Goal: Task Accomplishment & Management: Manage account settings

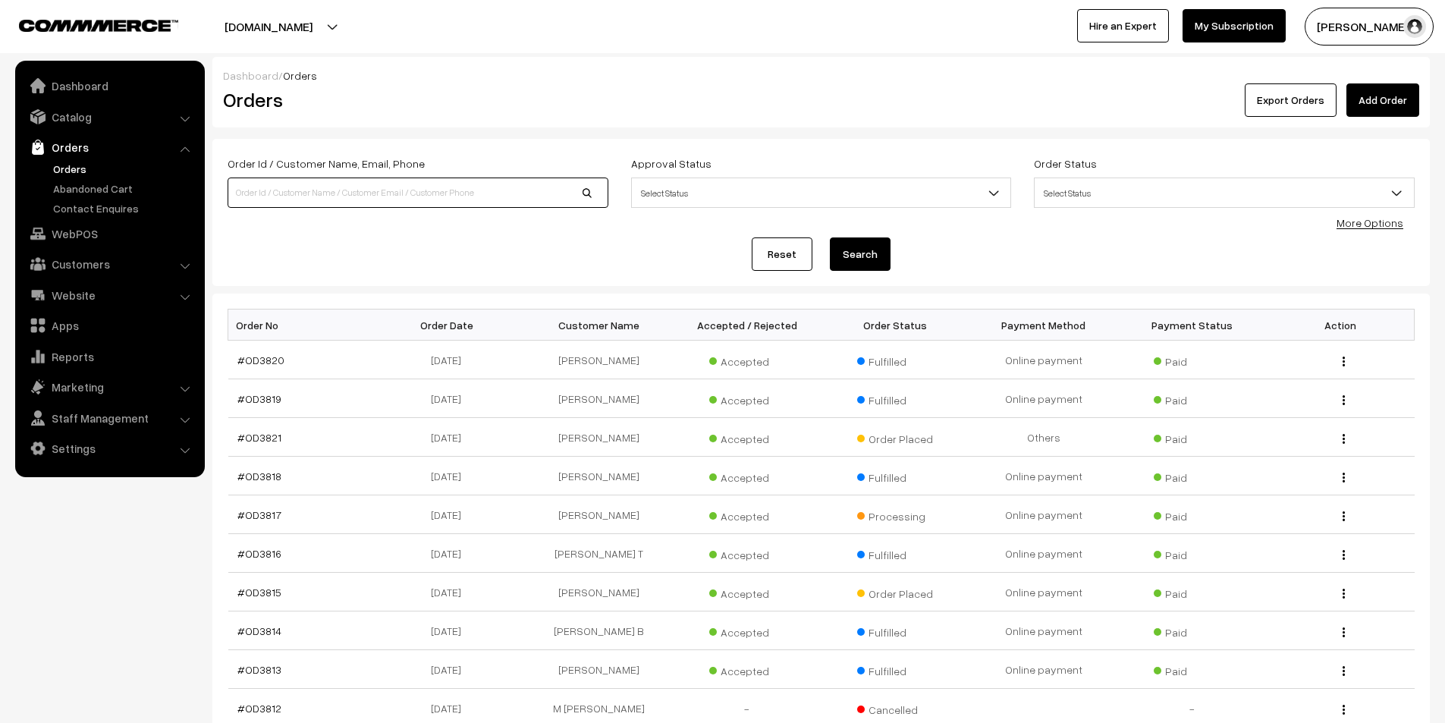
click at [400, 199] on input at bounding box center [418, 193] width 381 height 30
type input "od3792"
click at [830, 237] on button "Search" at bounding box center [860, 253] width 61 height 33
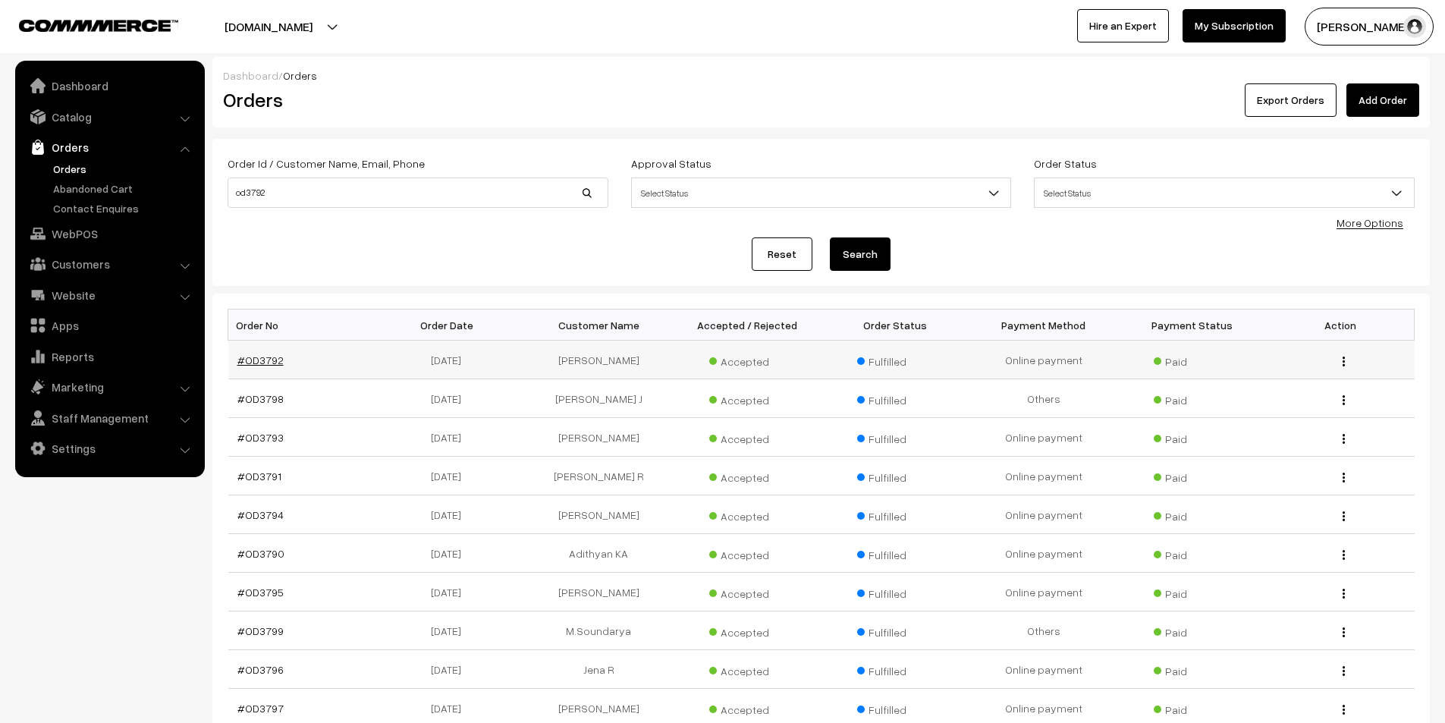
click at [271, 363] on link "#OD3792" at bounding box center [260, 360] width 46 height 13
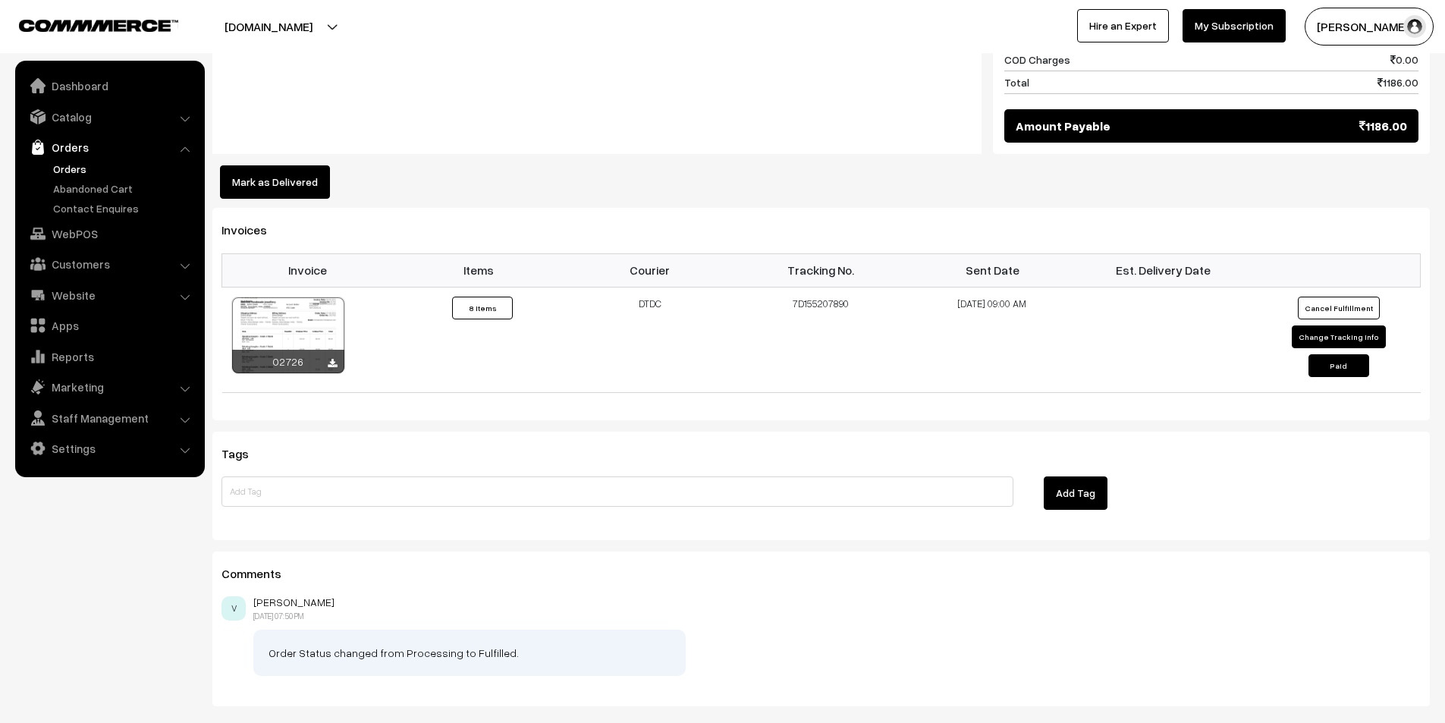
scroll to position [1883, 0]
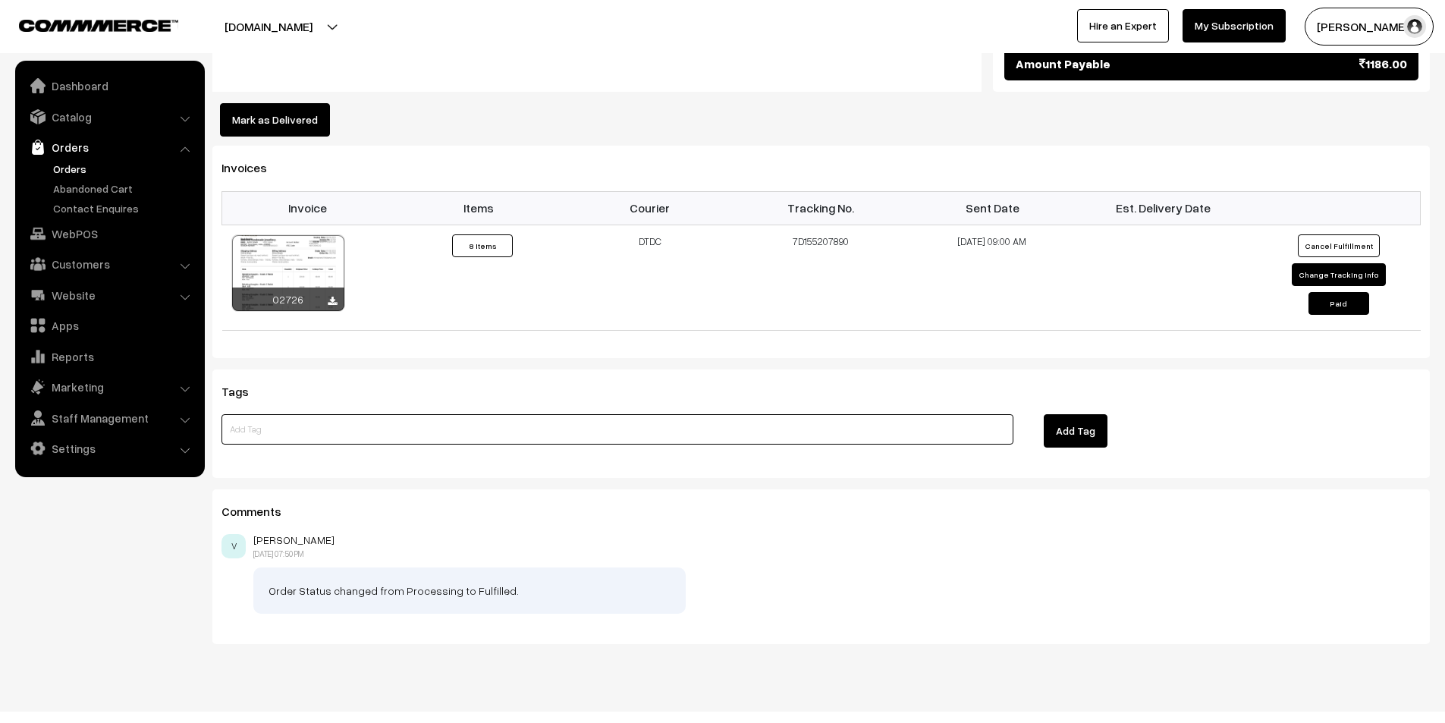
click at [531, 417] on input at bounding box center [618, 429] width 792 height 30
type input "ami premium manfo orange refunded - 160"
click at [1082, 415] on button "Add Tag" at bounding box center [1076, 430] width 64 height 33
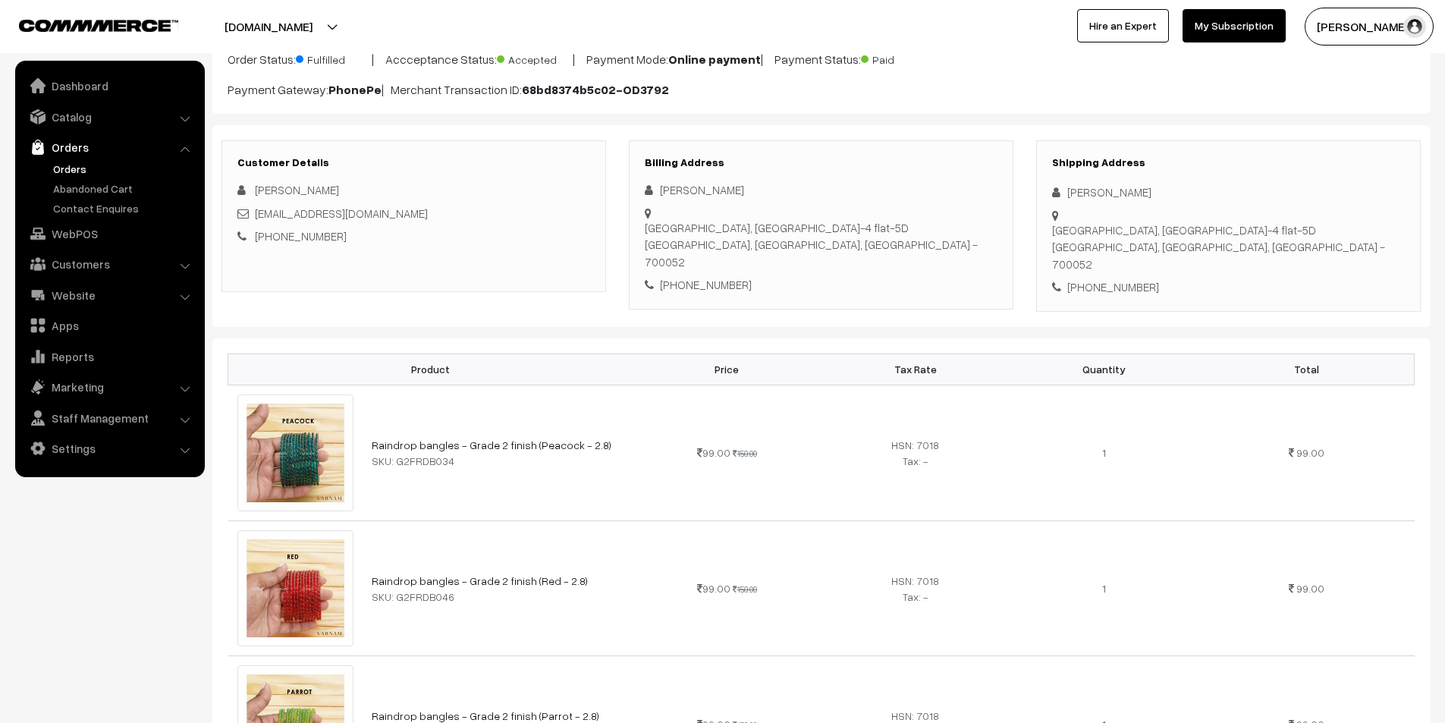
scroll to position [0, 0]
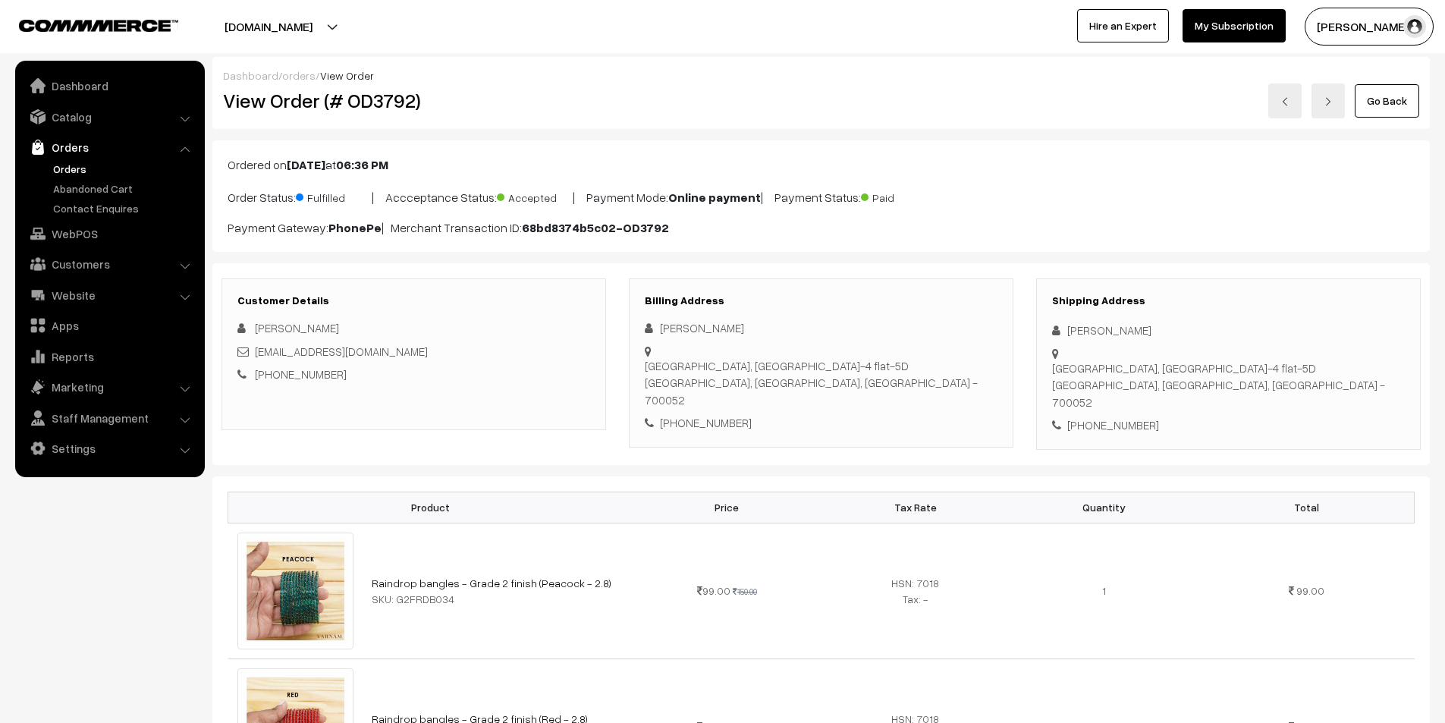
click at [1391, 96] on link "Go Back" at bounding box center [1387, 100] width 64 height 33
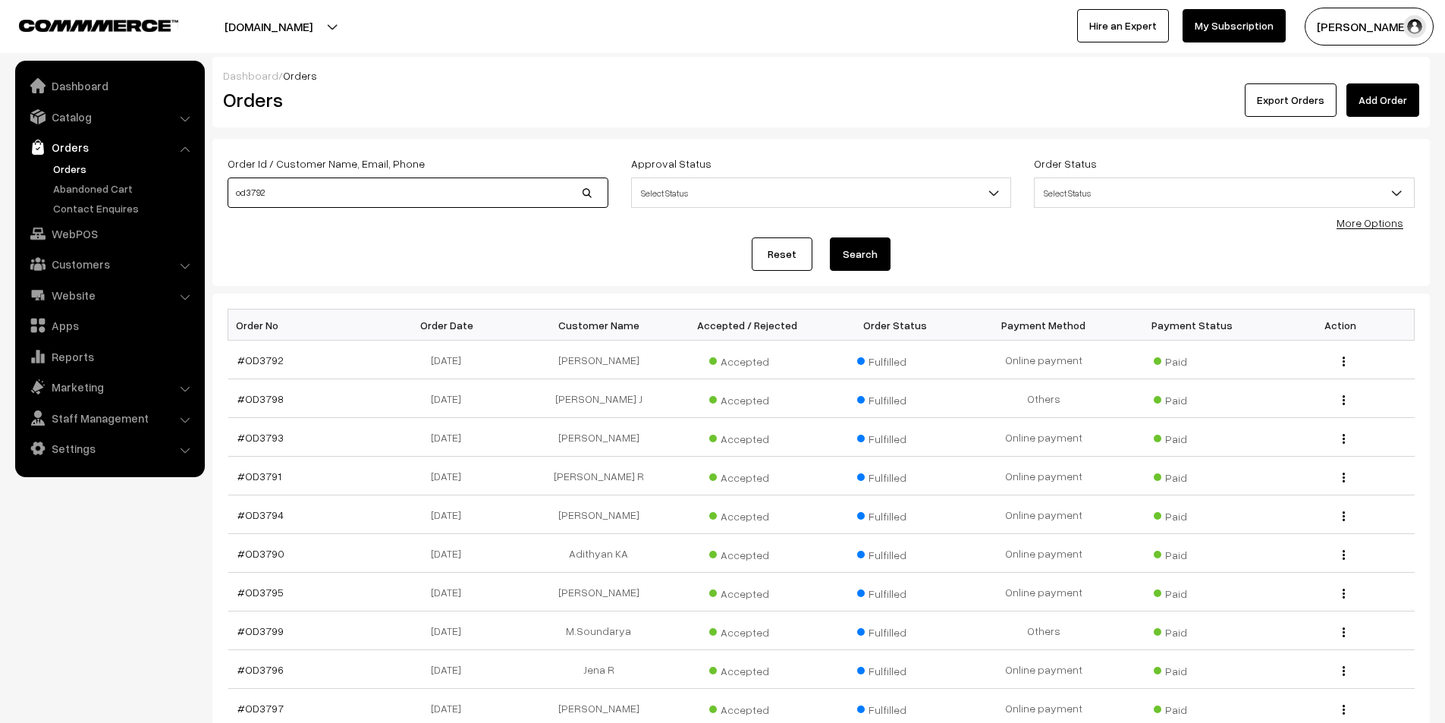
click at [294, 200] on input "od3792" at bounding box center [418, 193] width 381 height 30
type input "od3793"
click at [830, 237] on button "Search" at bounding box center [860, 253] width 61 height 33
click at [272, 363] on link "#OD3793" at bounding box center [260, 360] width 46 height 13
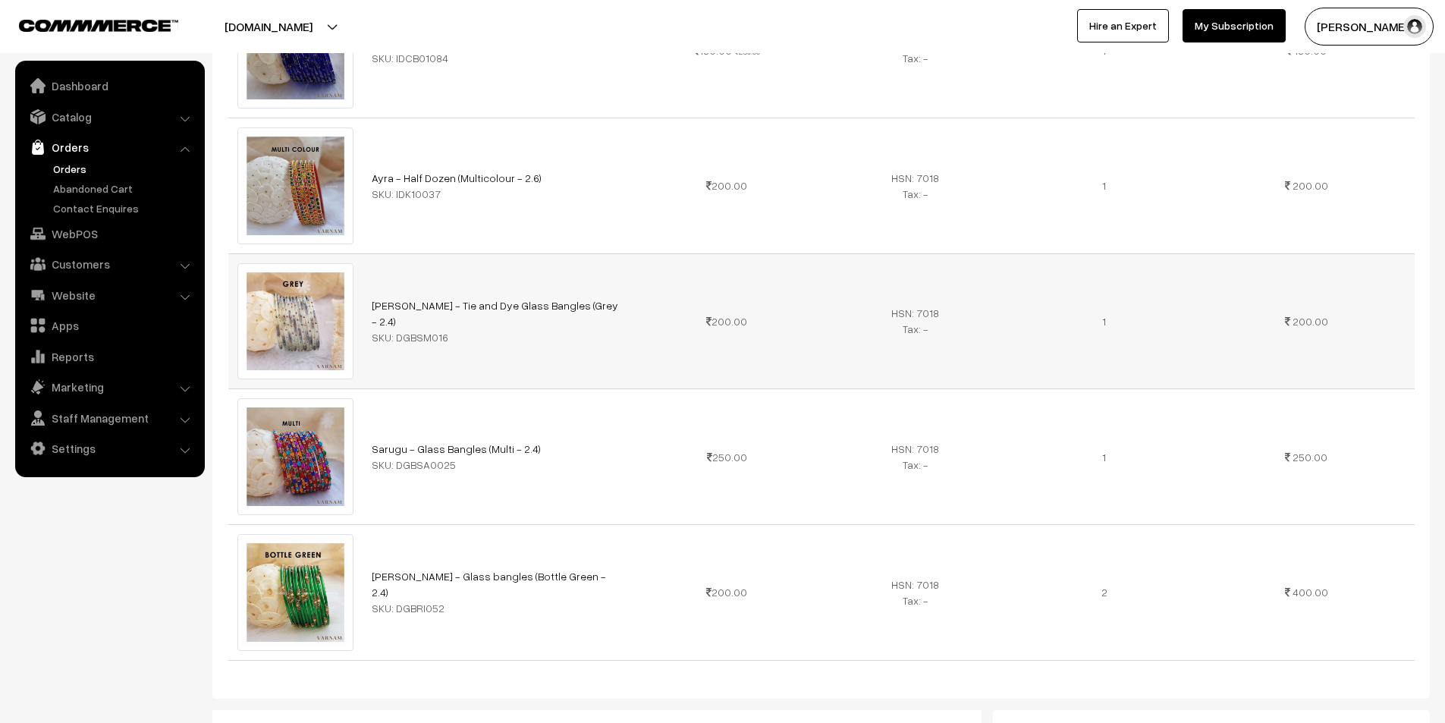
scroll to position [1973, 0]
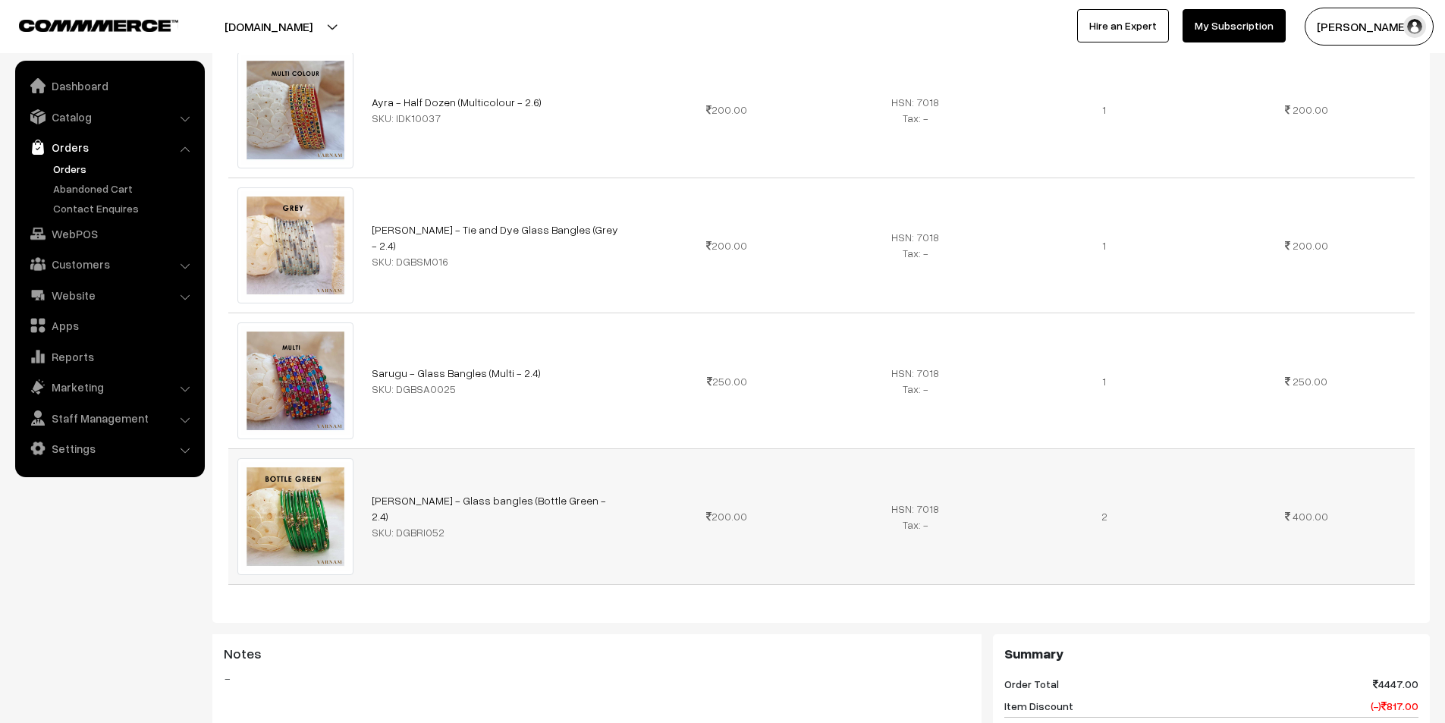
drag, startPoint x: 1105, startPoint y: 497, endPoint x: 1090, endPoint y: 499, distance: 16.1
click at [1090, 499] on td "2" at bounding box center [1104, 517] width 189 height 136
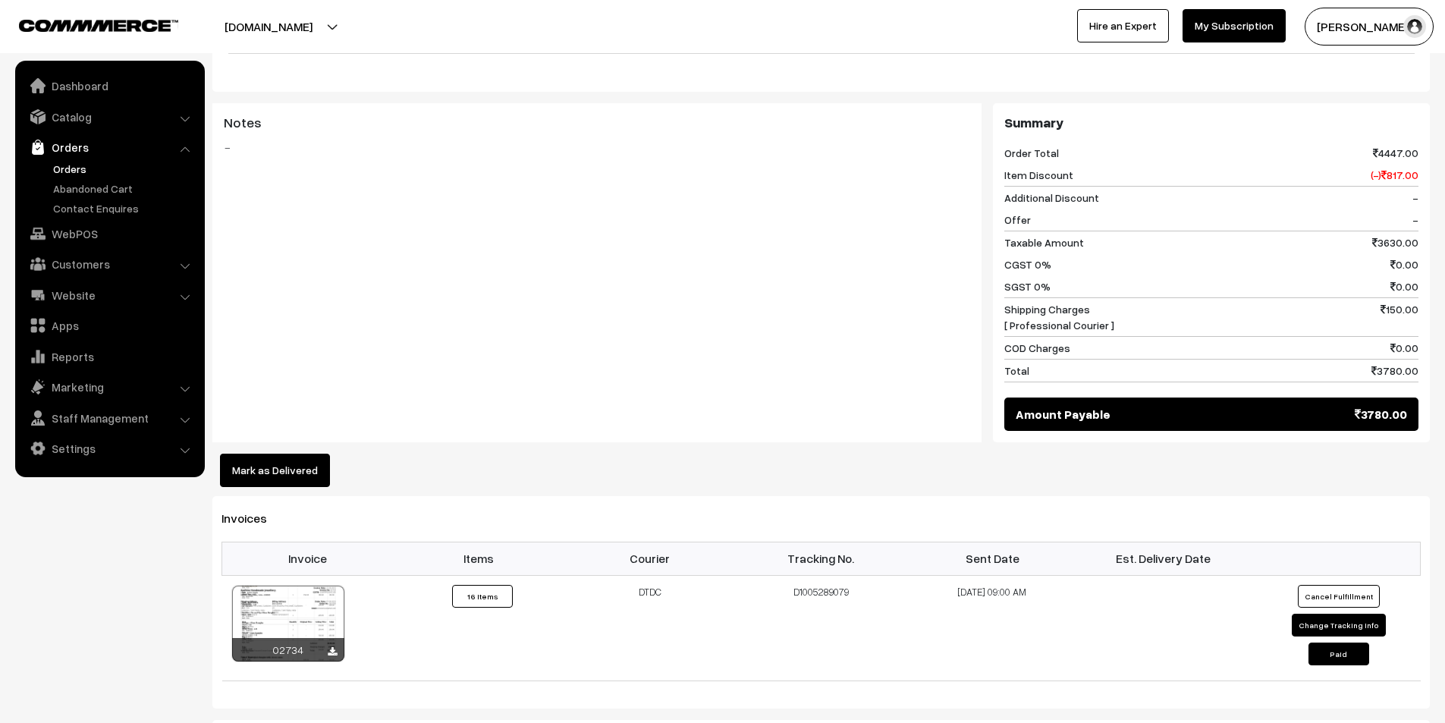
scroll to position [2854, 0]
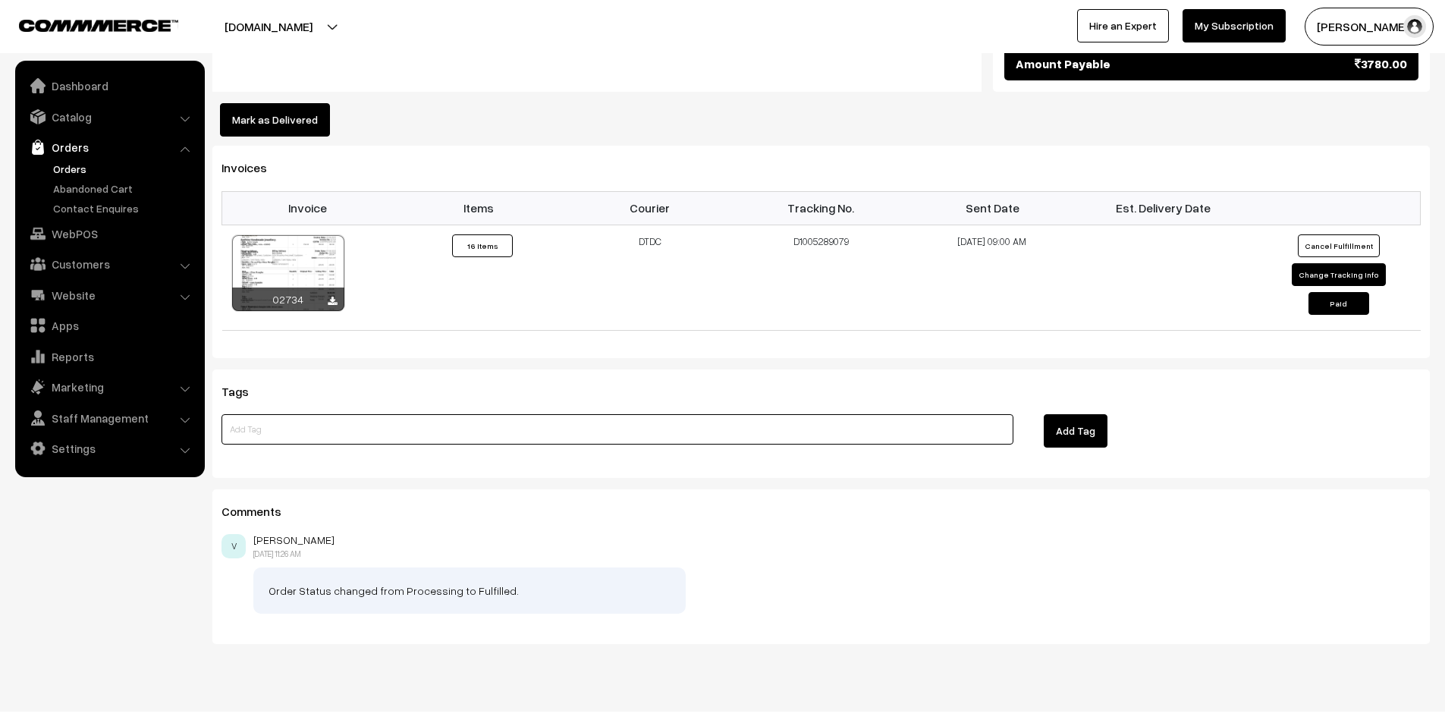
click at [402, 418] on input at bounding box center [618, 429] width 792 height 30
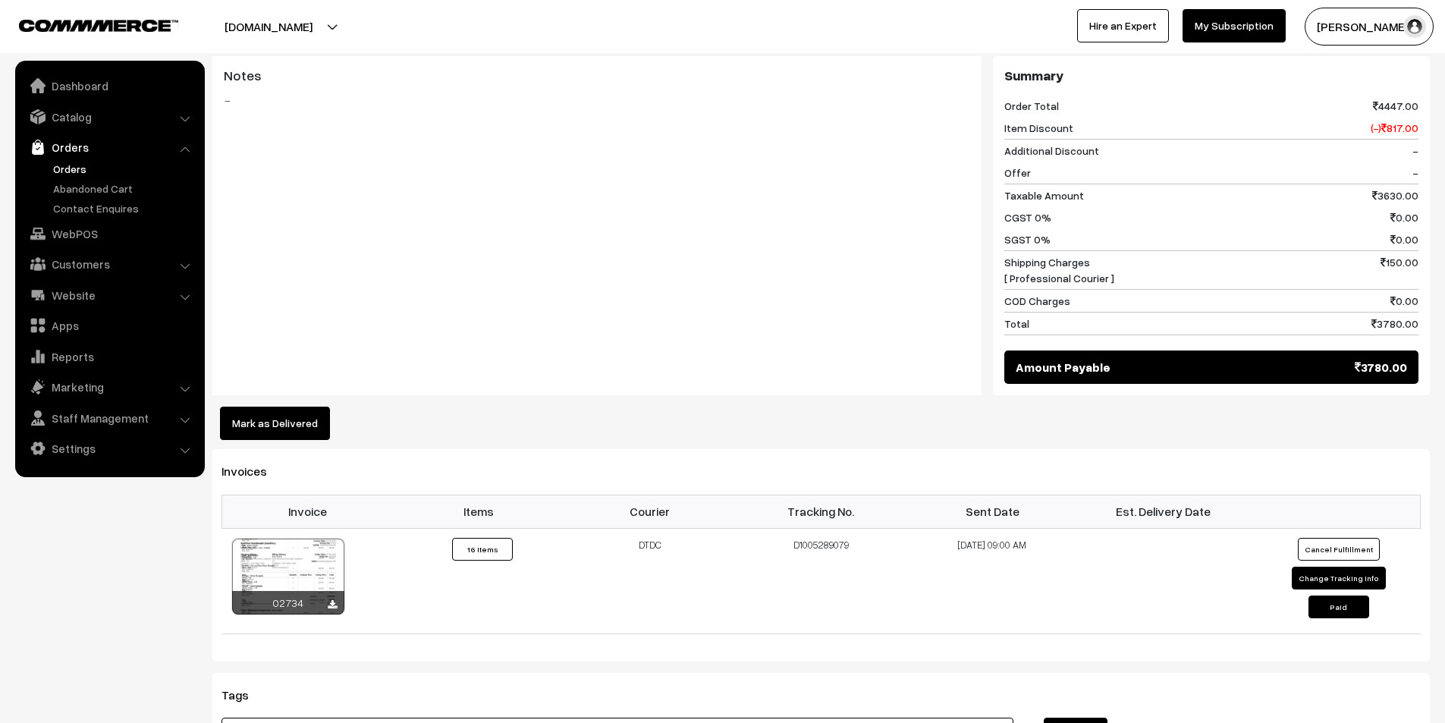
scroll to position [2778, 0]
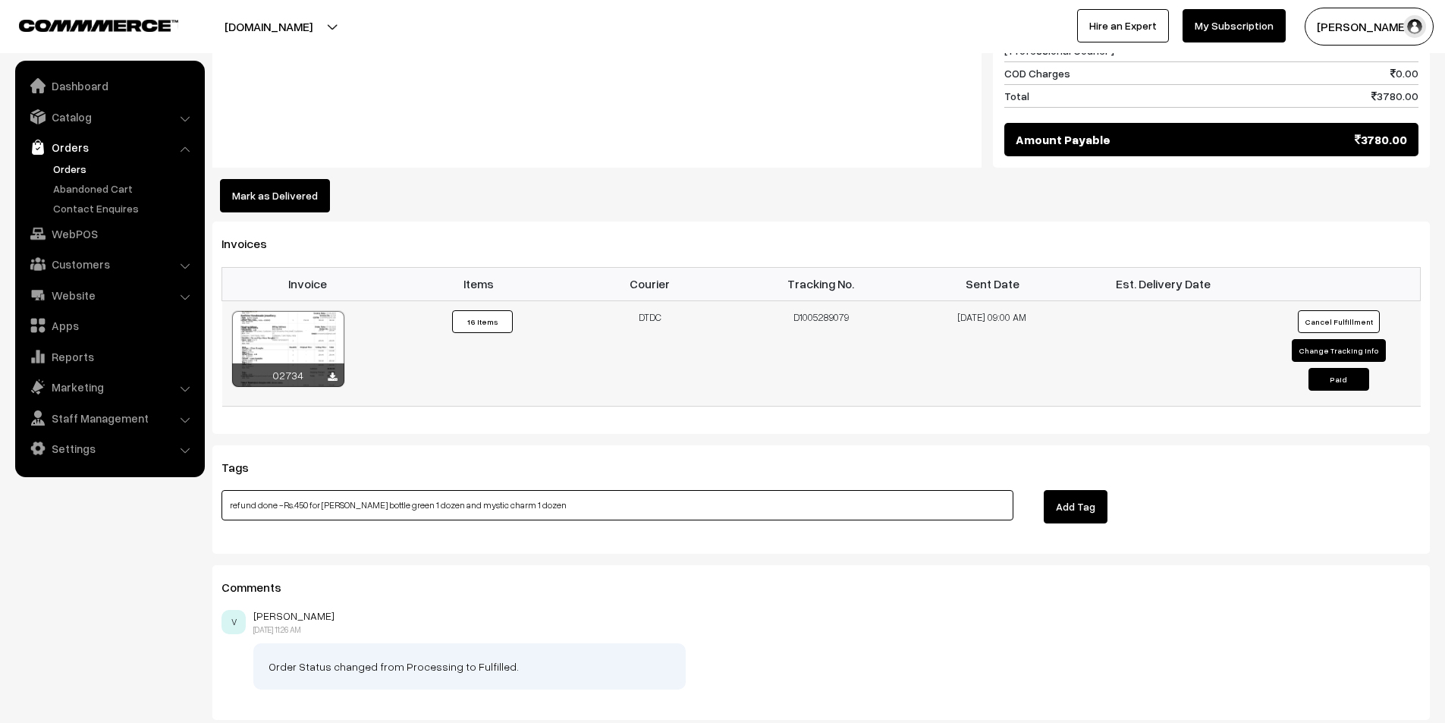
type input "refund done -Rs.450 for charvi bottle green 1 dozen and mystic charm 1 dozen"
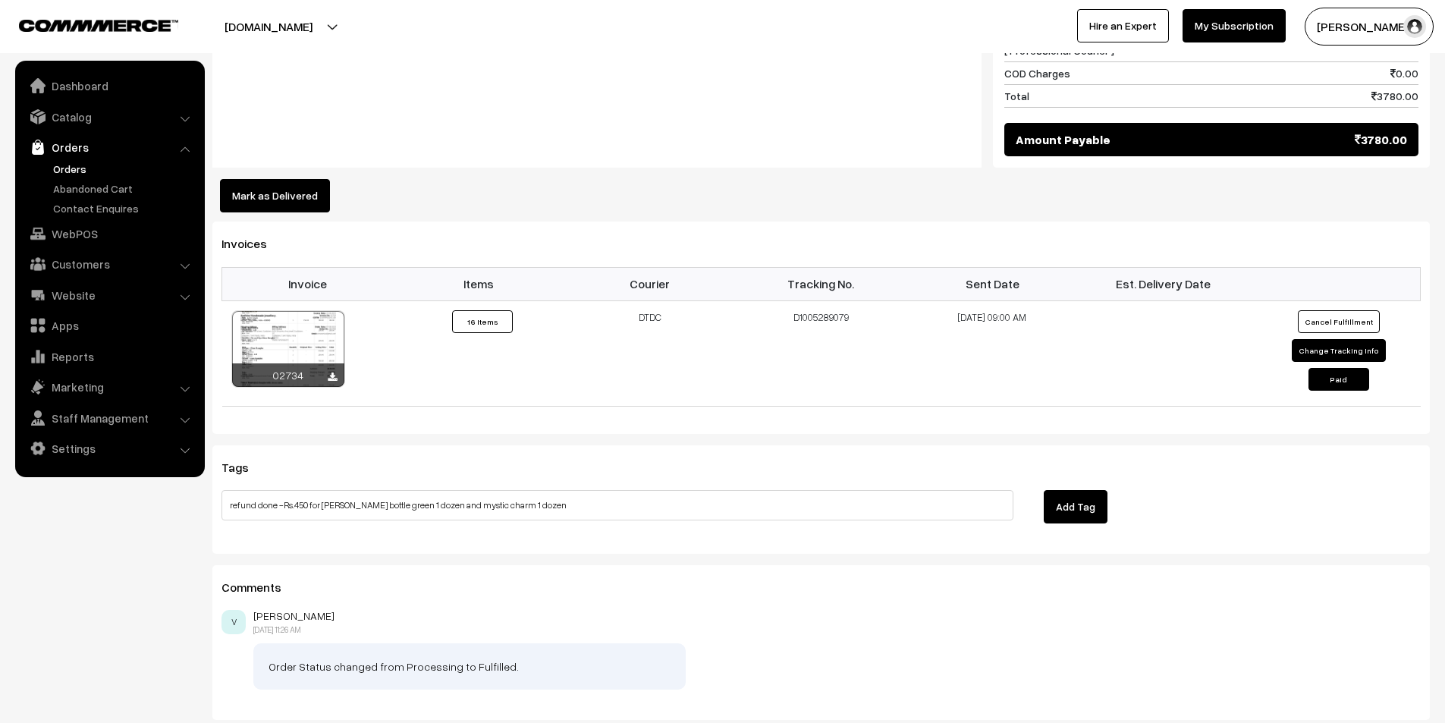
click at [1073, 490] on button "Add Tag" at bounding box center [1076, 506] width 64 height 33
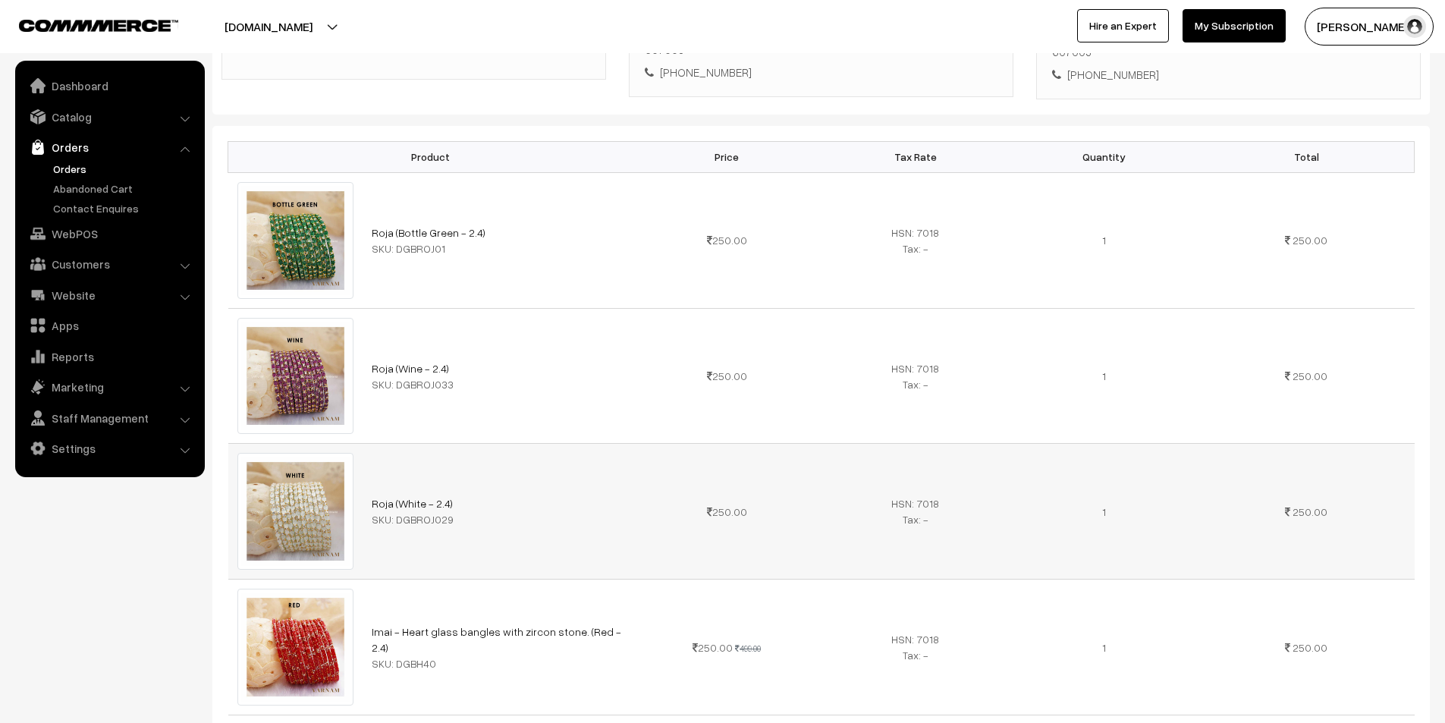
scroll to position [0, 0]
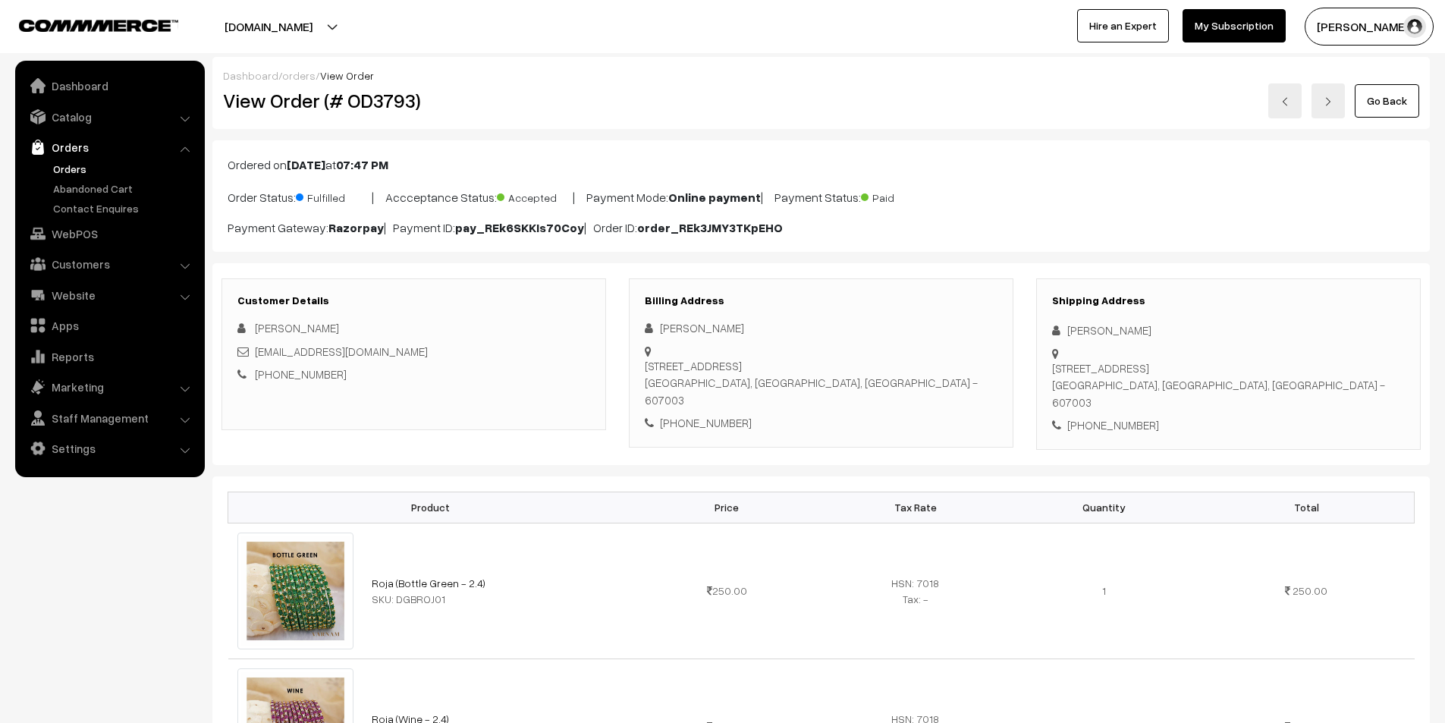
click at [1402, 98] on link "Go Back" at bounding box center [1387, 100] width 64 height 33
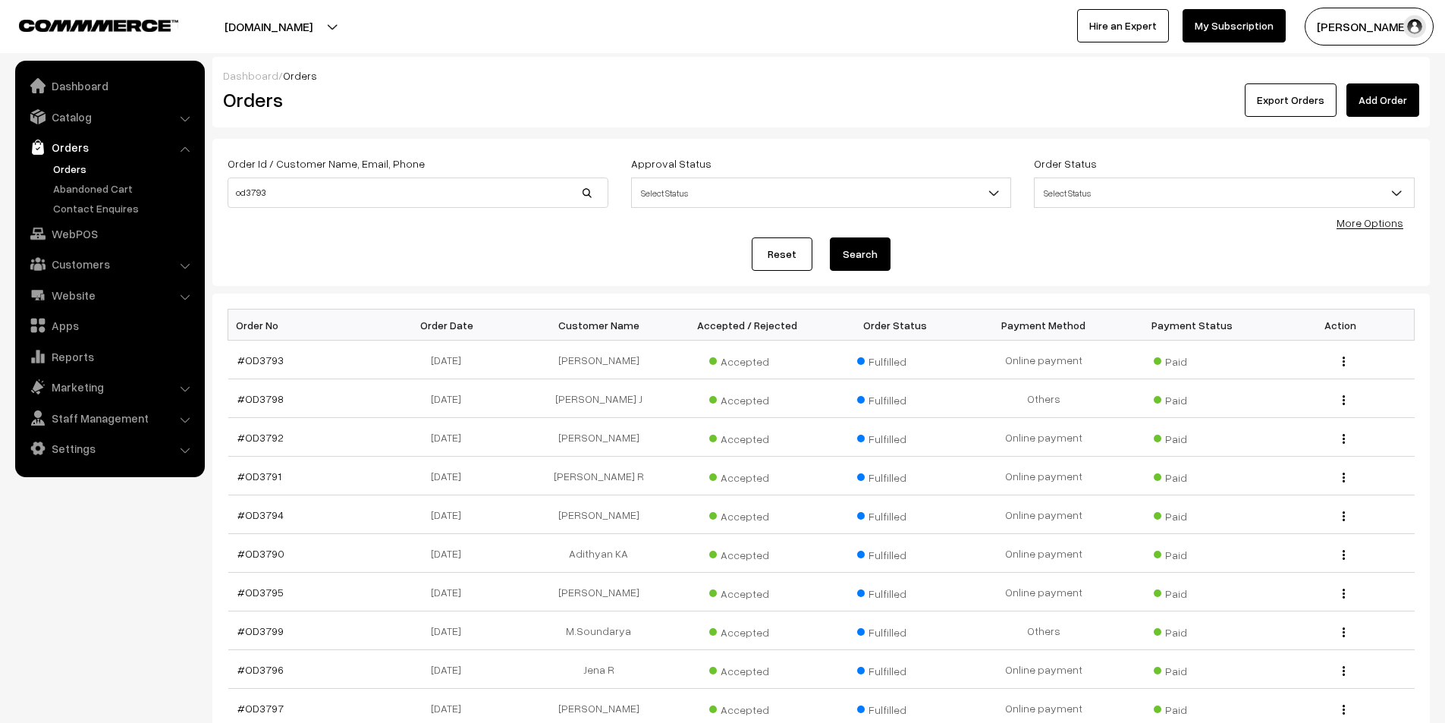
click at [785, 243] on link "Reset" at bounding box center [782, 253] width 61 height 33
click at [262, 359] on link "#OD3820" at bounding box center [260, 360] width 47 height 13
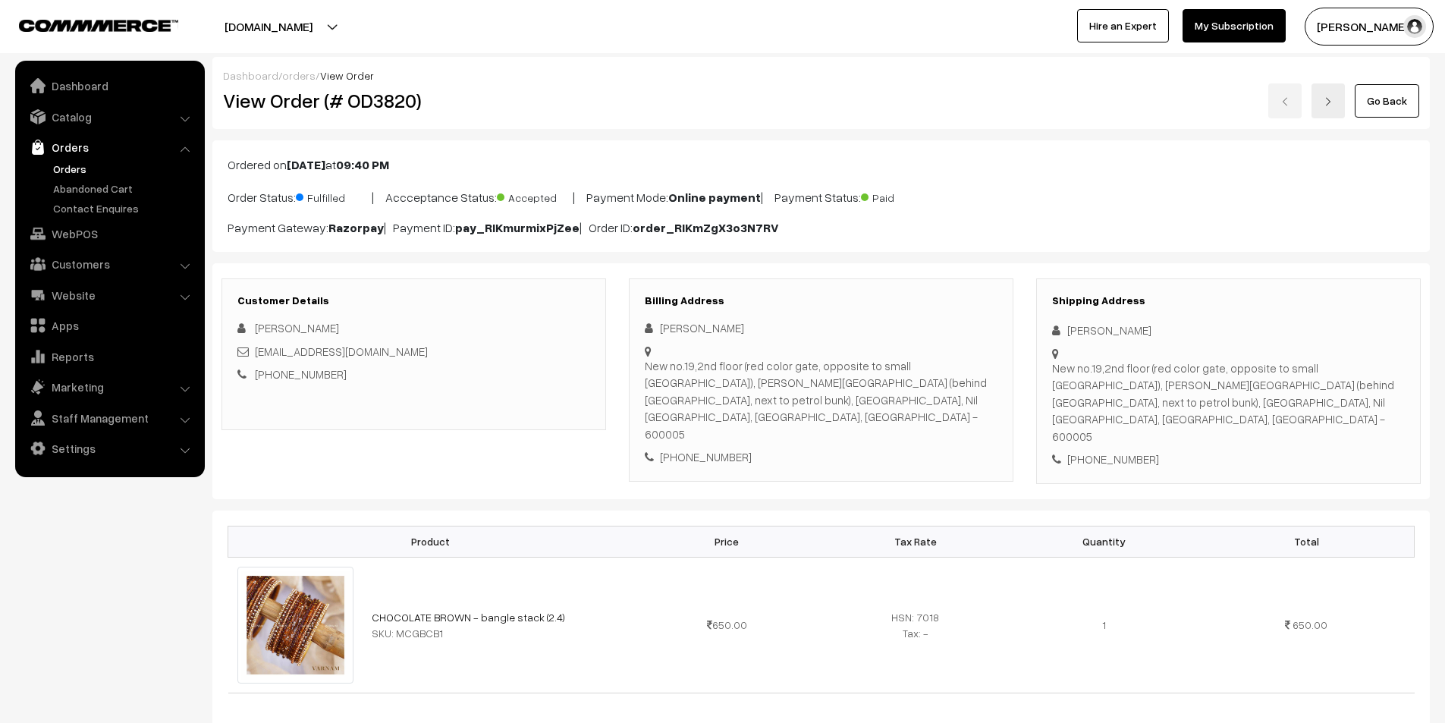
click at [1328, 102] on img at bounding box center [1328, 101] width 9 height 9
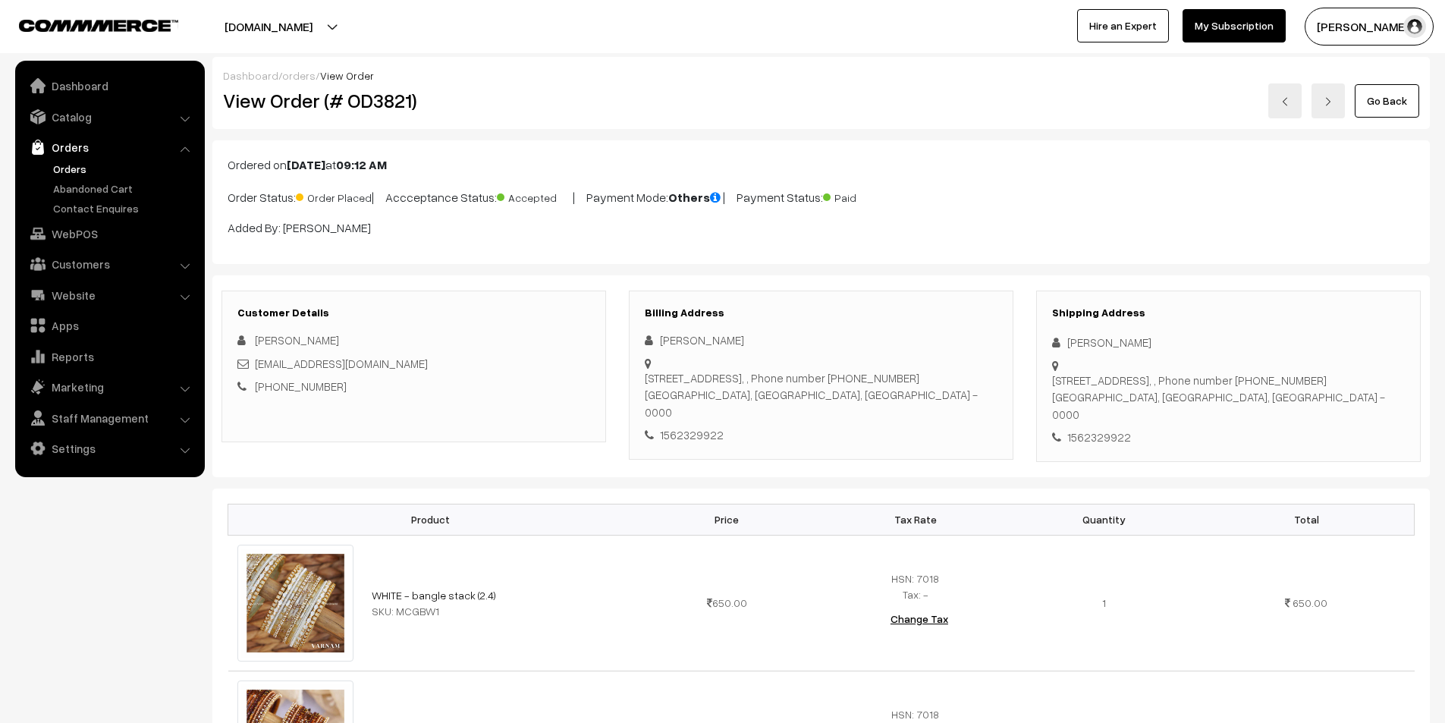
click at [1328, 102] on img at bounding box center [1328, 101] width 9 height 9
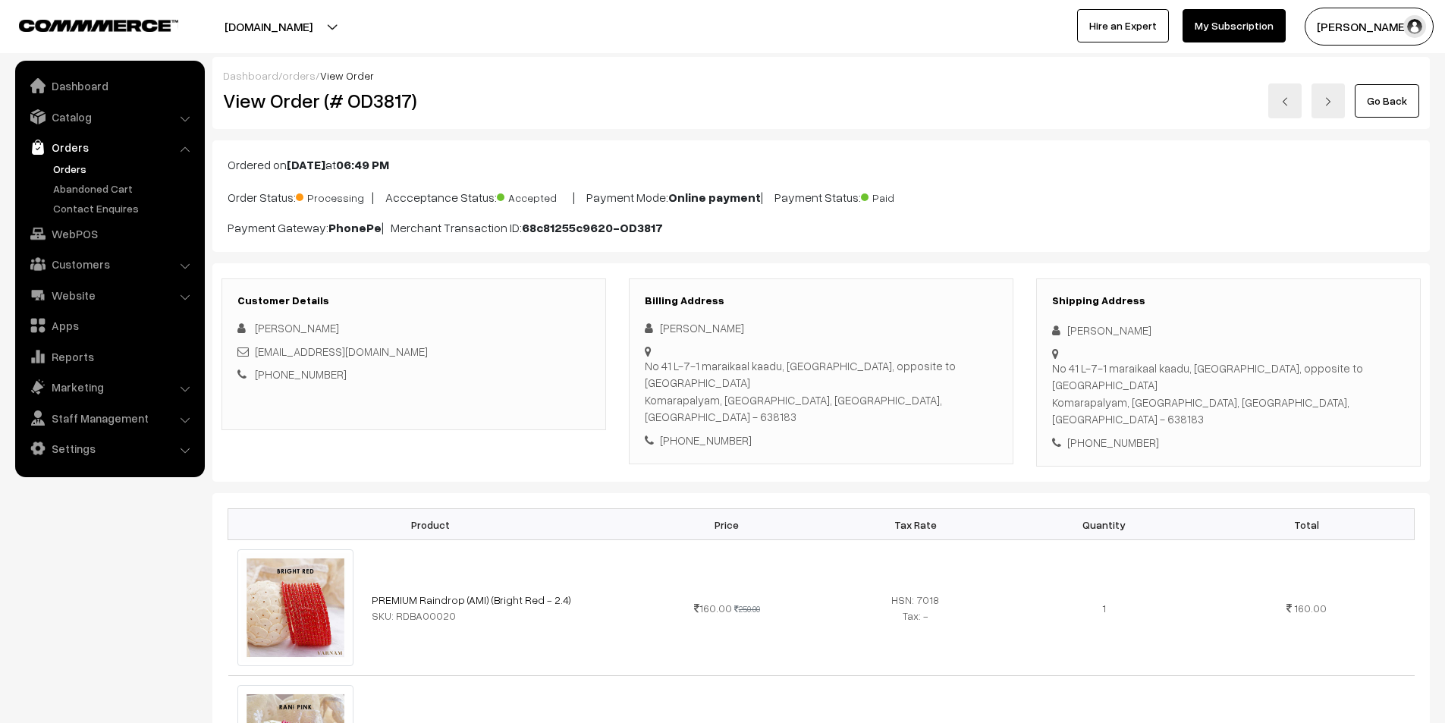
click at [1328, 102] on img at bounding box center [1328, 101] width 9 height 9
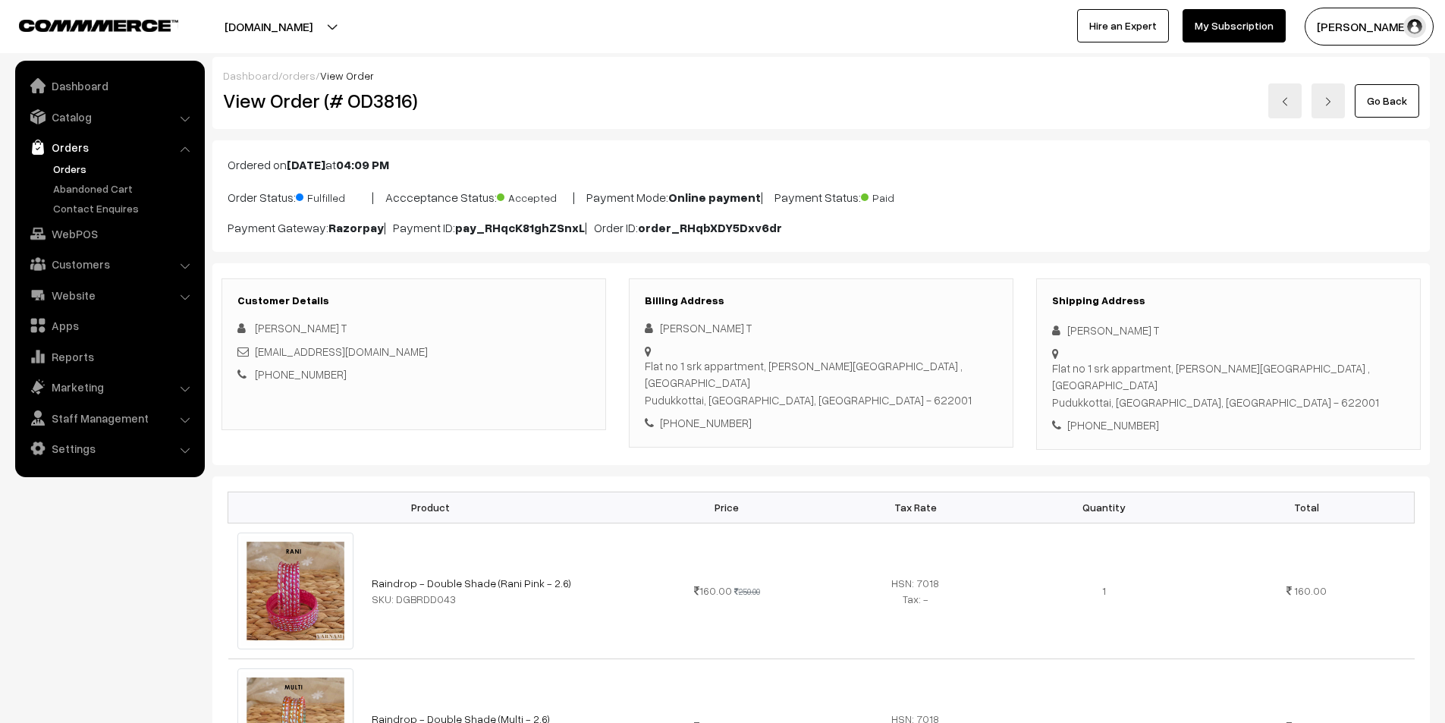
click at [1333, 98] on img at bounding box center [1328, 101] width 9 height 9
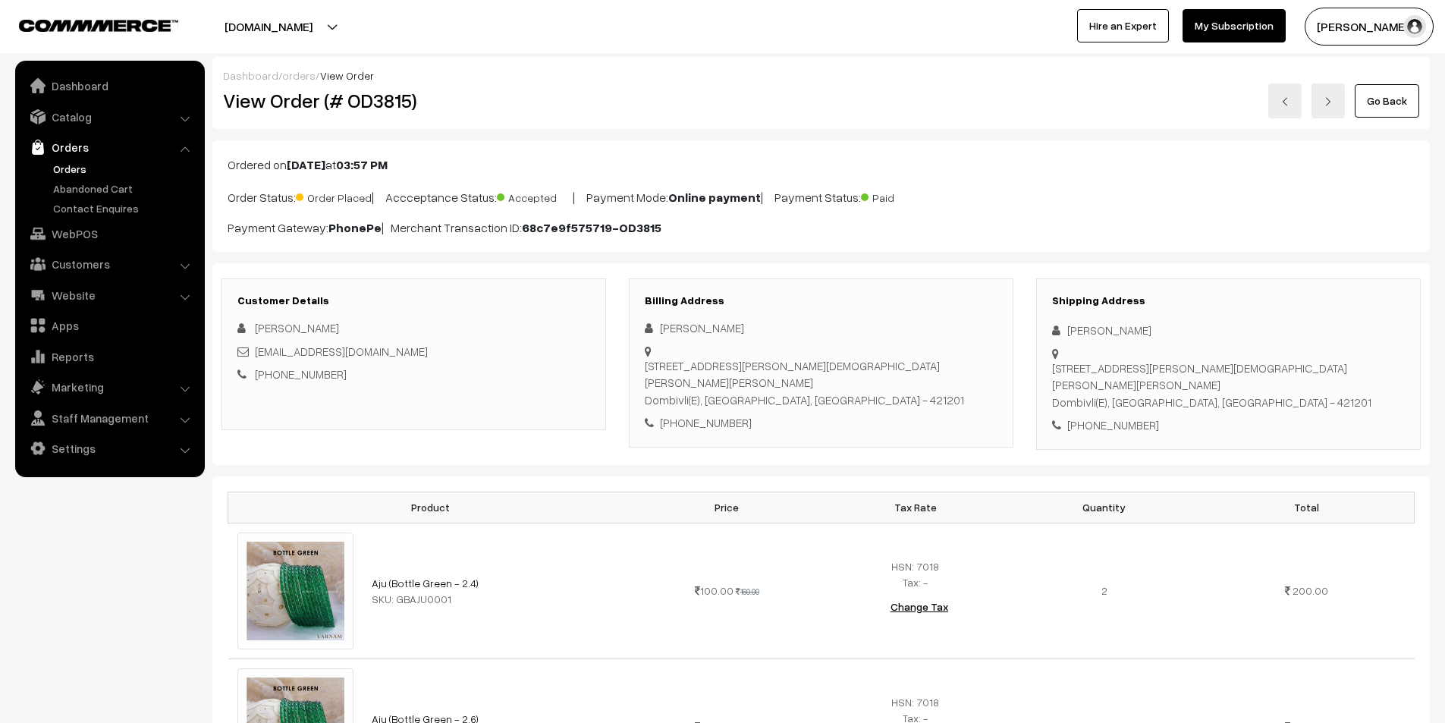
click at [1333, 98] on img at bounding box center [1328, 101] width 9 height 9
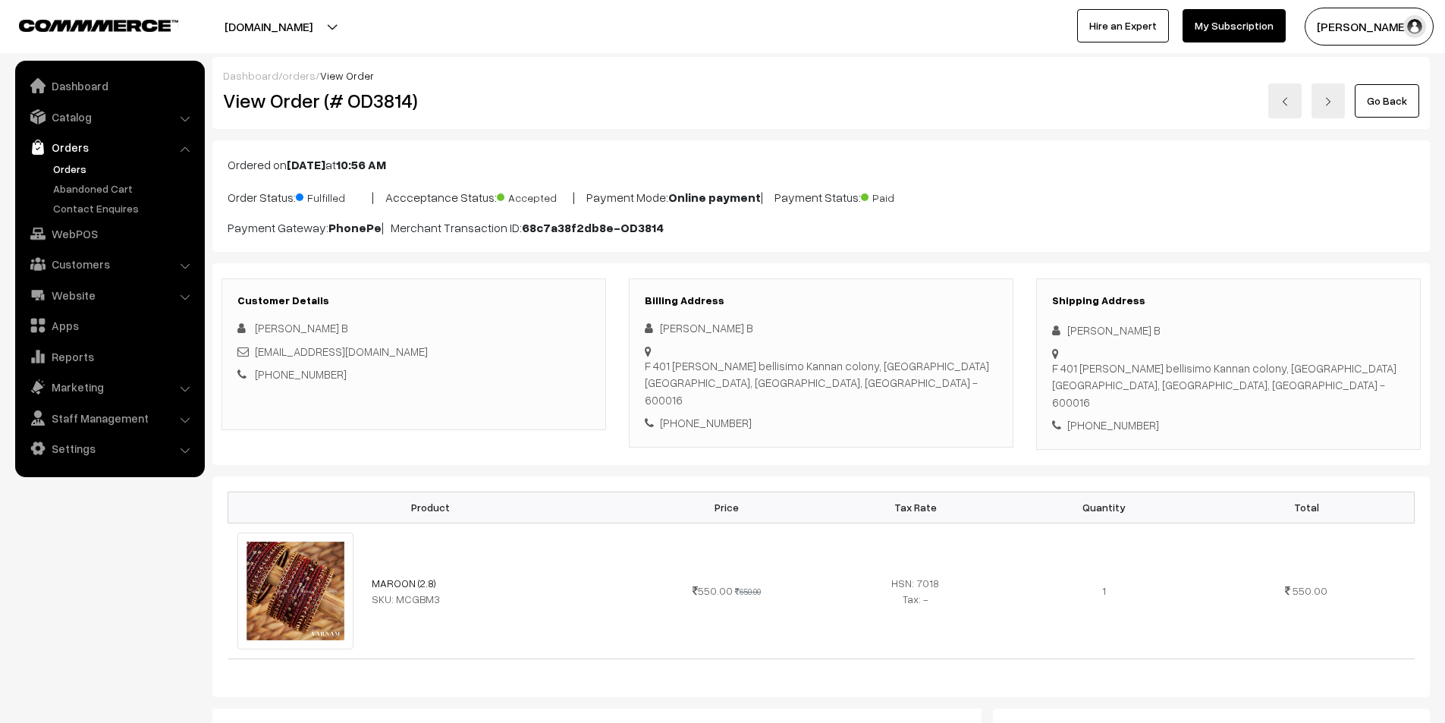
click at [1333, 98] on img at bounding box center [1328, 101] width 9 height 9
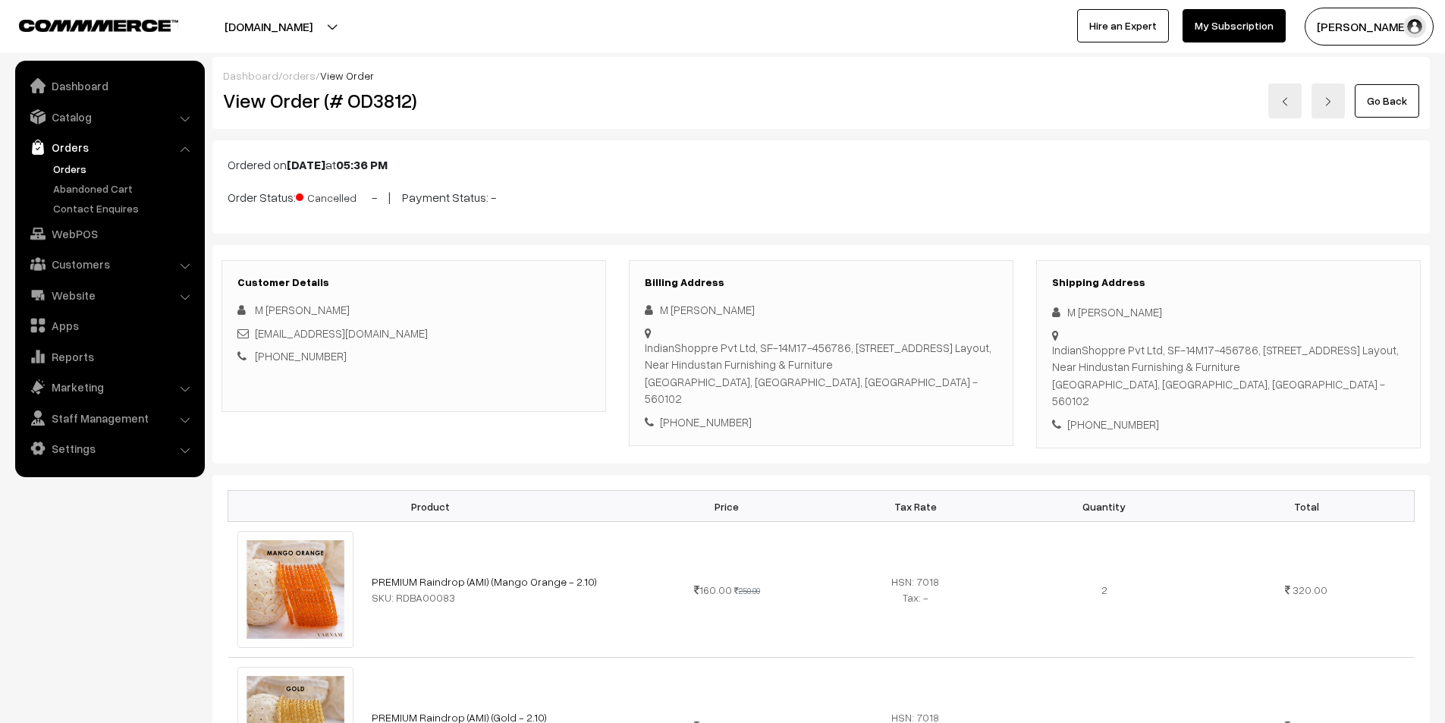
click at [1333, 98] on img at bounding box center [1328, 101] width 9 height 9
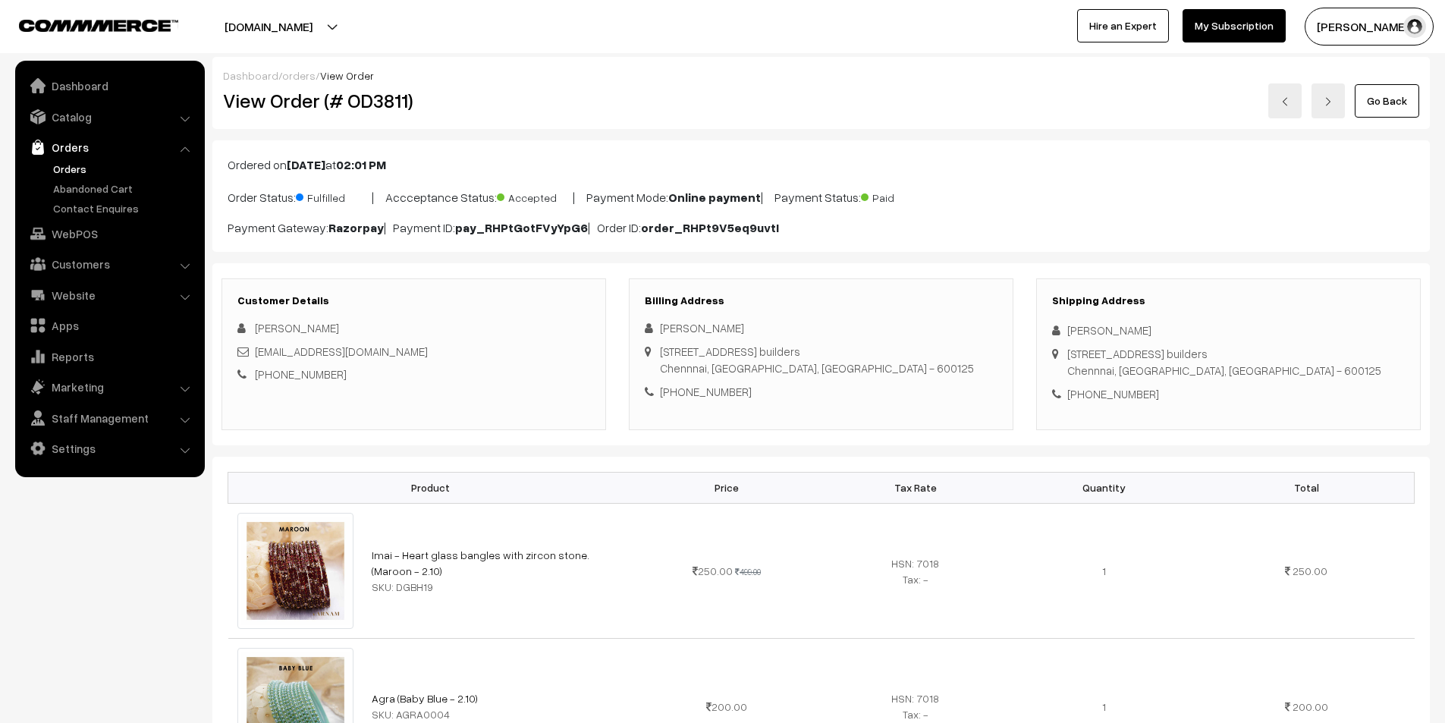
click at [1327, 102] on img at bounding box center [1328, 101] width 9 height 9
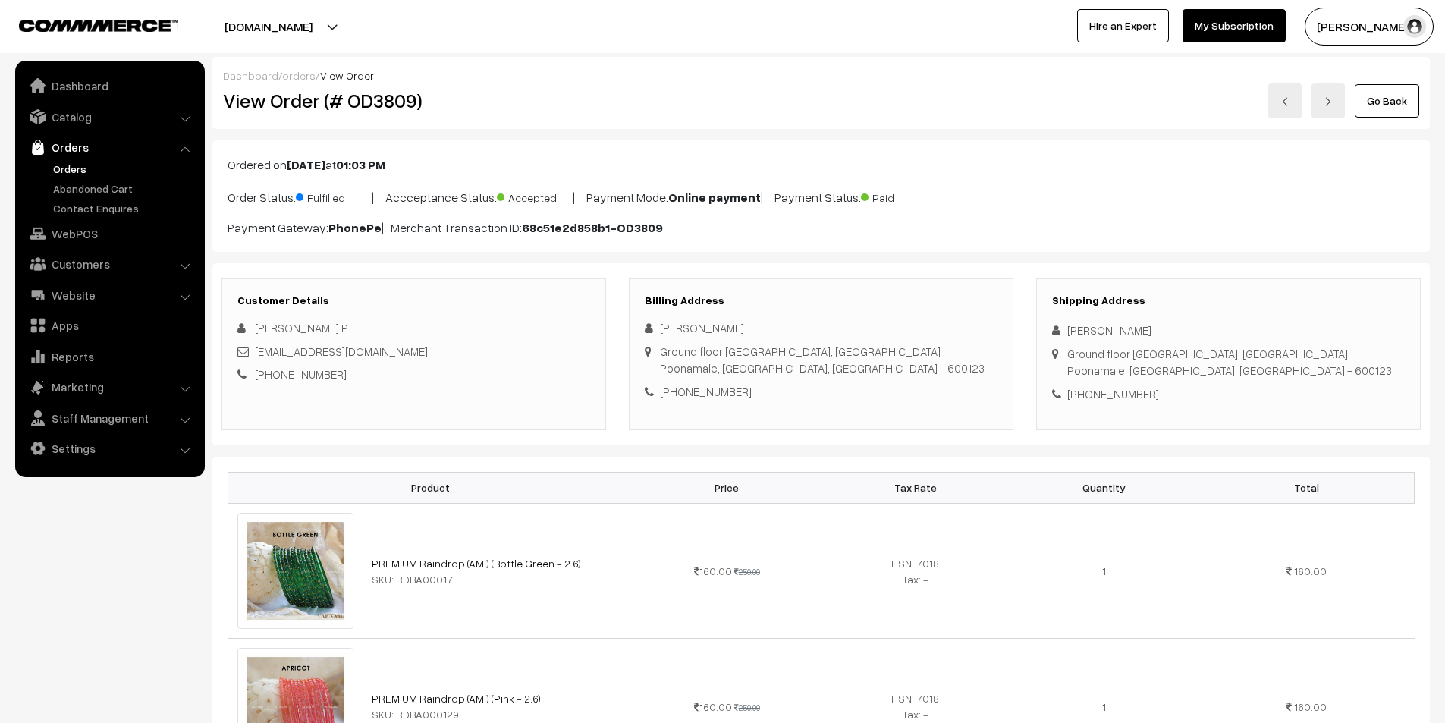
click at [1327, 102] on img at bounding box center [1328, 101] width 9 height 9
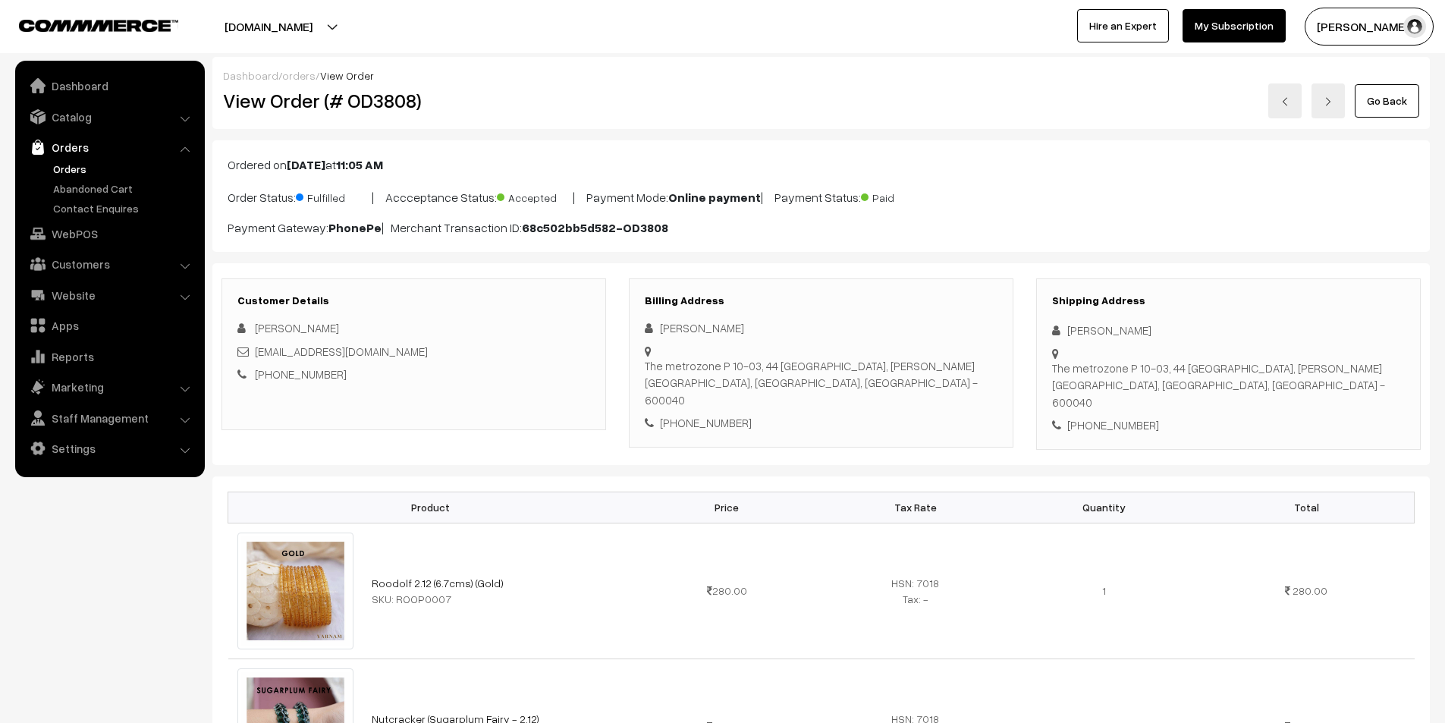
click at [1327, 102] on img at bounding box center [1328, 101] width 9 height 9
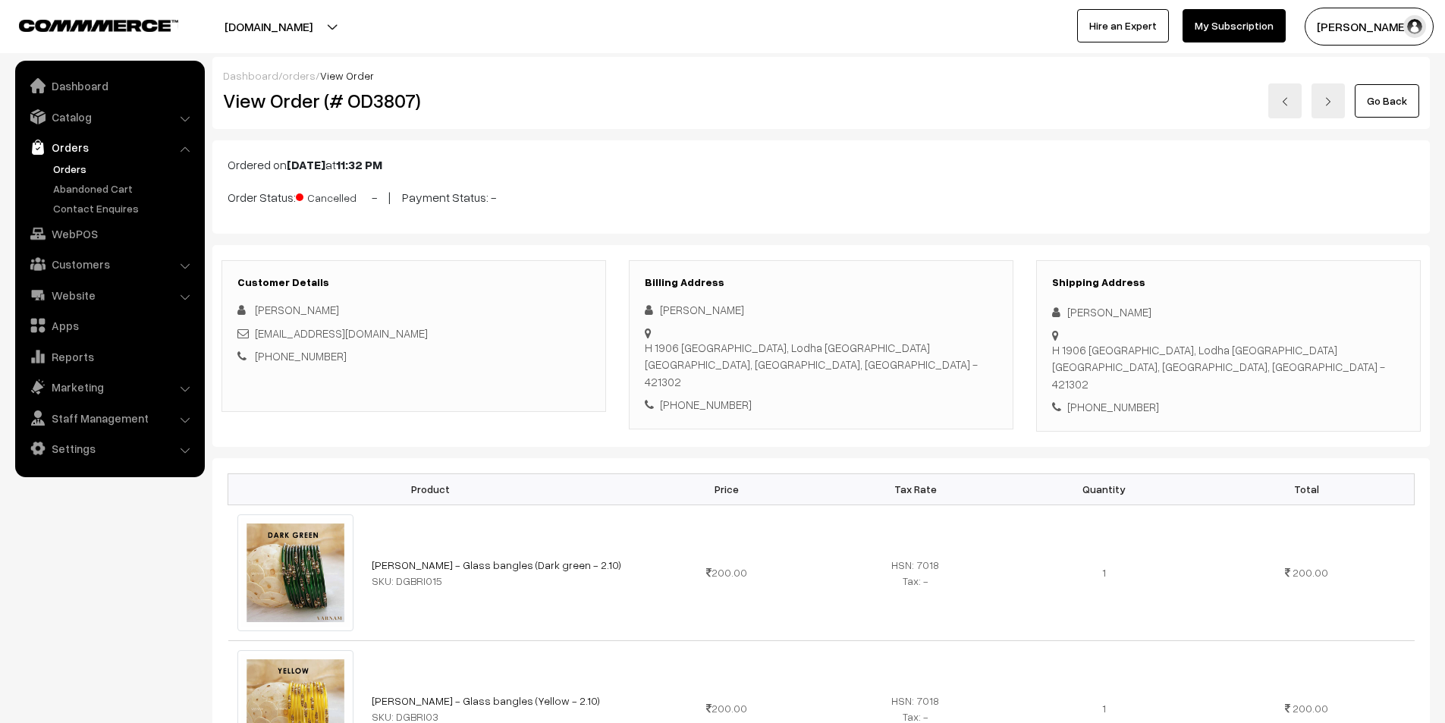
click at [1327, 102] on img at bounding box center [1328, 101] width 9 height 9
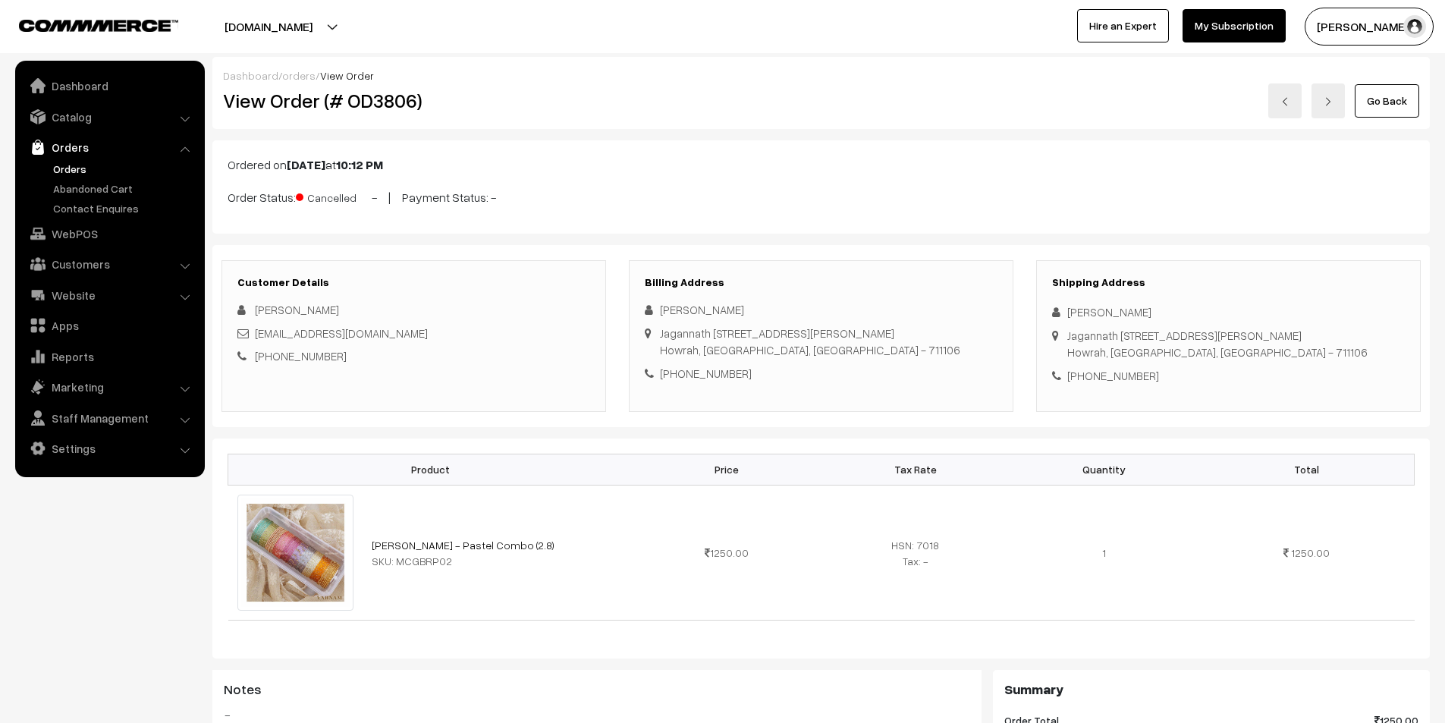
click at [1327, 102] on img at bounding box center [1328, 101] width 9 height 9
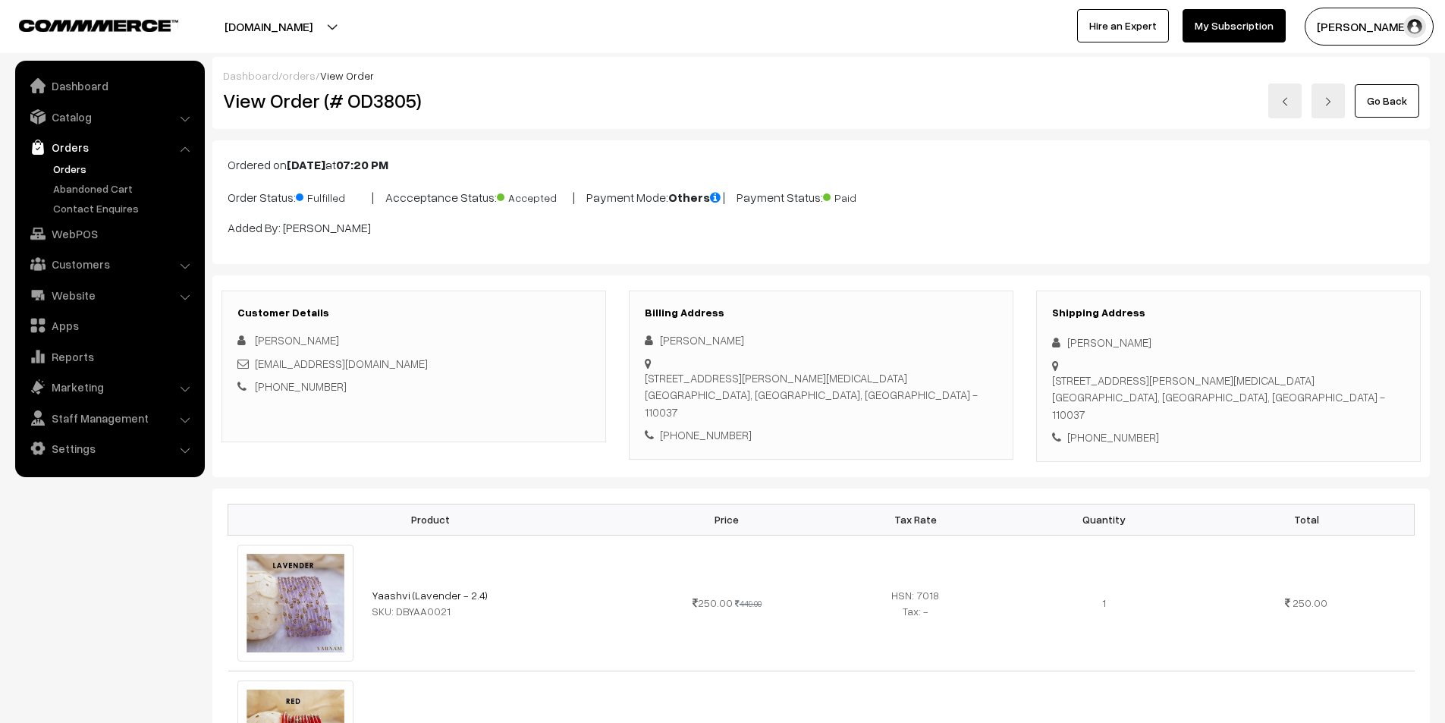
click at [1327, 102] on img at bounding box center [1328, 101] width 9 height 9
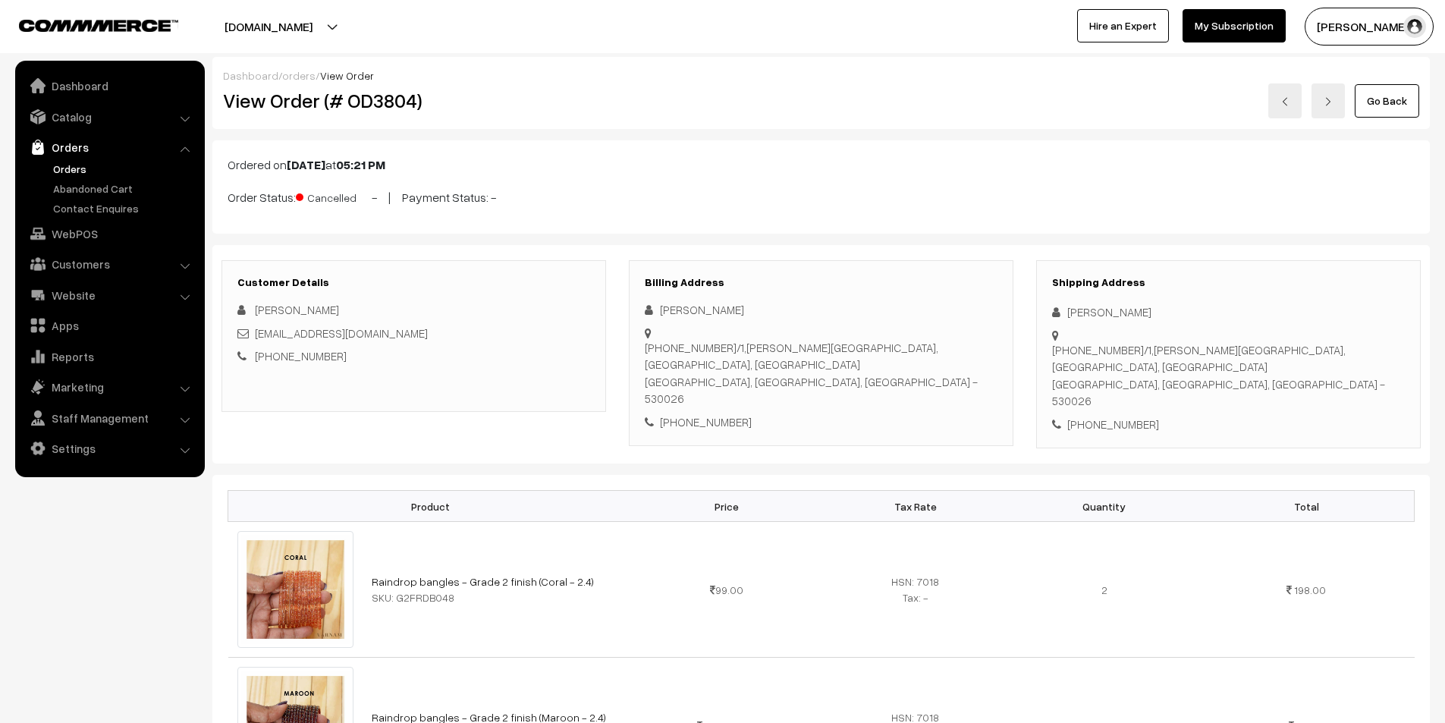
click at [1327, 102] on img at bounding box center [1328, 101] width 9 height 9
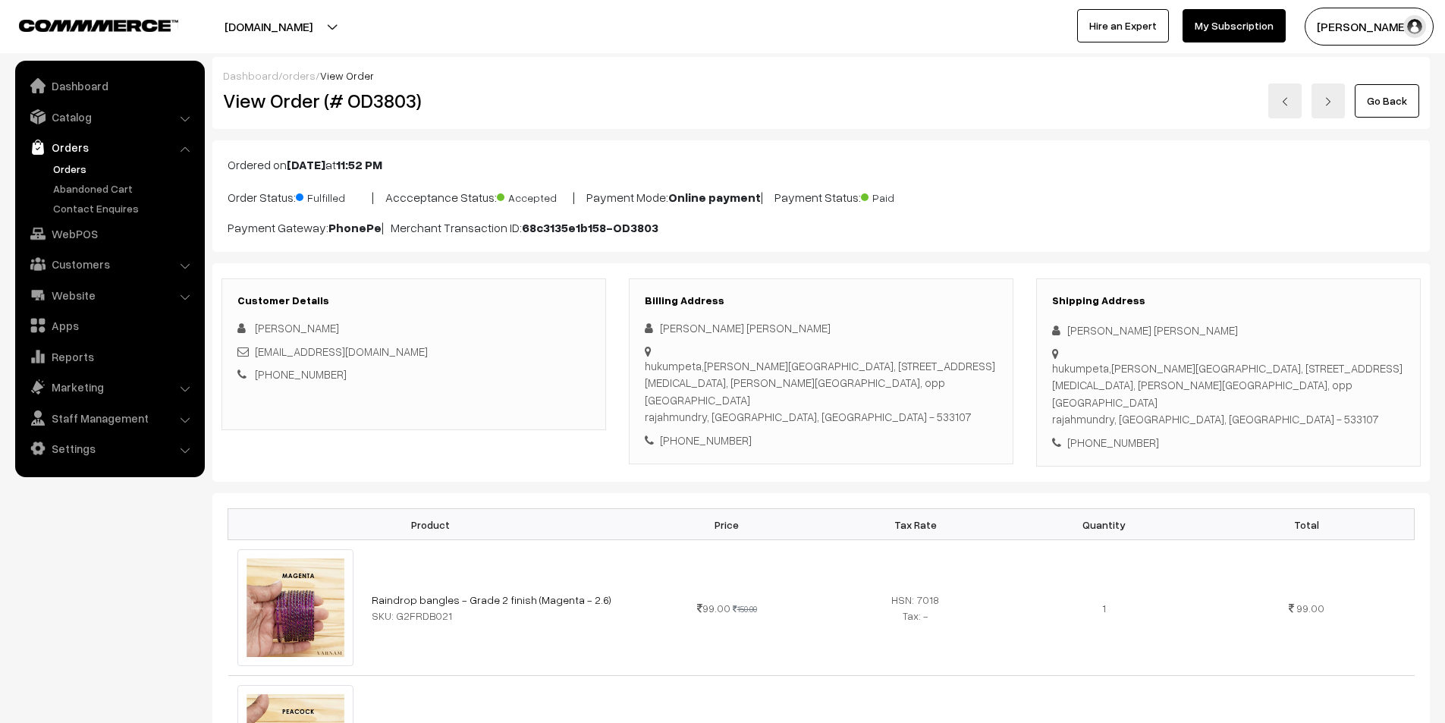
click at [1327, 102] on img at bounding box center [1328, 101] width 9 height 9
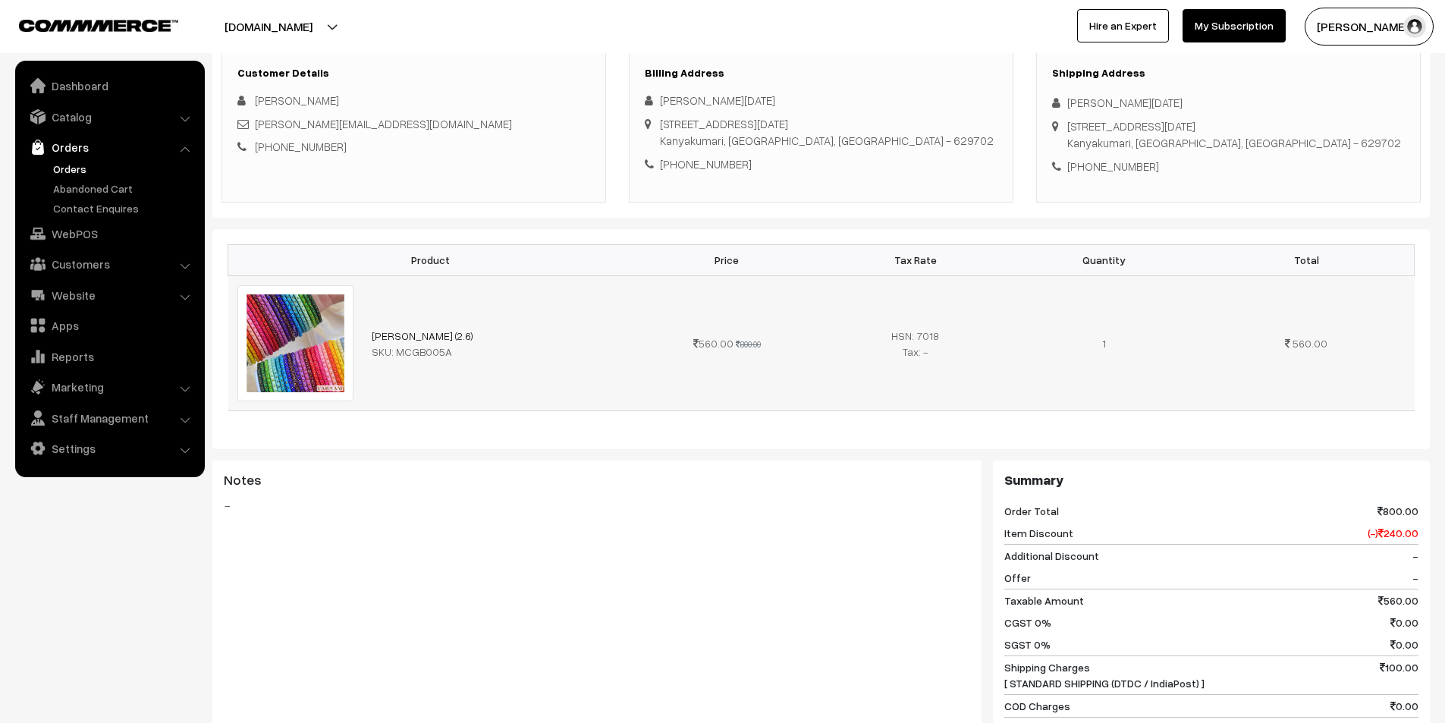
scroll to position [379, 0]
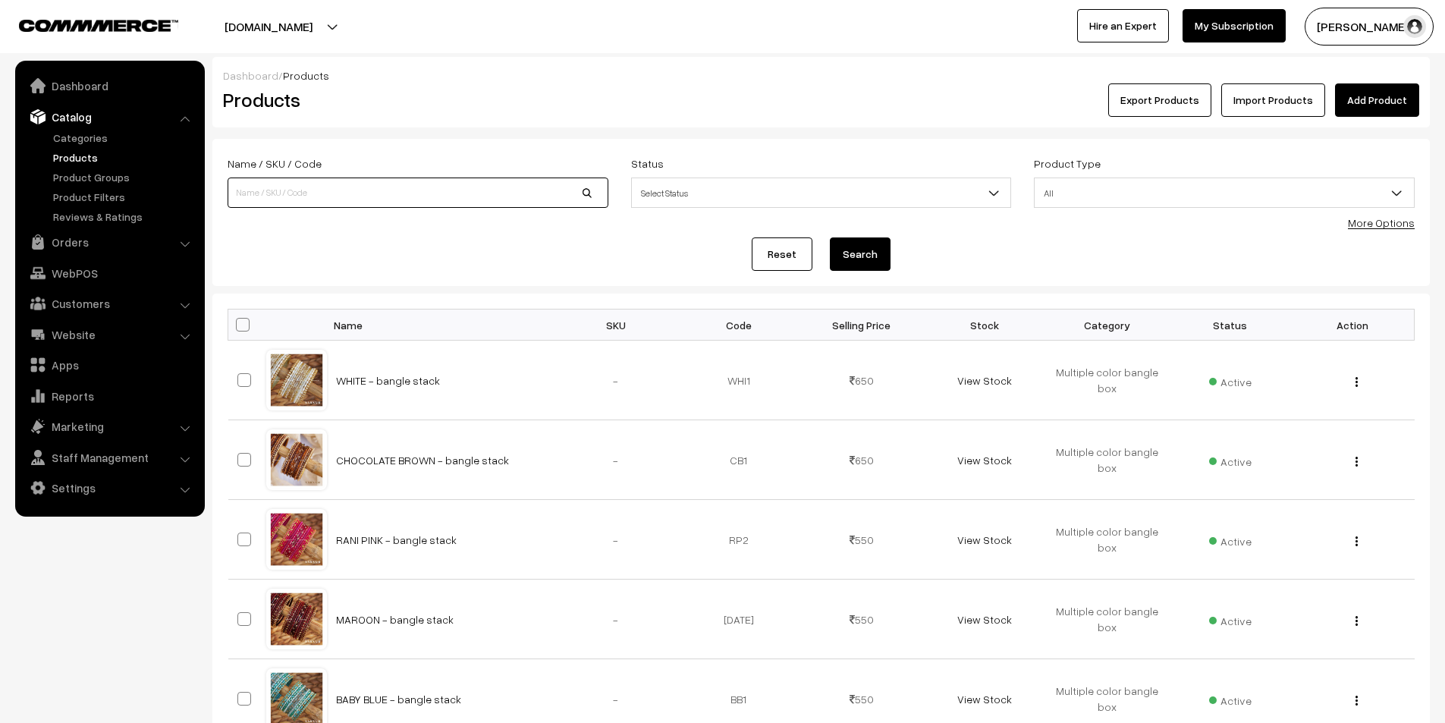
click at [319, 186] on input at bounding box center [418, 193] width 381 height 30
type input "imai"
click at [830, 237] on button "Search" at bounding box center [860, 253] width 61 height 33
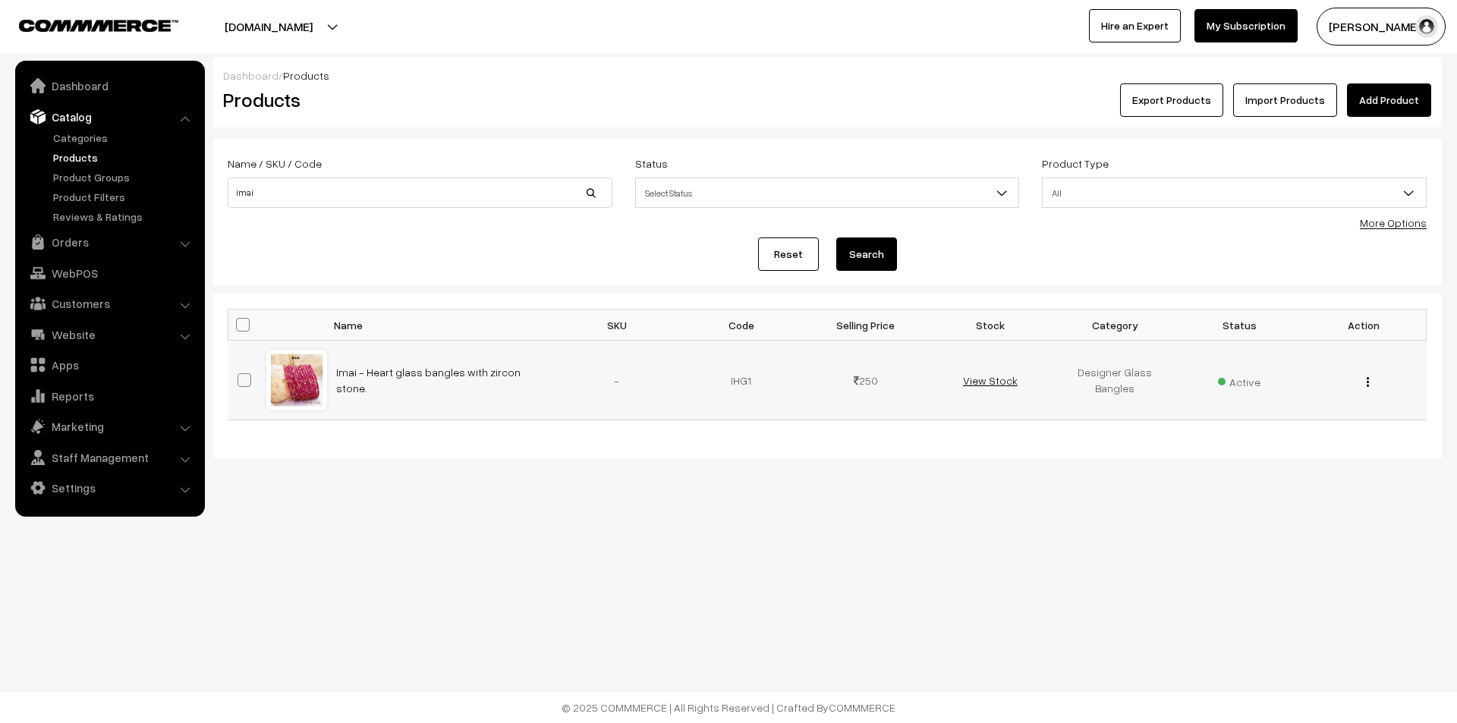
click at [1001, 379] on link "View Stock" at bounding box center [990, 380] width 55 height 13
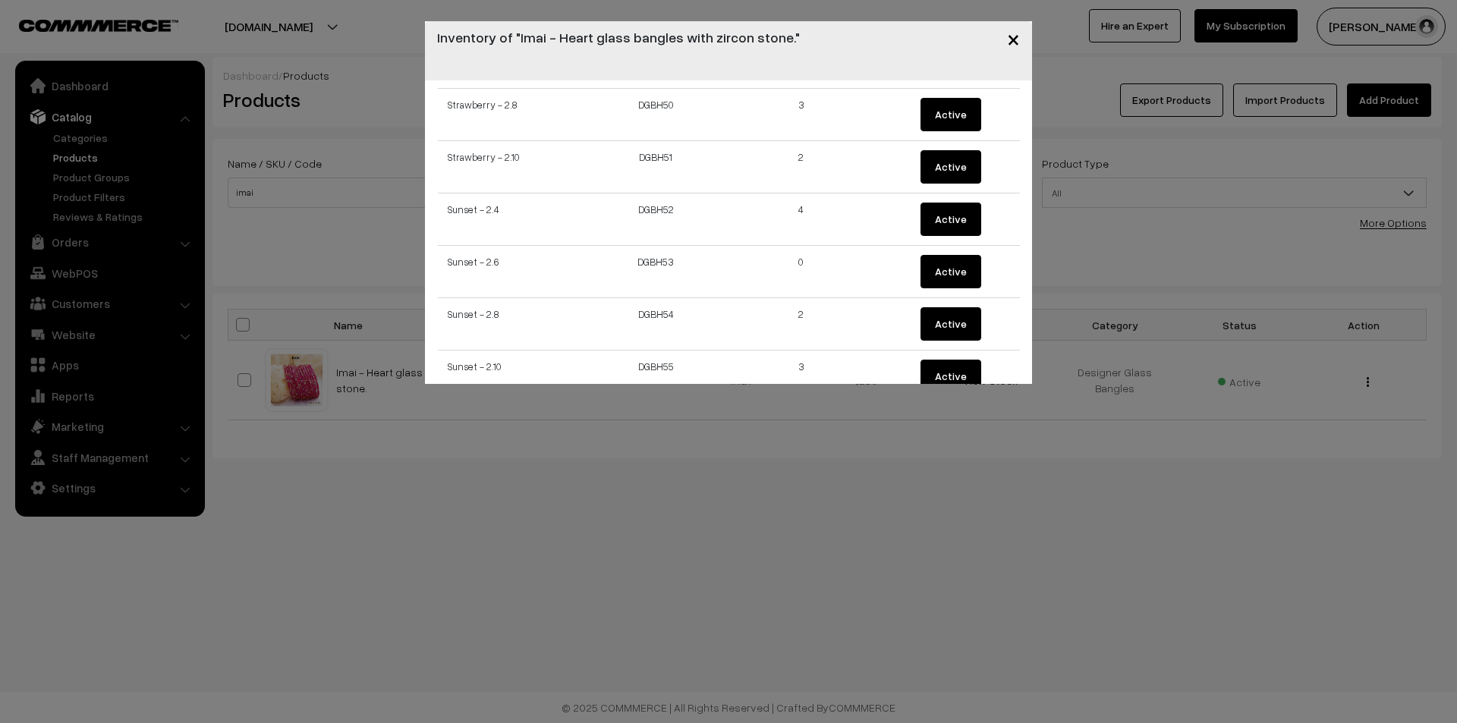
scroll to position [2731, 0]
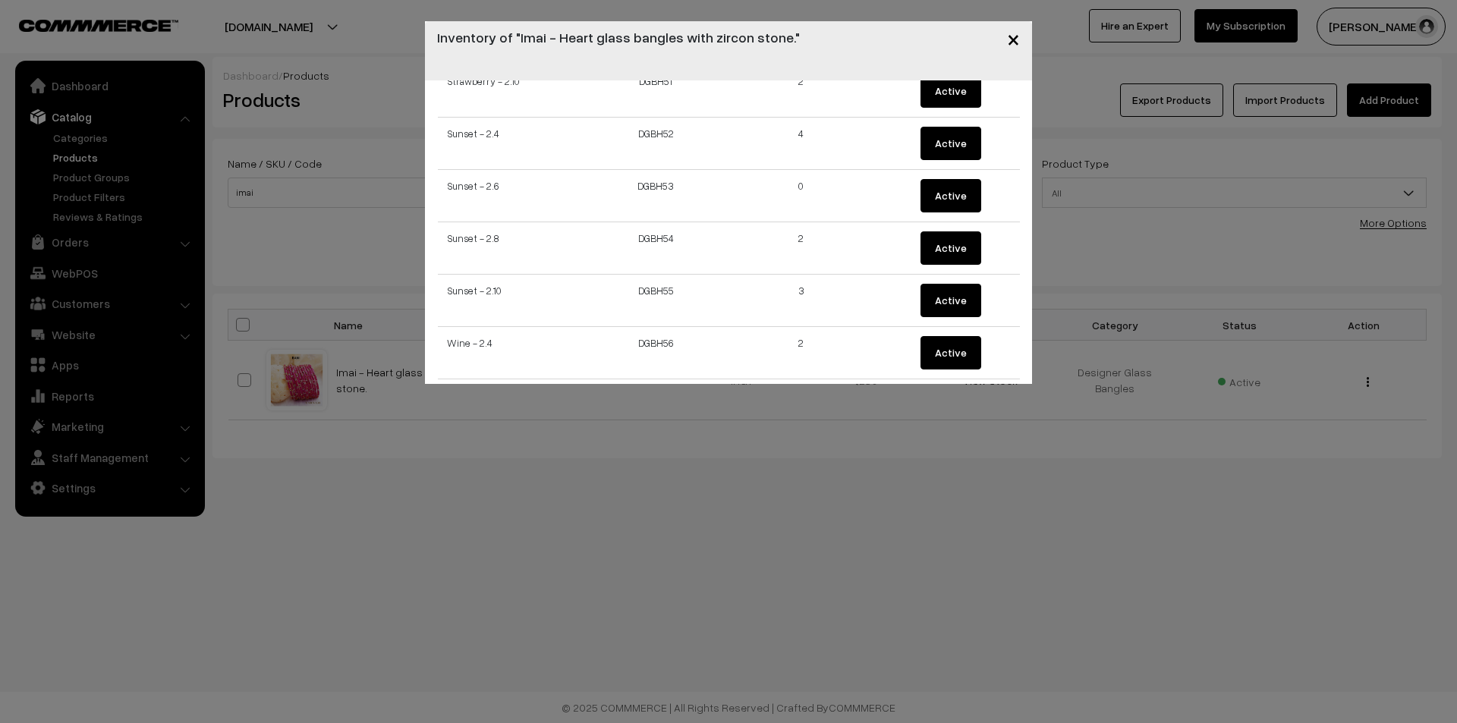
click at [1012, 41] on span "×" at bounding box center [1013, 38] width 13 height 28
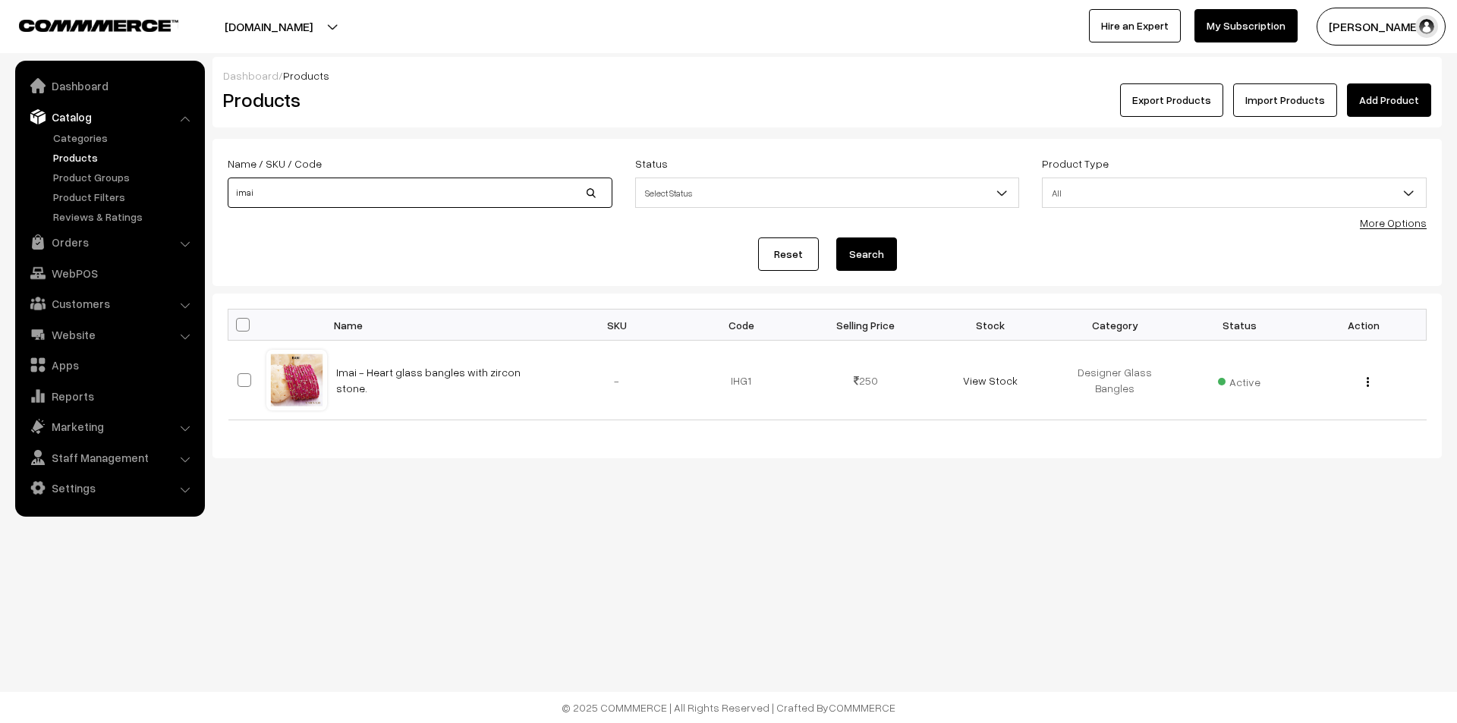
drag, startPoint x: 276, startPoint y: 196, endPoint x: 209, endPoint y: 203, distance: 67.9
click at [209, 203] on div "Dashboard / Products Products Export Products Import Products Add Product Name …" at bounding box center [728, 257] width 1457 height 401
type input "jungle"
click at [836, 237] on button "Search" at bounding box center [866, 253] width 61 height 33
click at [982, 382] on link "View Stock" at bounding box center [990, 380] width 55 height 13
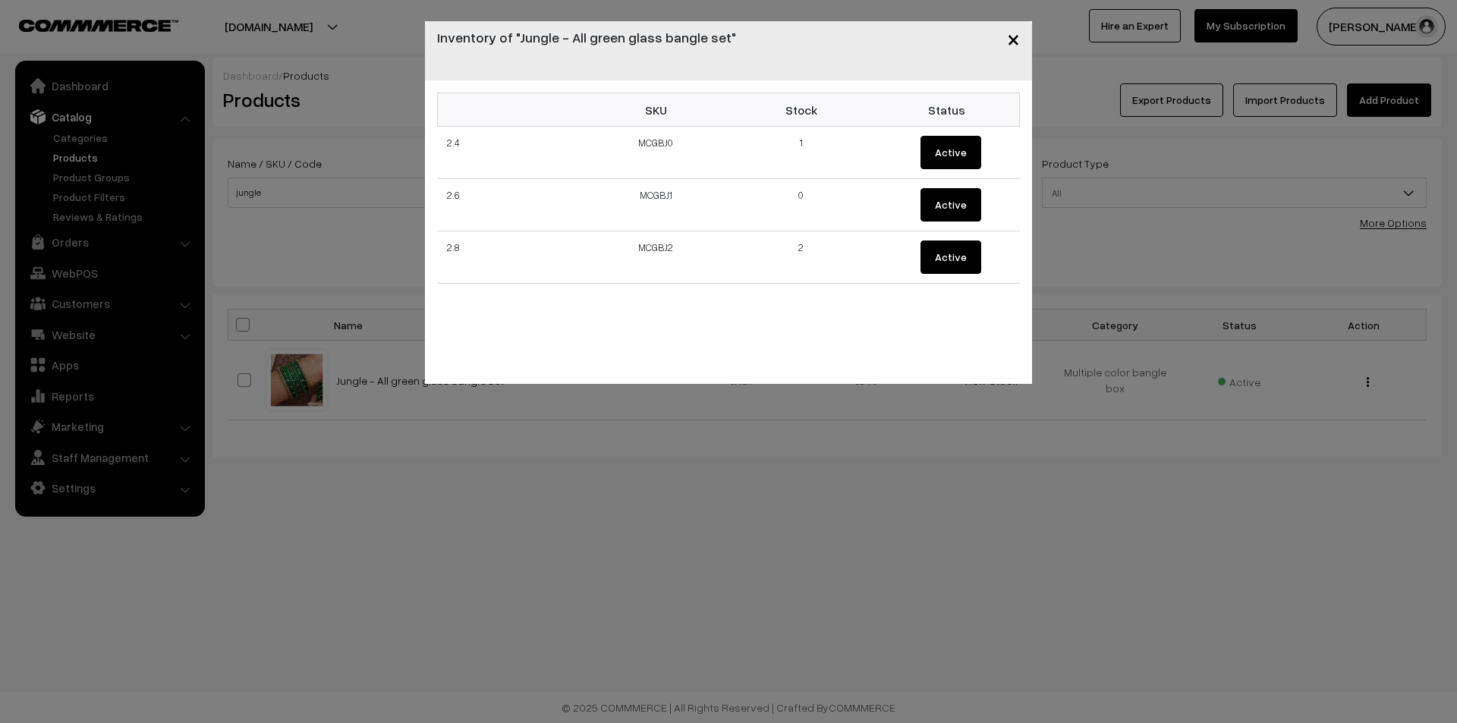
click at [1020, 42] on button "×" at bounding box center [1013, 38] width 37 height 47
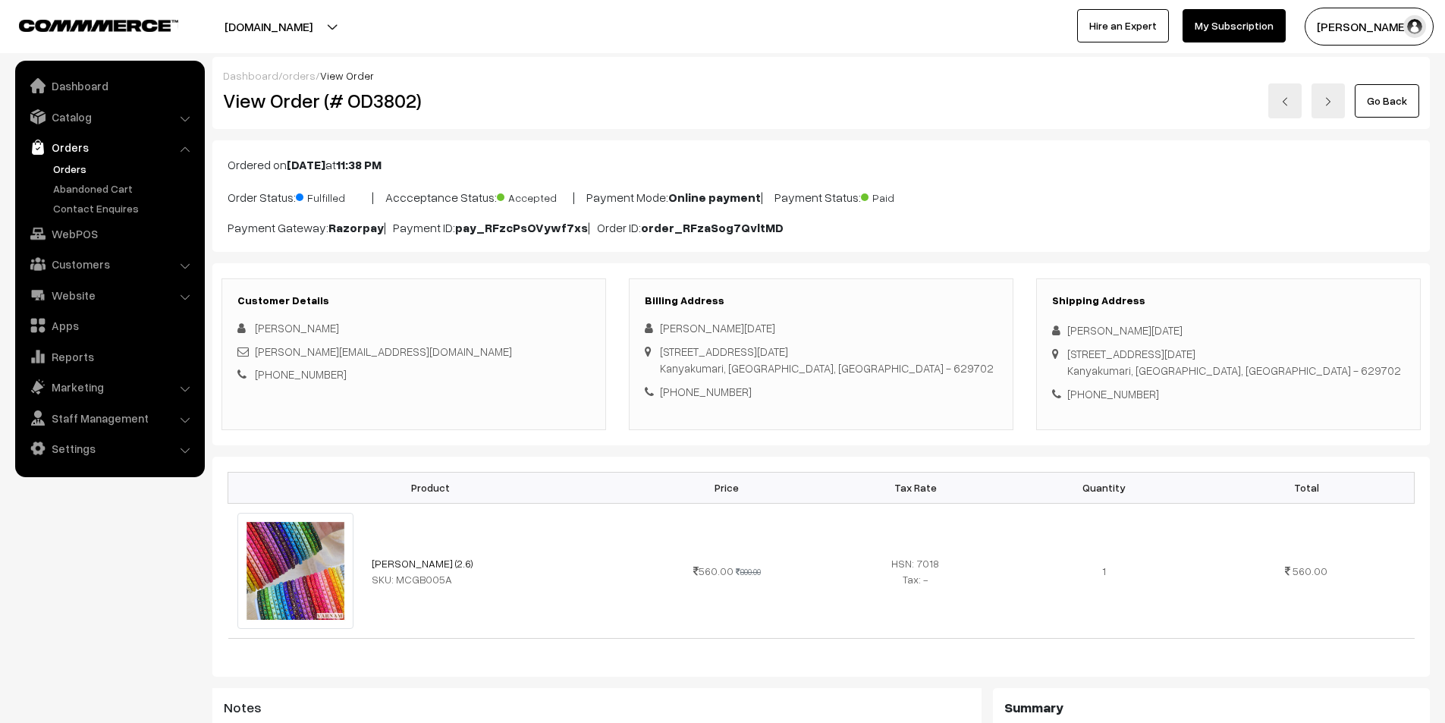
click at [1383, 98] on link "Go Back" at bounding box center [1387, 100] width 64 height 33
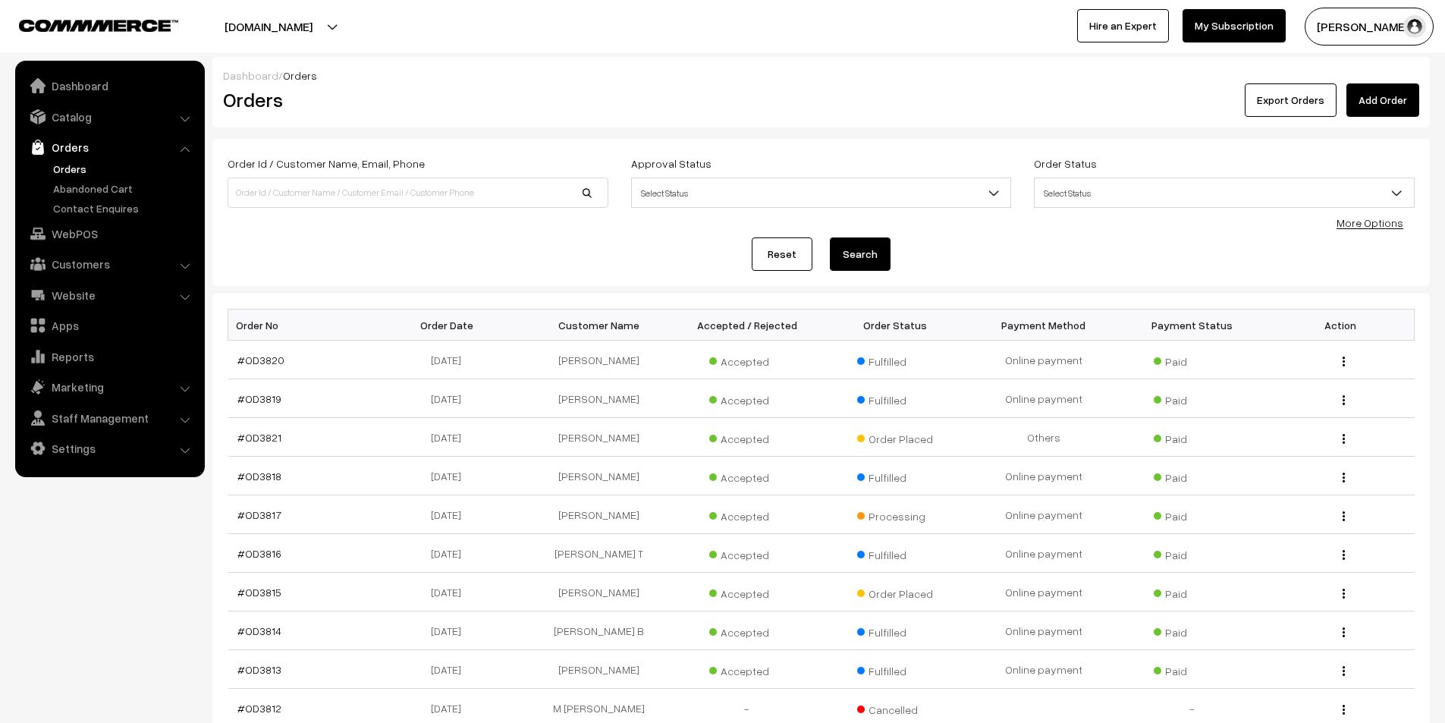
click at [773, 254] on link "Reset" at bounding box center [782, 253] width 61 height 33
click at [773, 255] on link "Reset" at bounding box center [782, 253] width 61 height 33
click at [268, 366] on link "#OD3820" at bounding box center [260, 360] width 47 height 13
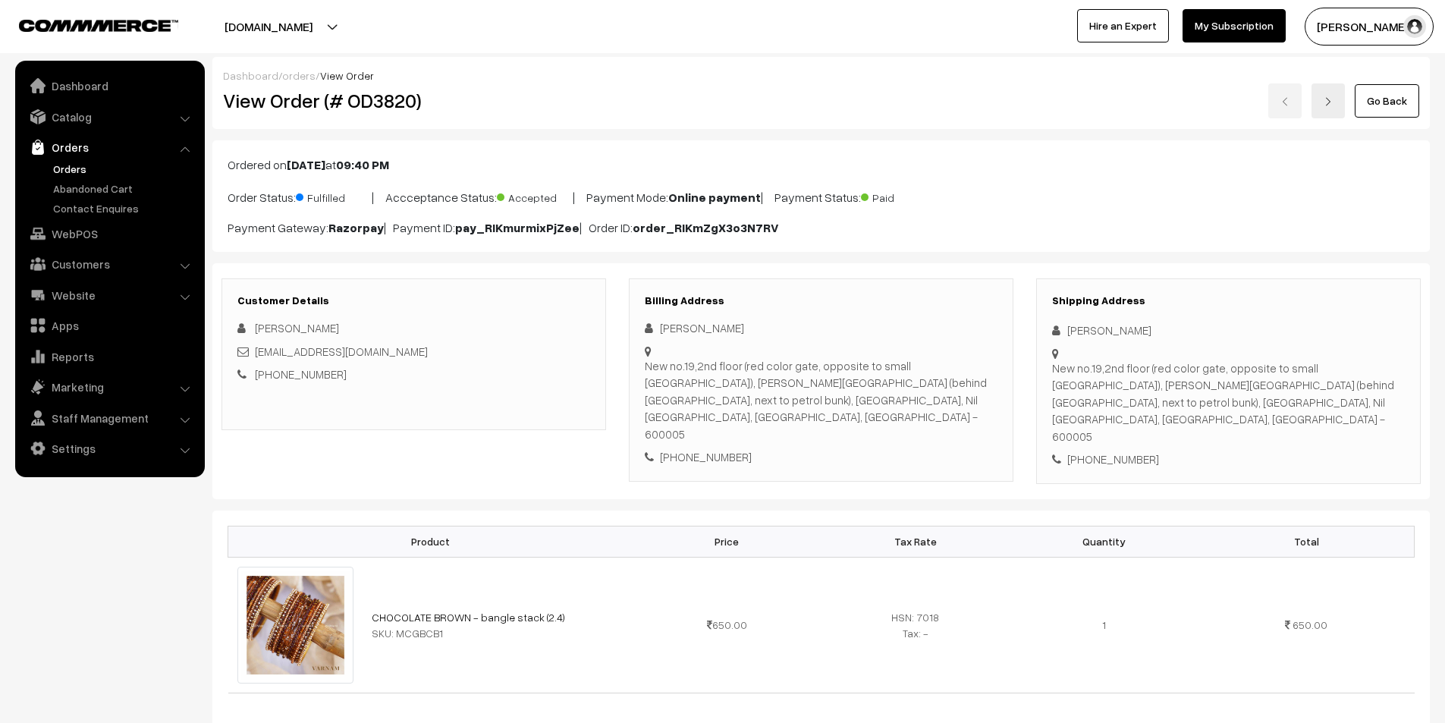
drag, startPoint x: 1432, startPoint y: 106, endPoint x: 1415, endPoint y: 107, distance: 16.7
click at [1407, 107] on link "Go Back" at bounding box center [1387, 100] width 64 height 33
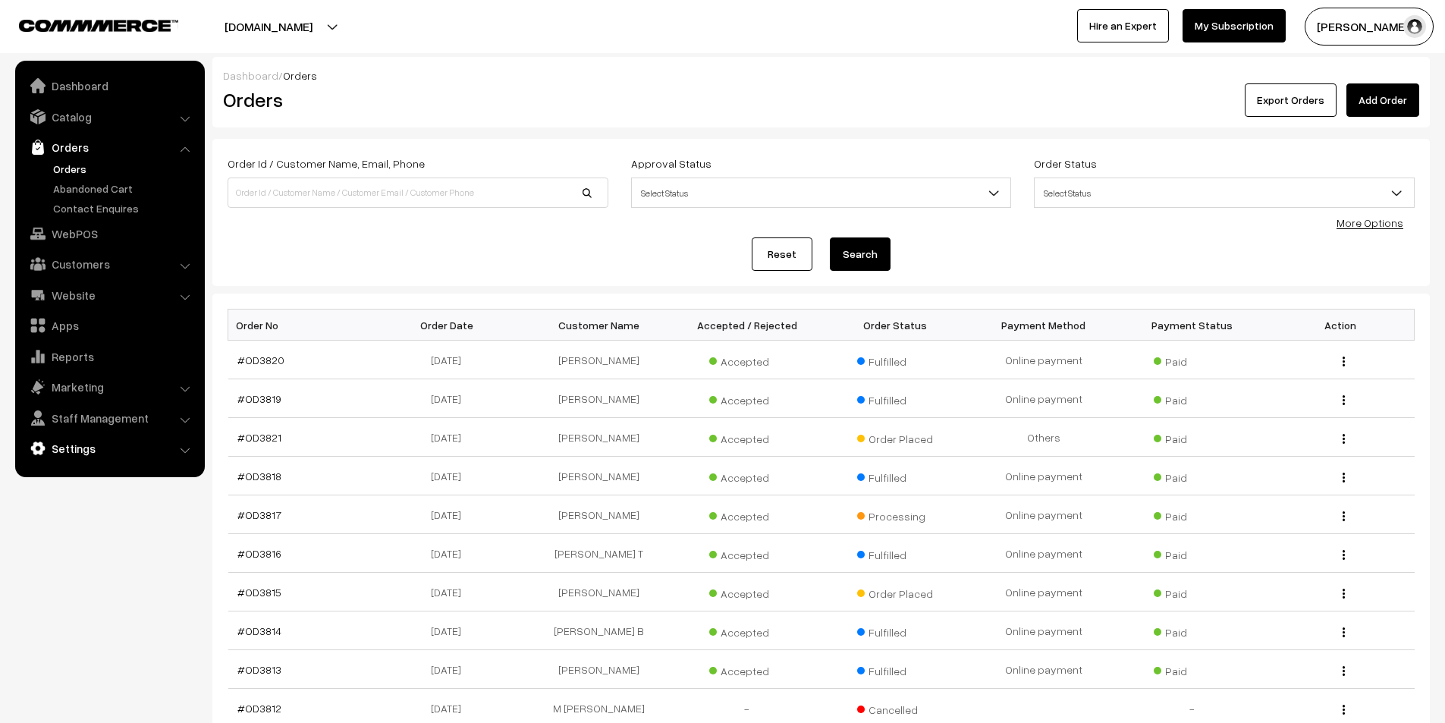
click at [165, 442] on link "Settings" at bounding box center [109, 448] width 181 height 27
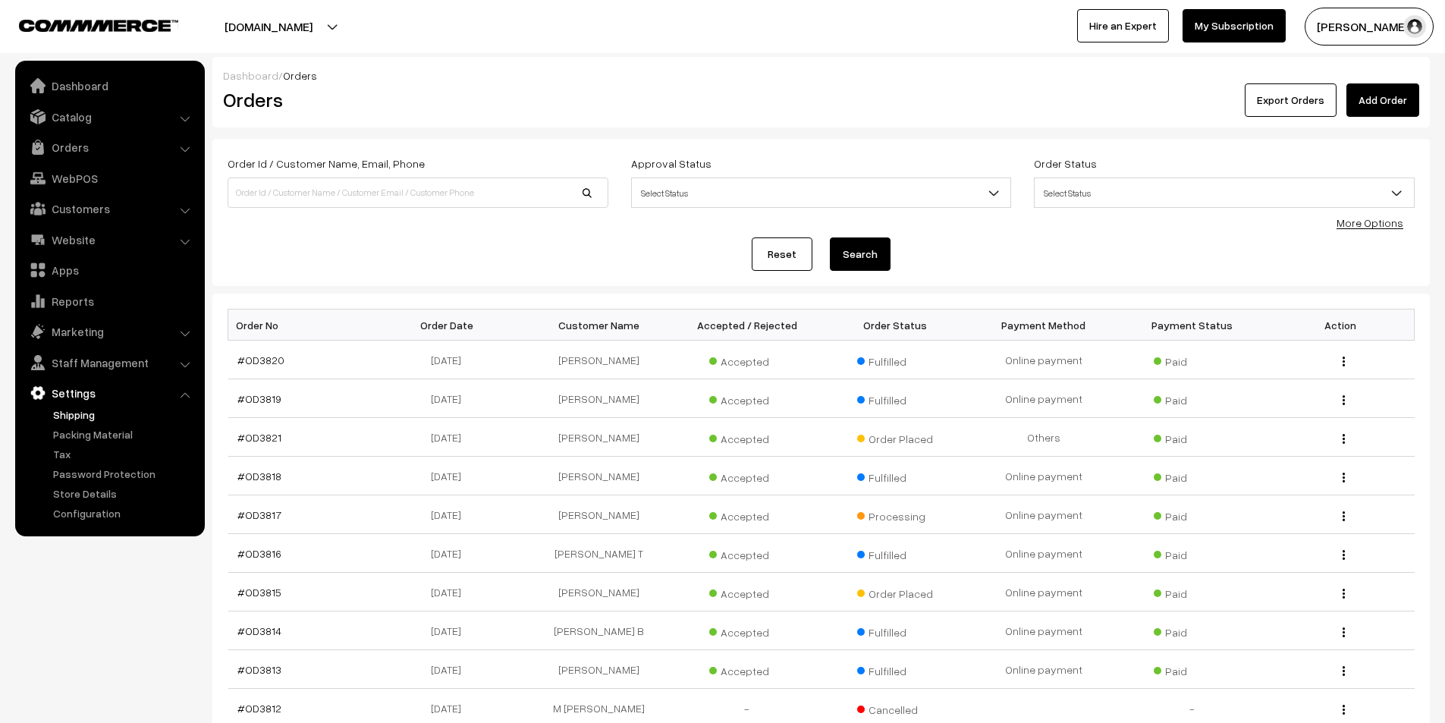
click at [121, 414] on link "Shipping" at bounding box center [124, 415] width 150 height 16
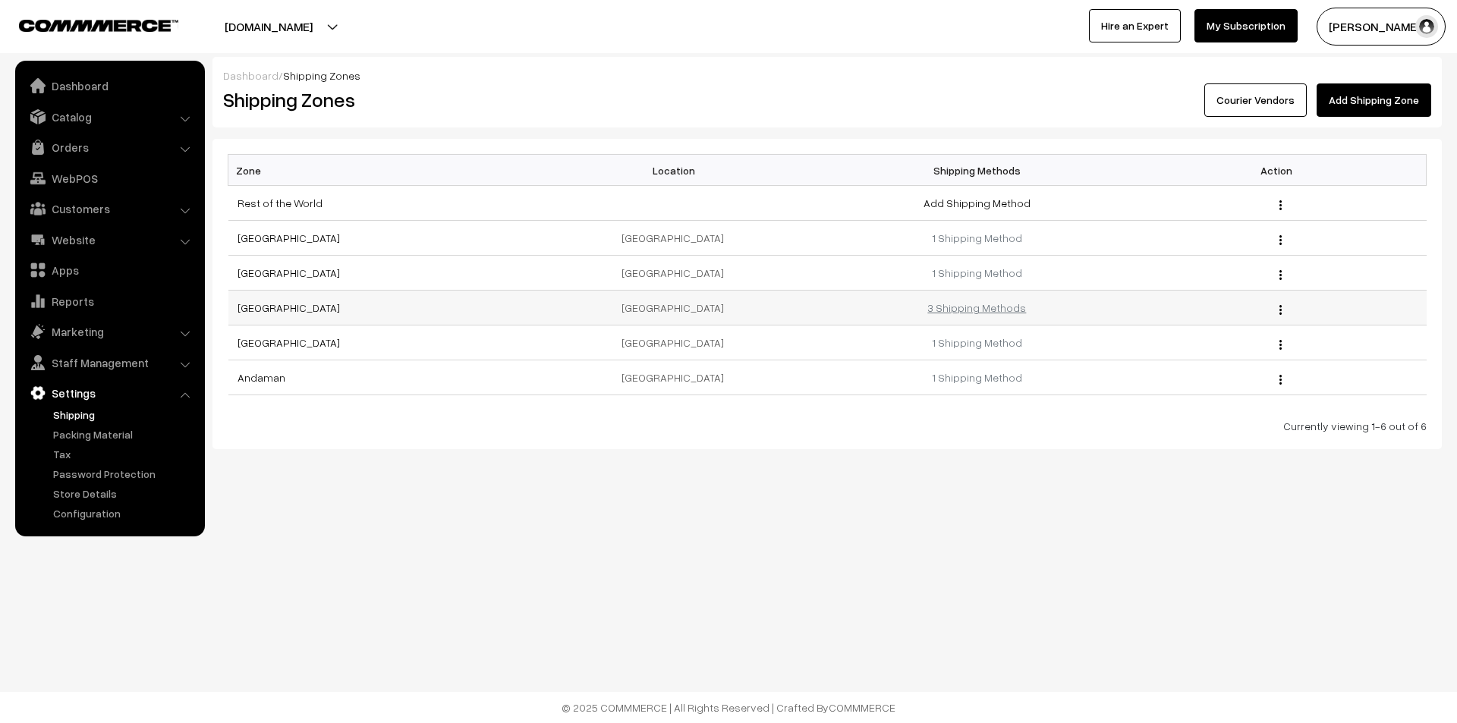
click at [1000, 313] on link "3 Shipping Methods" at bounding box center [976, 307] width 99 height 13
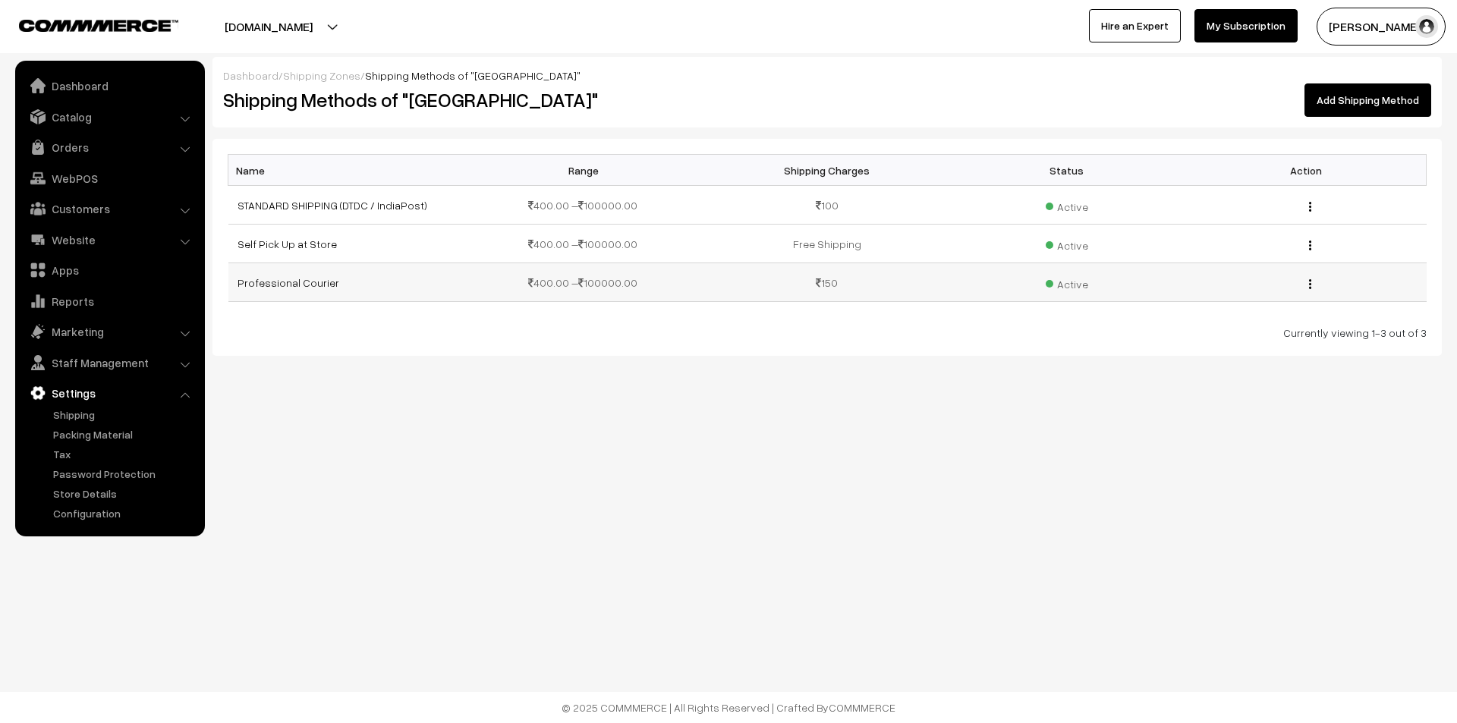
click at [1308, 285] on button "button" at bounding box center [1310, 284] width 4 height 12
click at [1286, 326] on link "Delete" at bounding box center [1242, 338] width 129 height 33
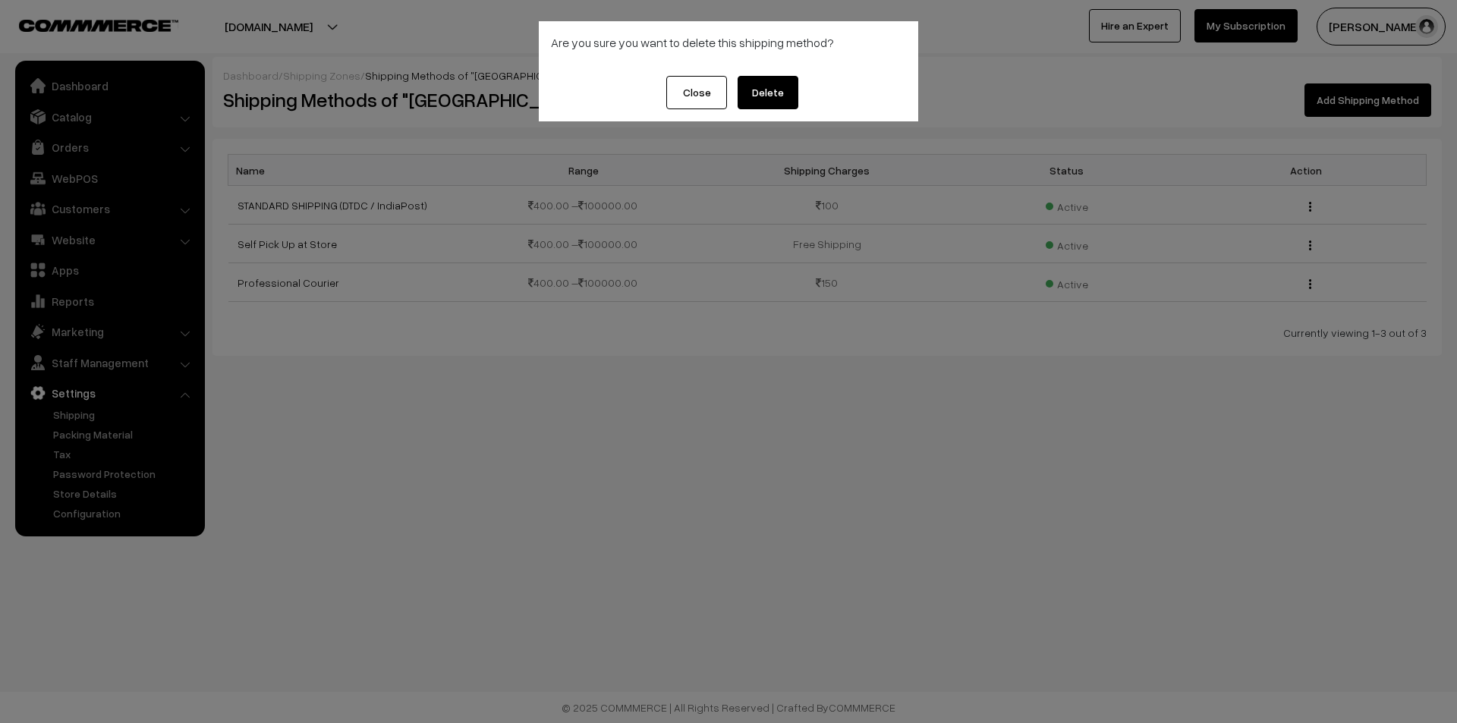
click at [781, 93] on button "Delete" at bounding box center [767, 92] width 61 height 33
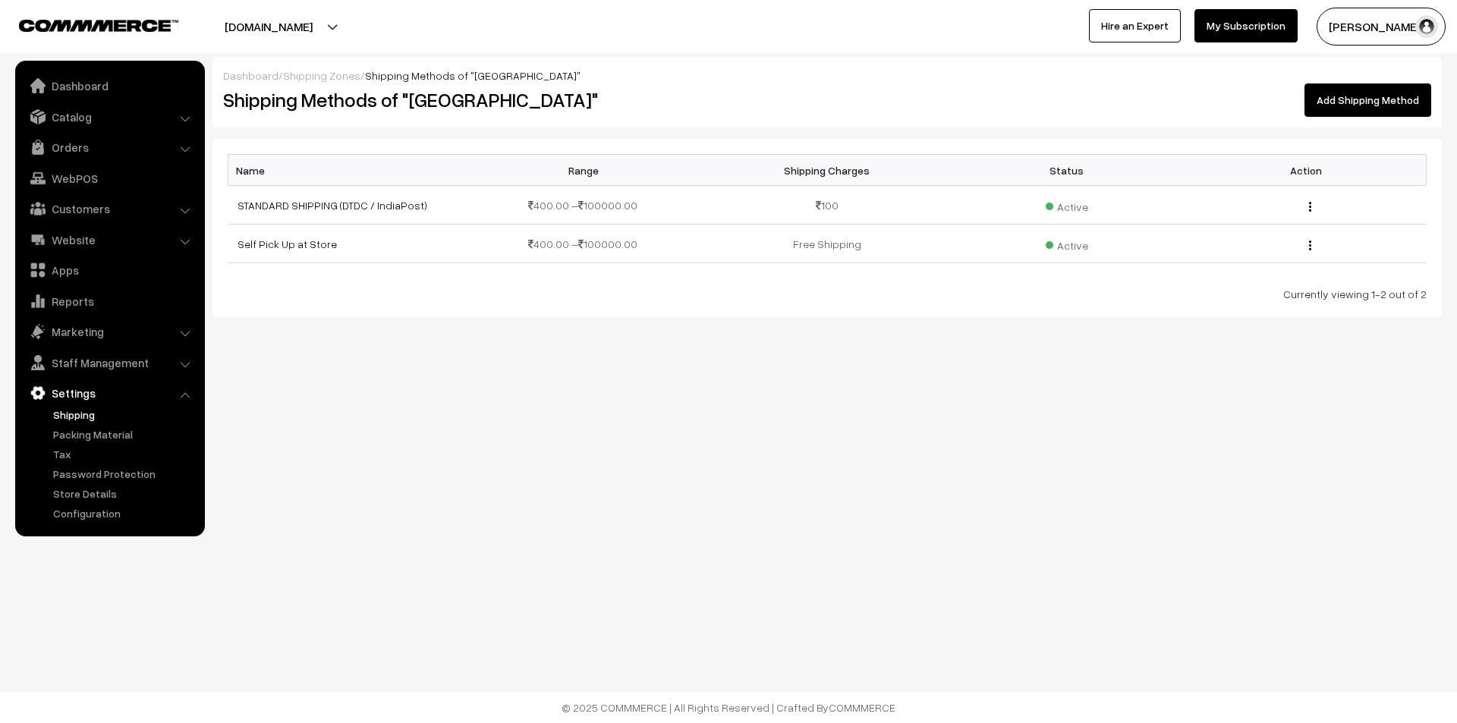
click at [79, 410] on link "Shipping" at bounding box center [124, 415] width 150 height 16
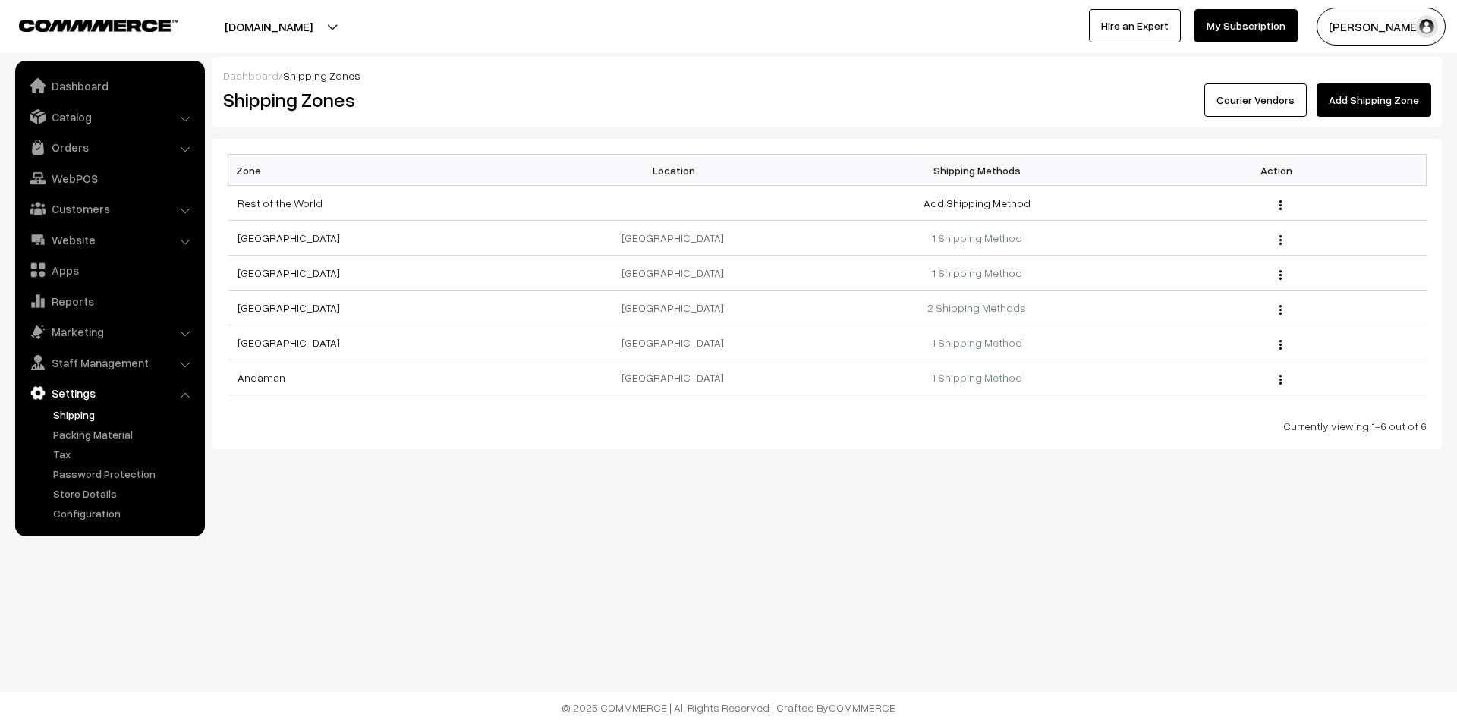
click at [186, 396] on li "Settings Shipping" at bounding box center [110, 450] width 182 height 142
click at [91, 432] on link "Packing Material" at bounding box center [124, 434] width 150 height 16
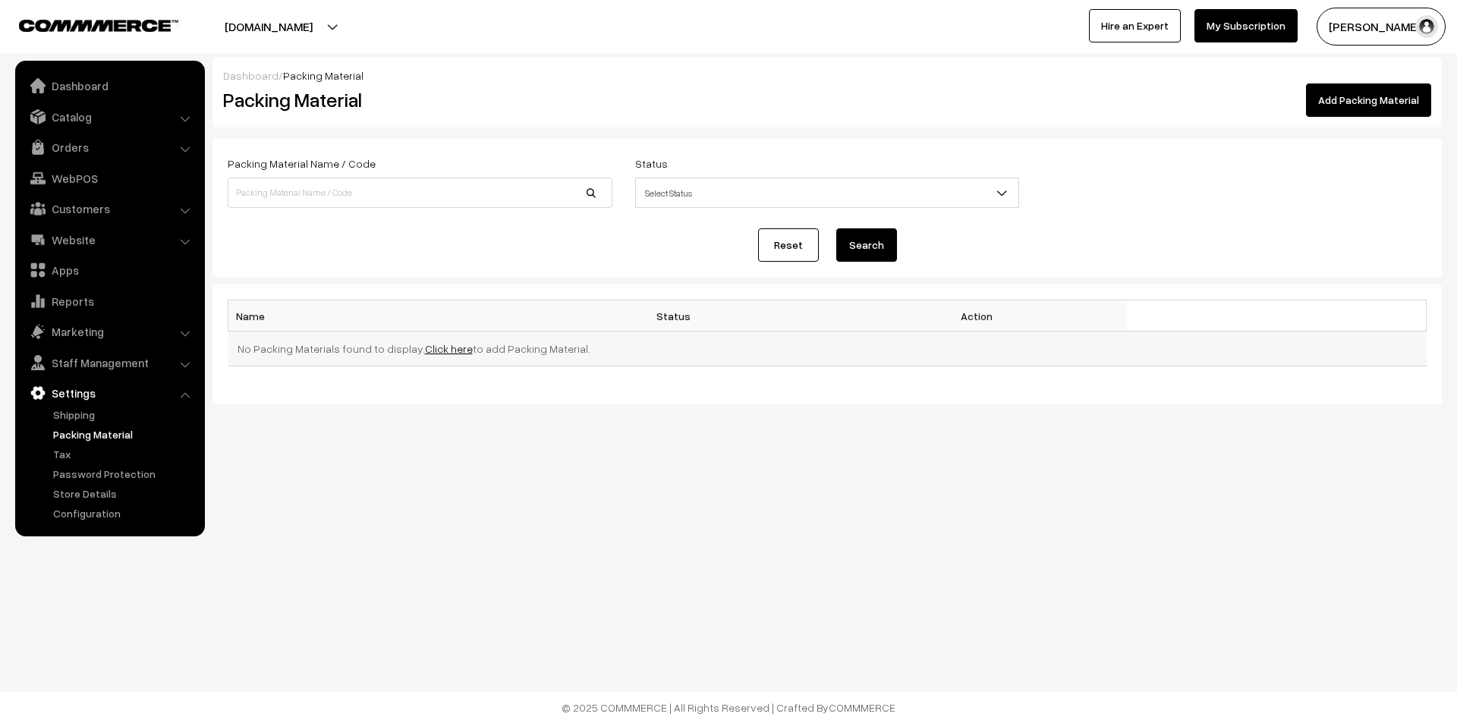
click at [444, 352] on link "Click here" at bounding box center [449, 348] width 48 height 13
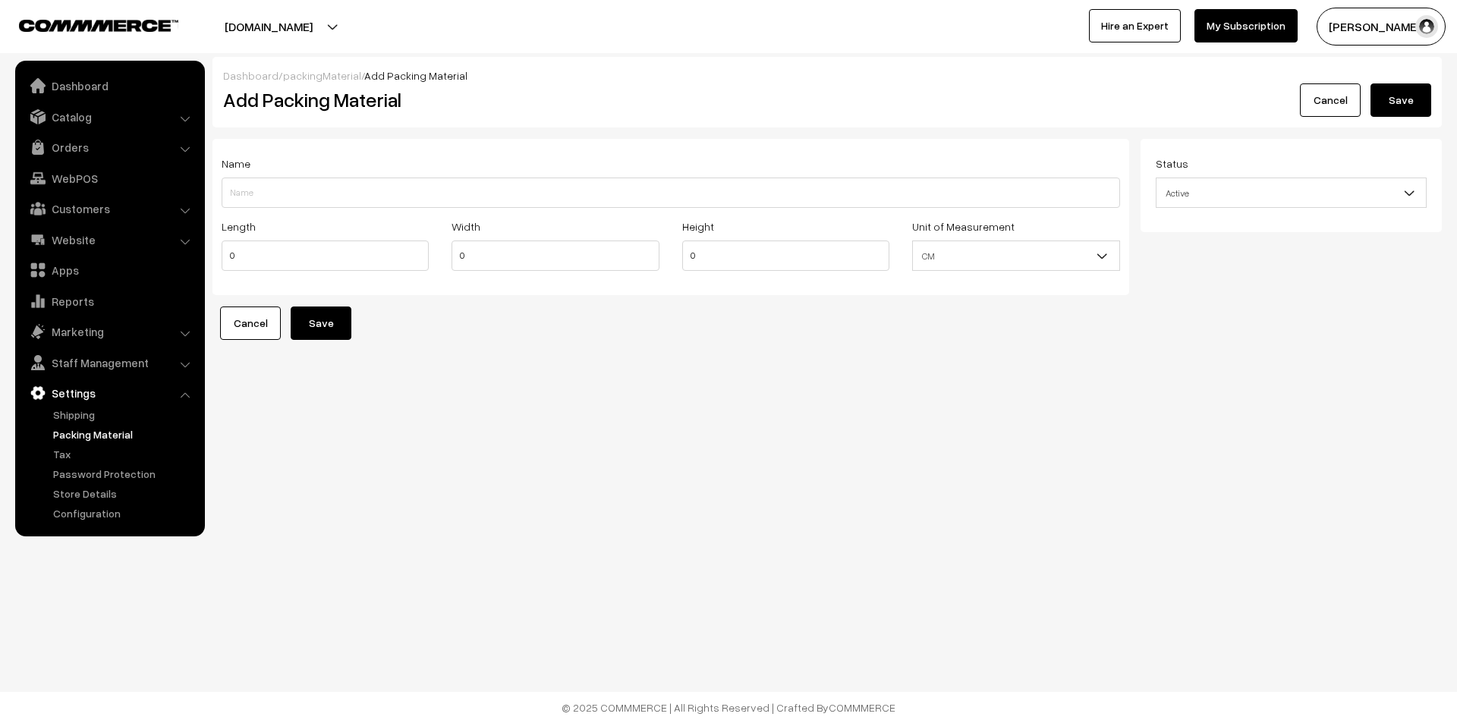
click at [251, 316] on link "Cancel" at bounding box center [250, 323] width 61 height 33
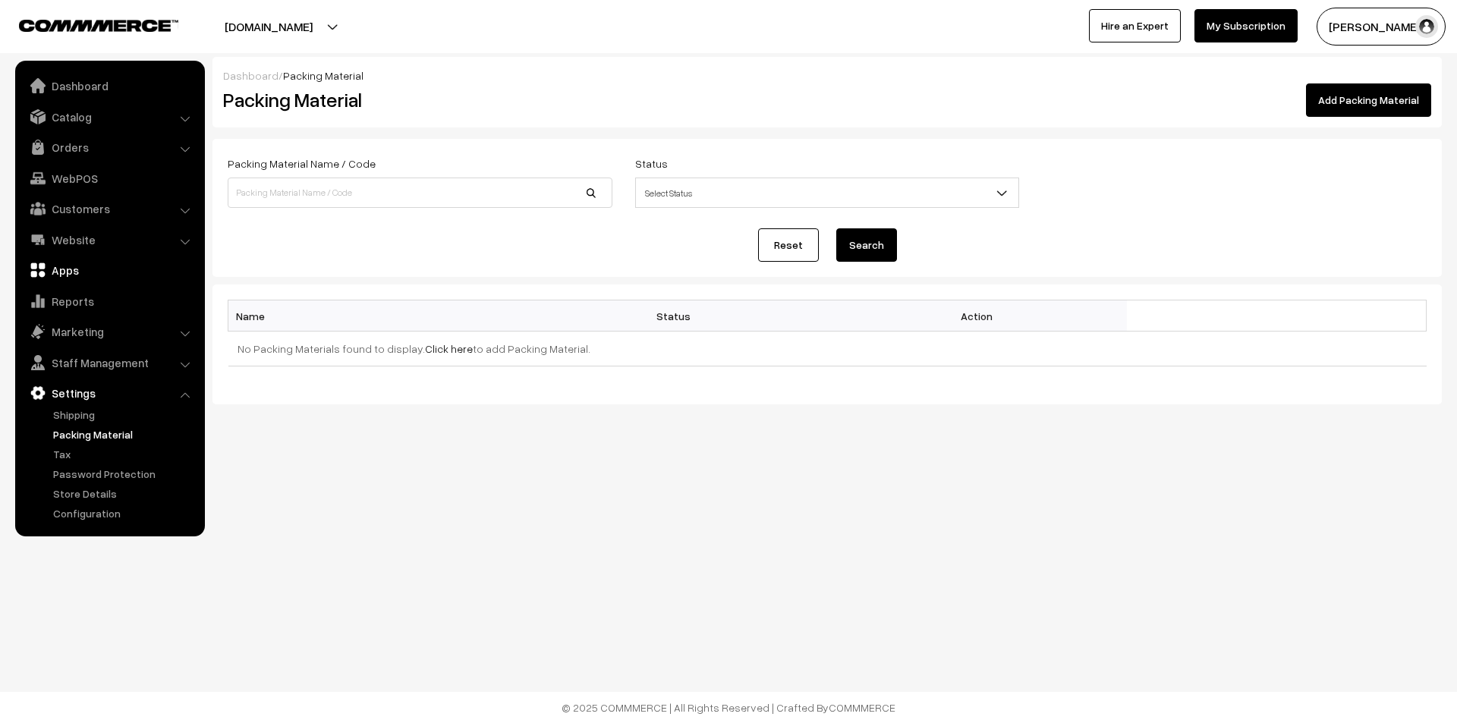
click at [59, 268] on link "Apps" at bounding box center [109, 269] width 181 height 27
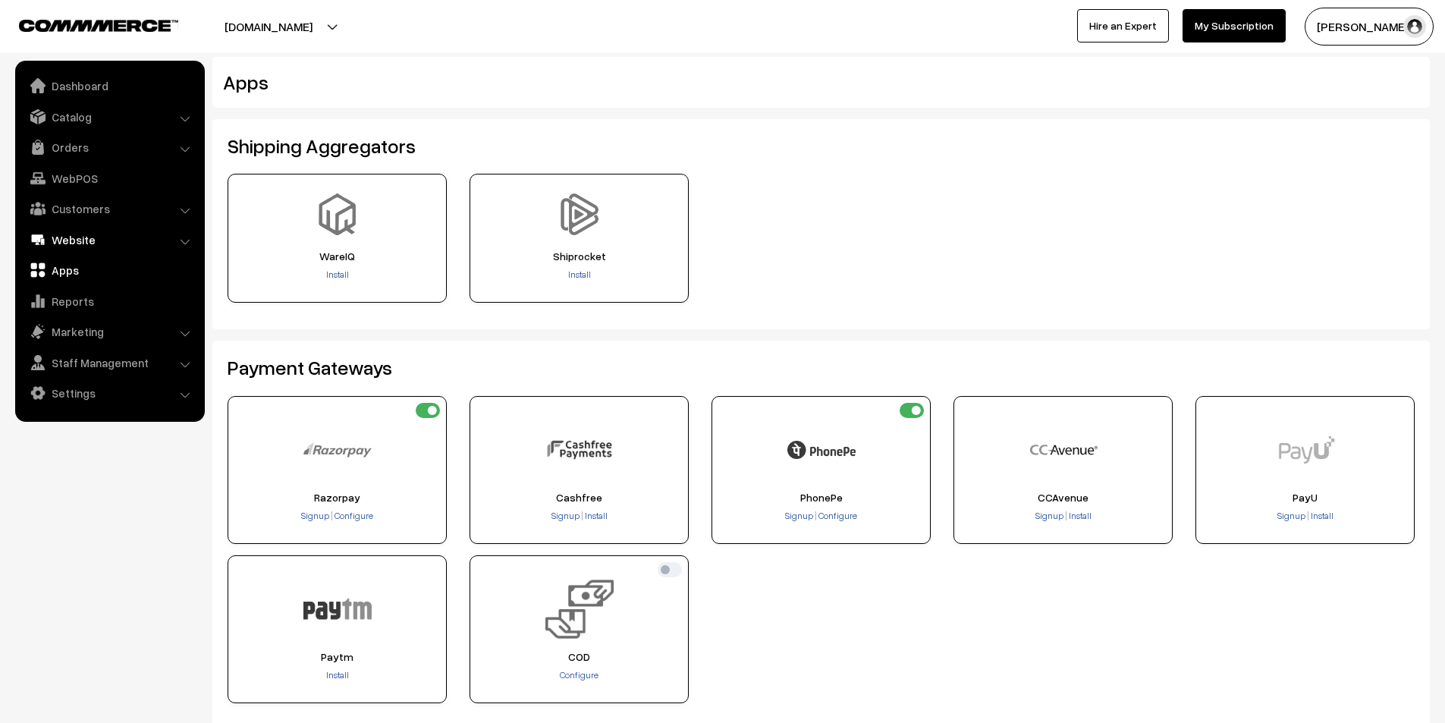
click at [74, 232] on link "Website" at bounding box center [109, 239] width 181 height 27
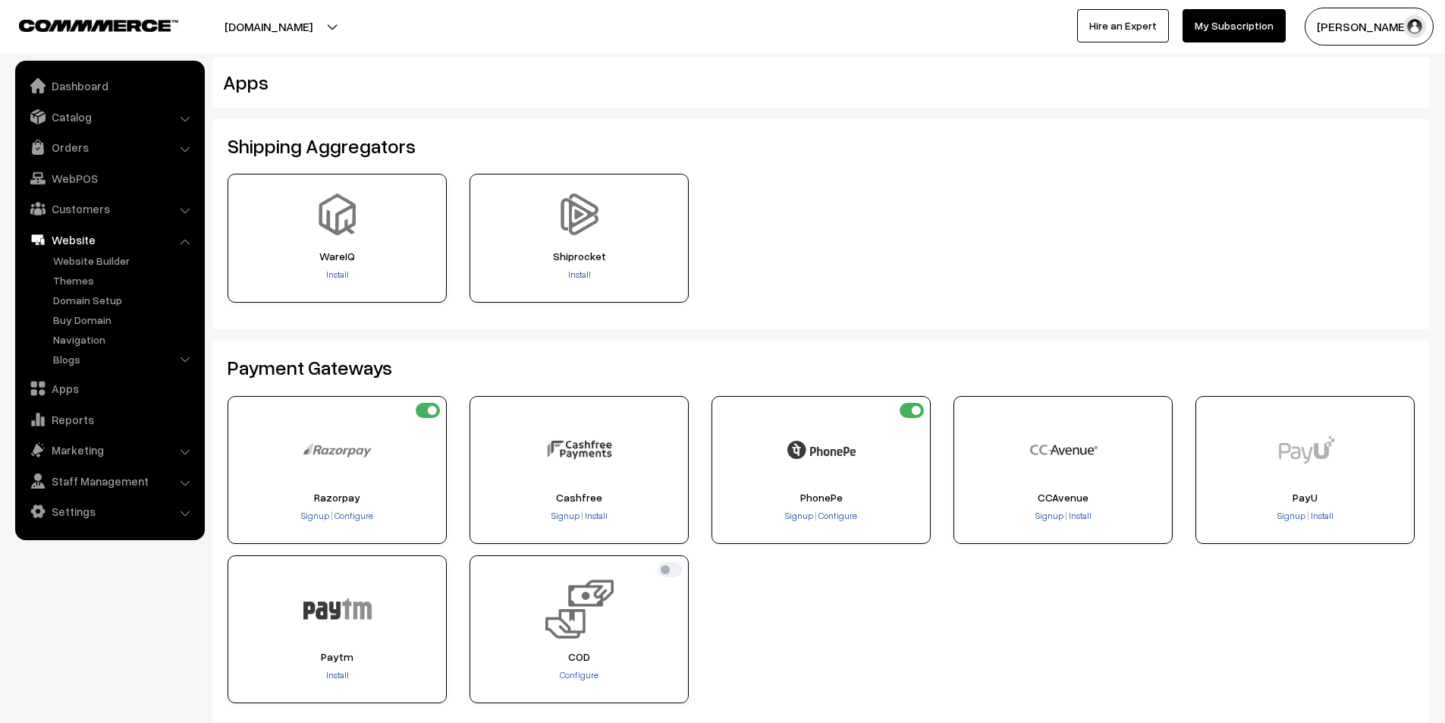
click at [77, 233] on link "Website" at bounding box center [109, 239] width 181 height 27
click at [100, 363] on link "Blogs" at bounding box center [124, 359] width 150 height 16
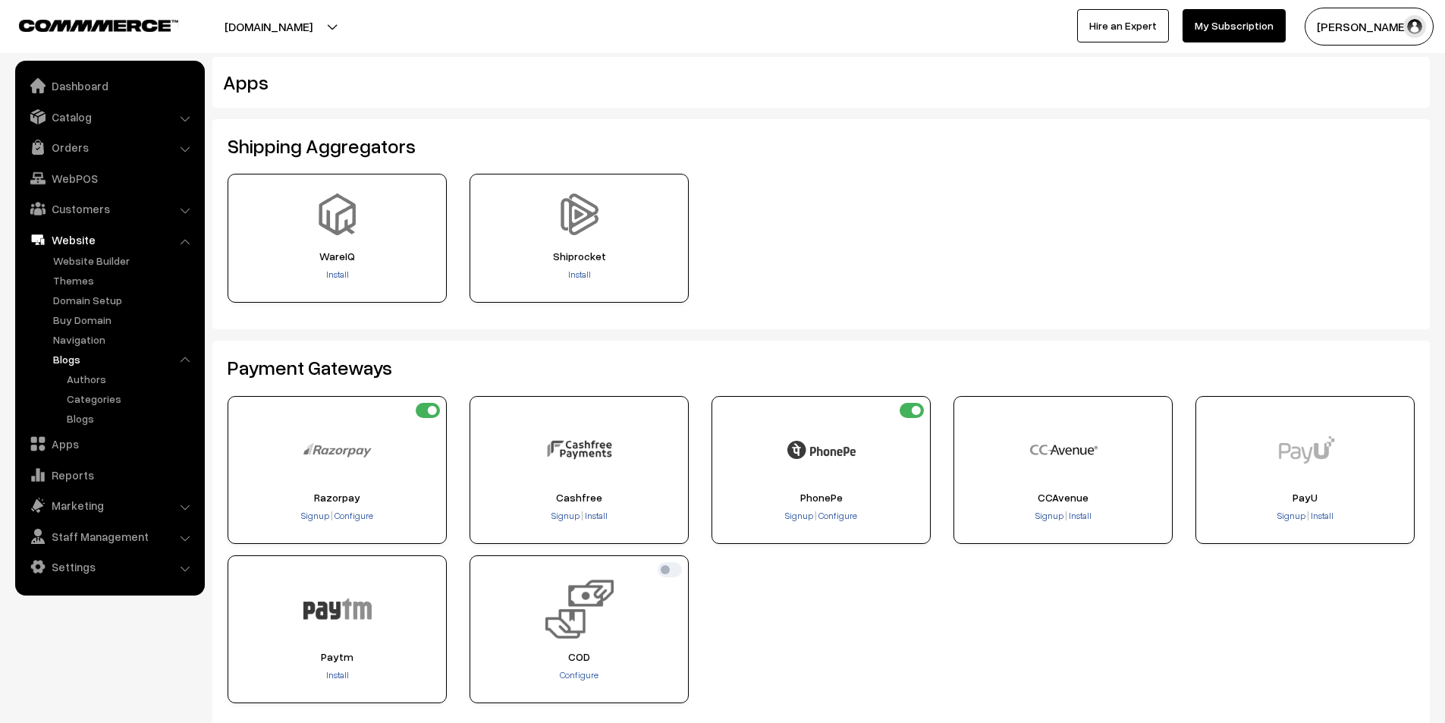
click at [60, 360] on link "Blogs" at bounding box center [124, 359] width 150 height 16
click at [89, 382] on link "Authors" at bounding box center [131, 379] width 137 height 16
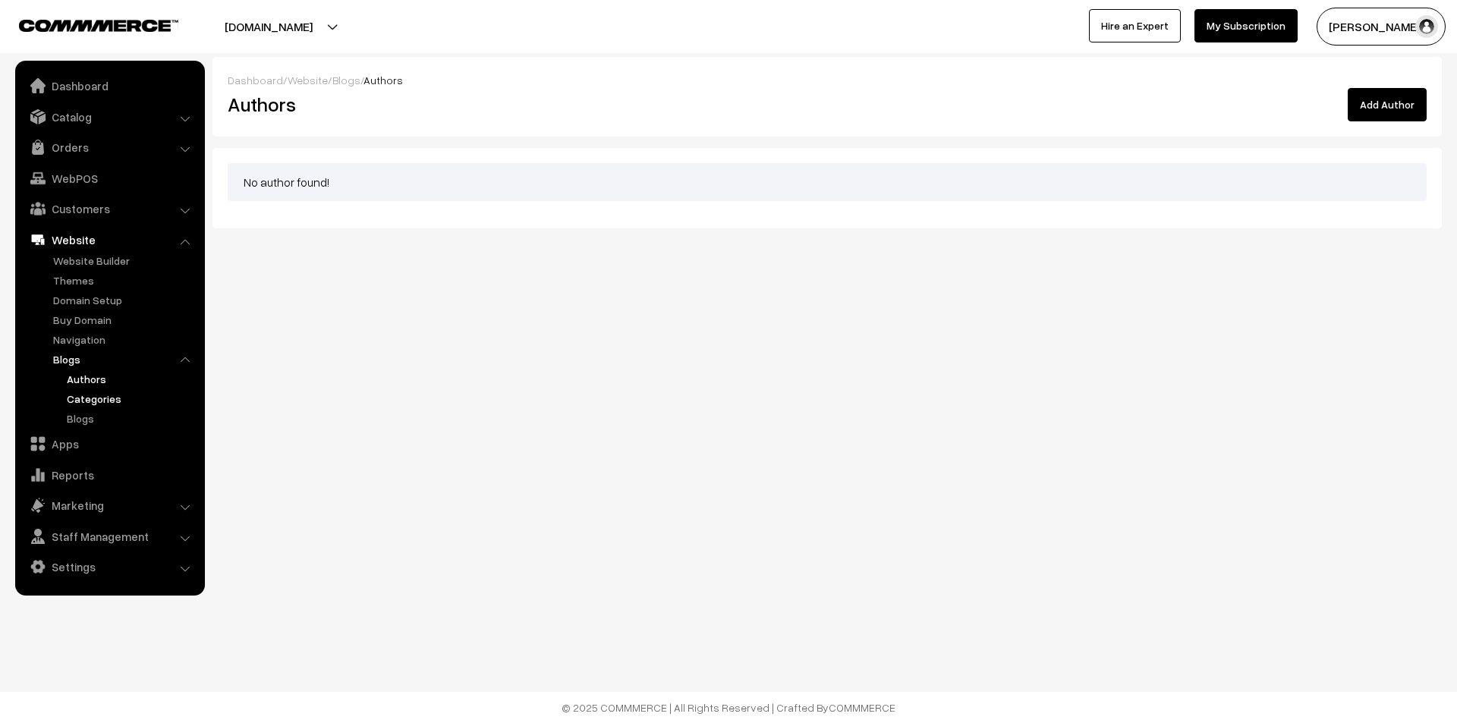
click at [97, 395] on link "Categories" at bounding box center [131, 399] width 137 height 16
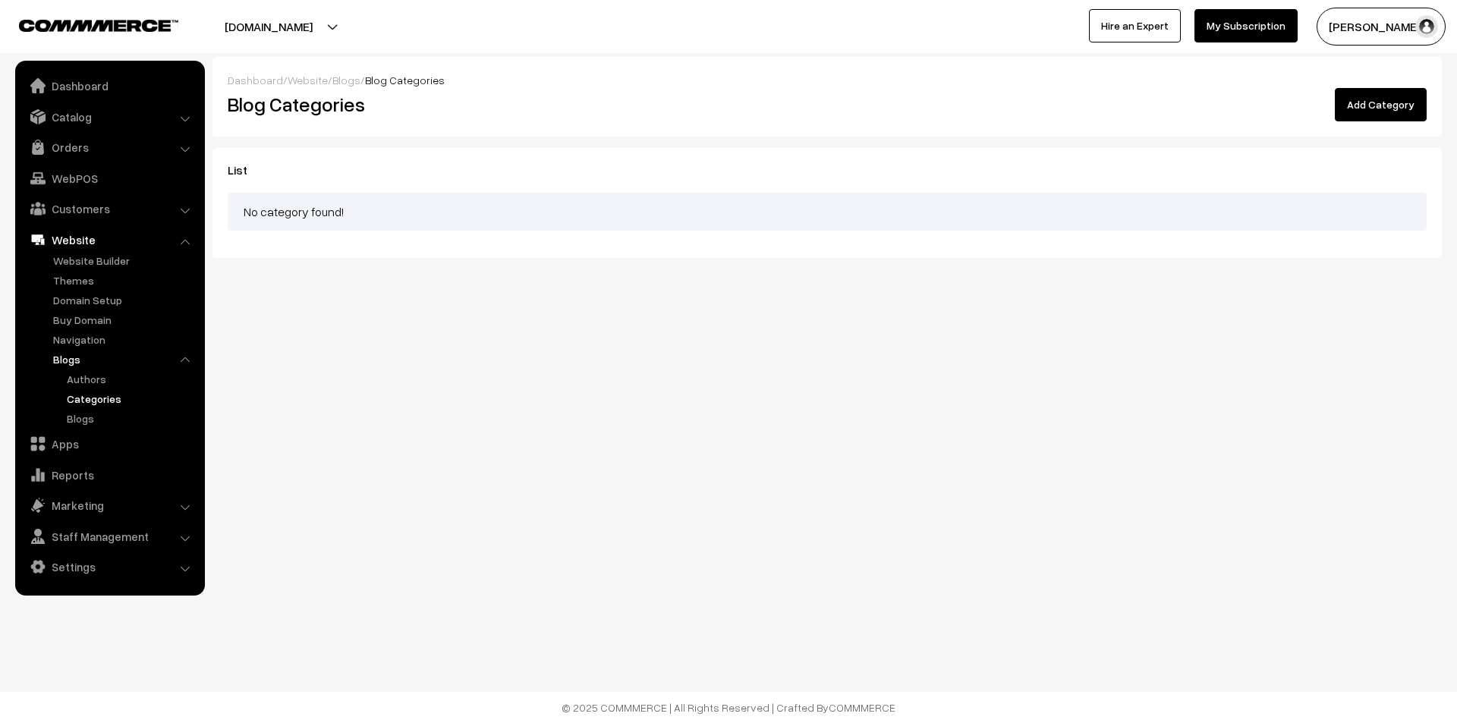
click at [81, 429] on ul "Dashboard Catalog" at bounding box center [110, 328] width 190 height 535
click at [86, 417] on link "Blogs" at bounding box center [131, 418] width 137 height 16
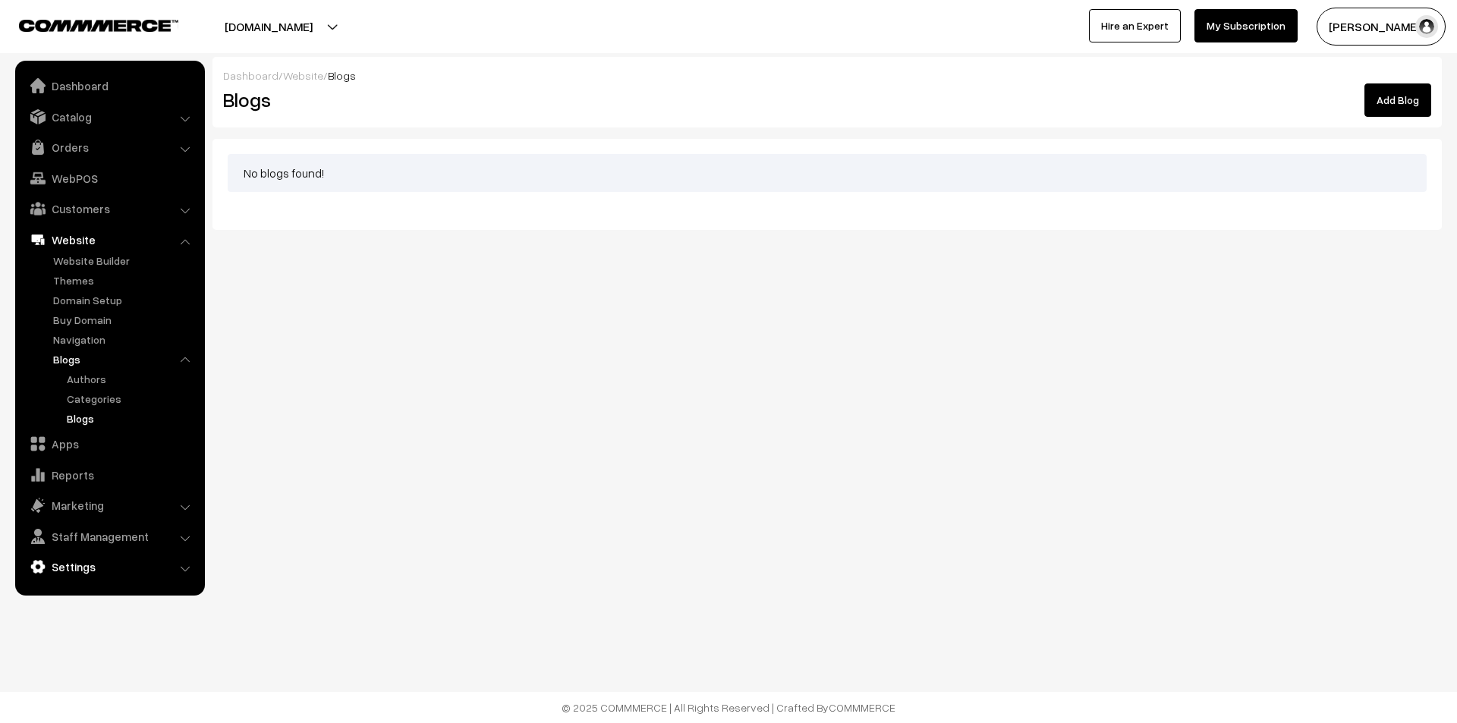
click at [100, 560] on link "Settings" at bounding box center [109, 566] width 181 height 27
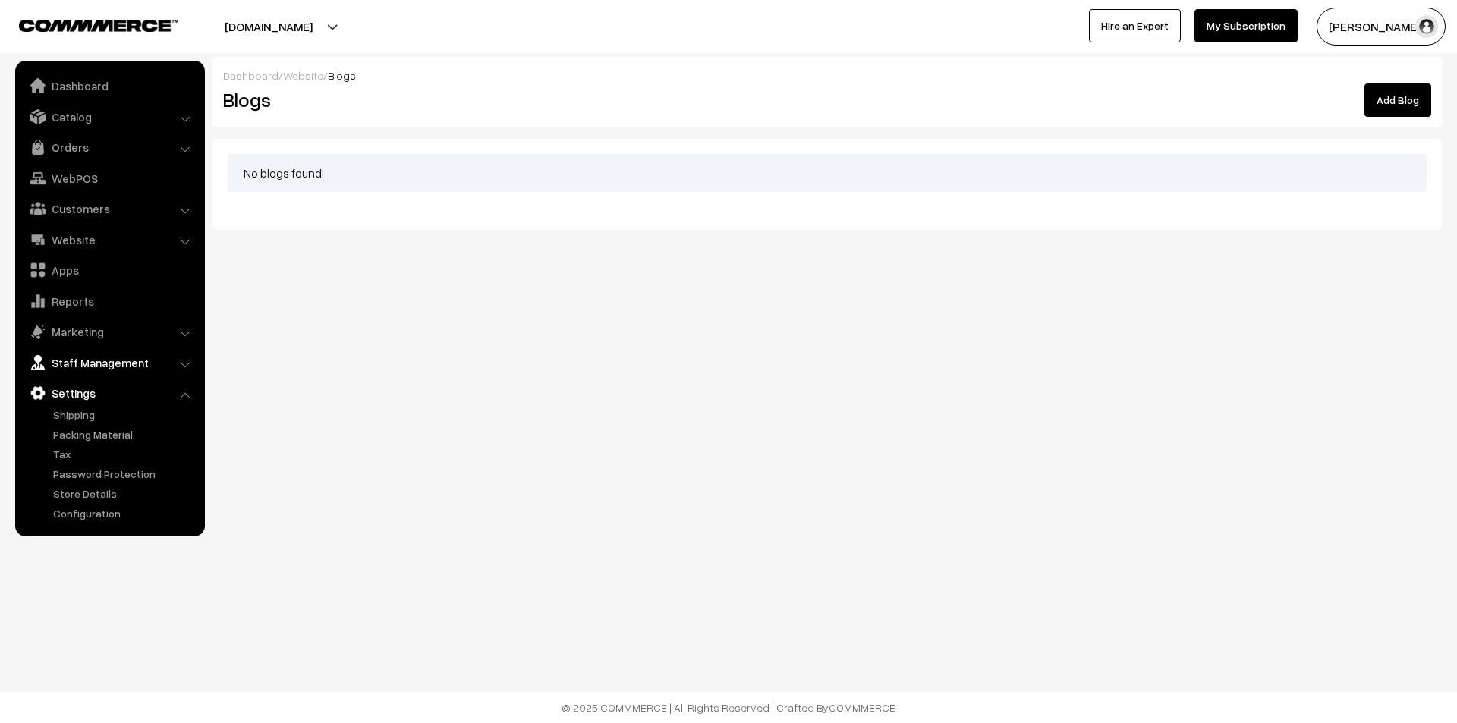
click at [115, 360] on link "Staff Management" at bounding box center [109, 362] width 181 height 27
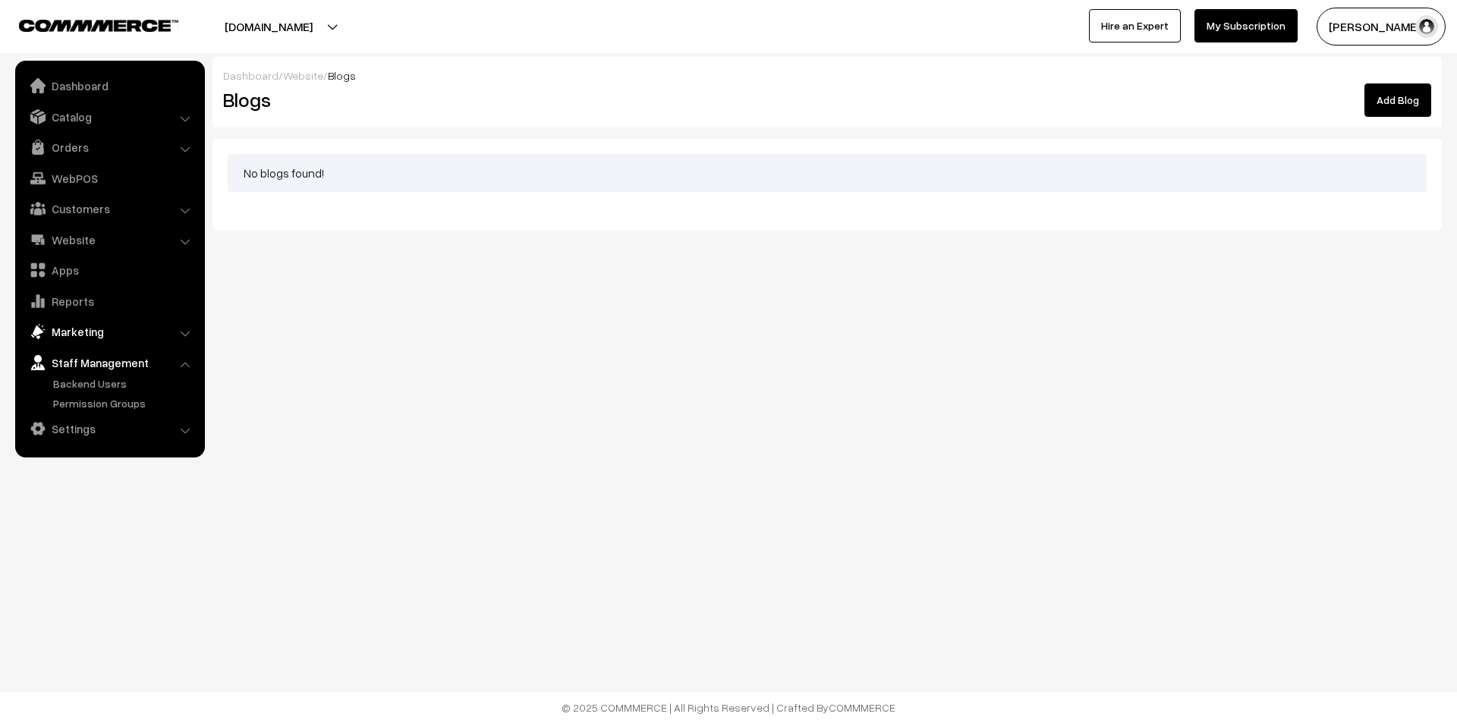
click at [105, 331] on link "Marketing" at bounding box center [109, 331] width 181 height 27
click at [99, 348] on link "Offers" at bounding box center [124, 353] width 150 height 16
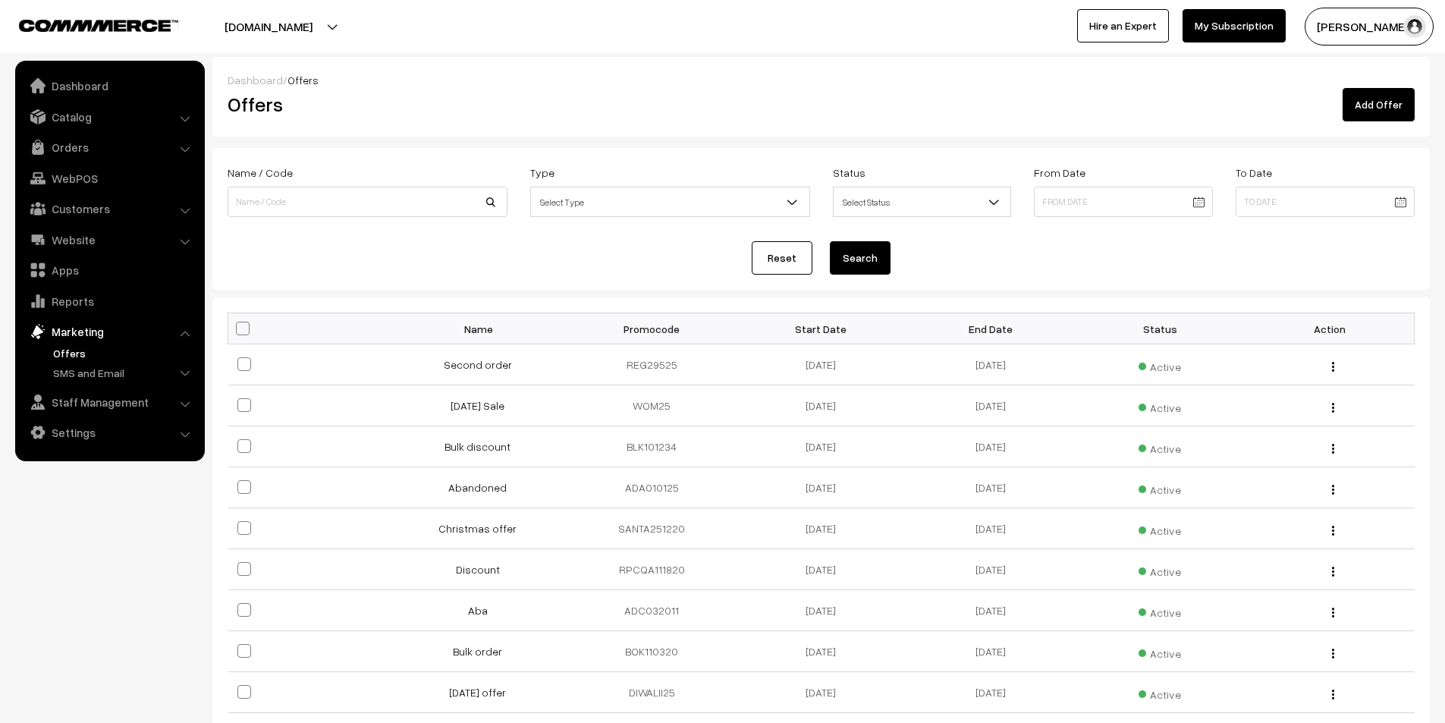
click at [1394, 93] on link "Add Offer" at bounding box center [1379, 104] width 72 height 33
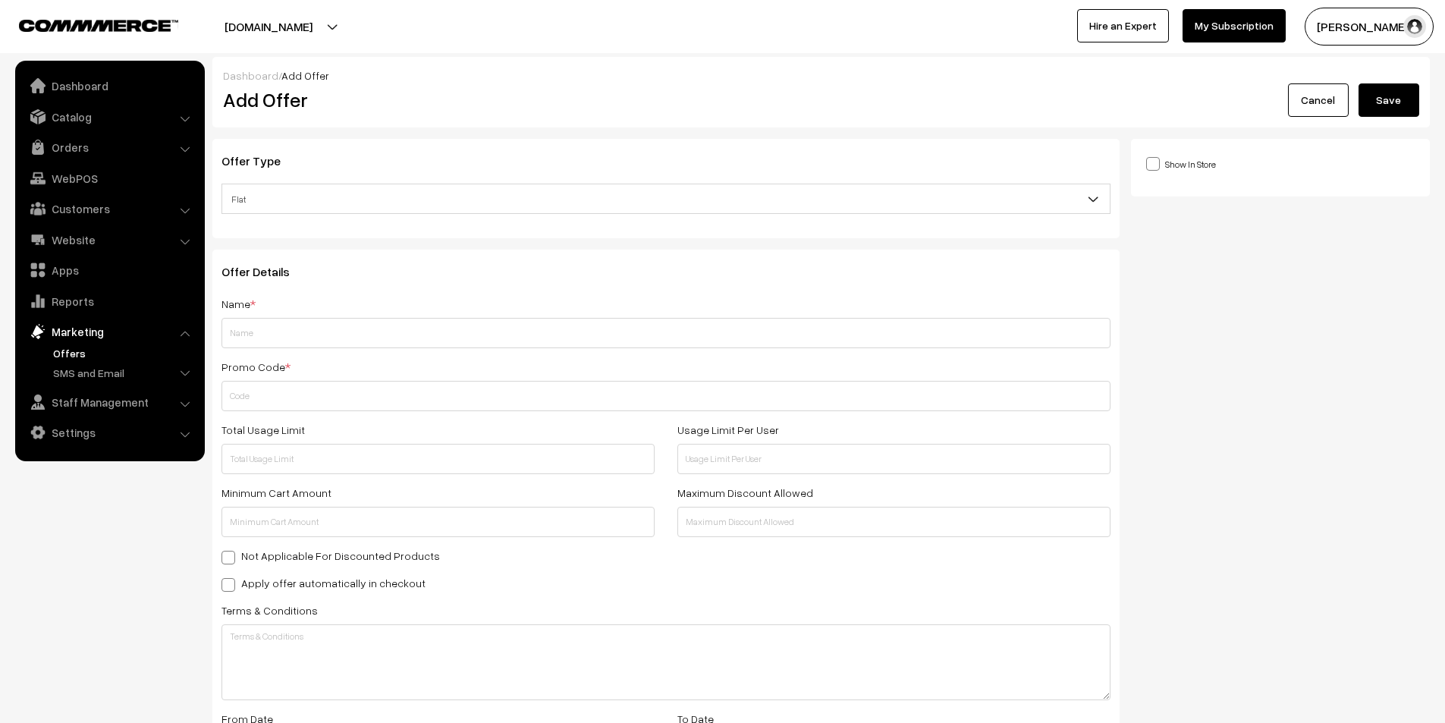
click at [329, 200] on span "Flat" at bounding box center [666, 199] width 888 height 27
select select "4"
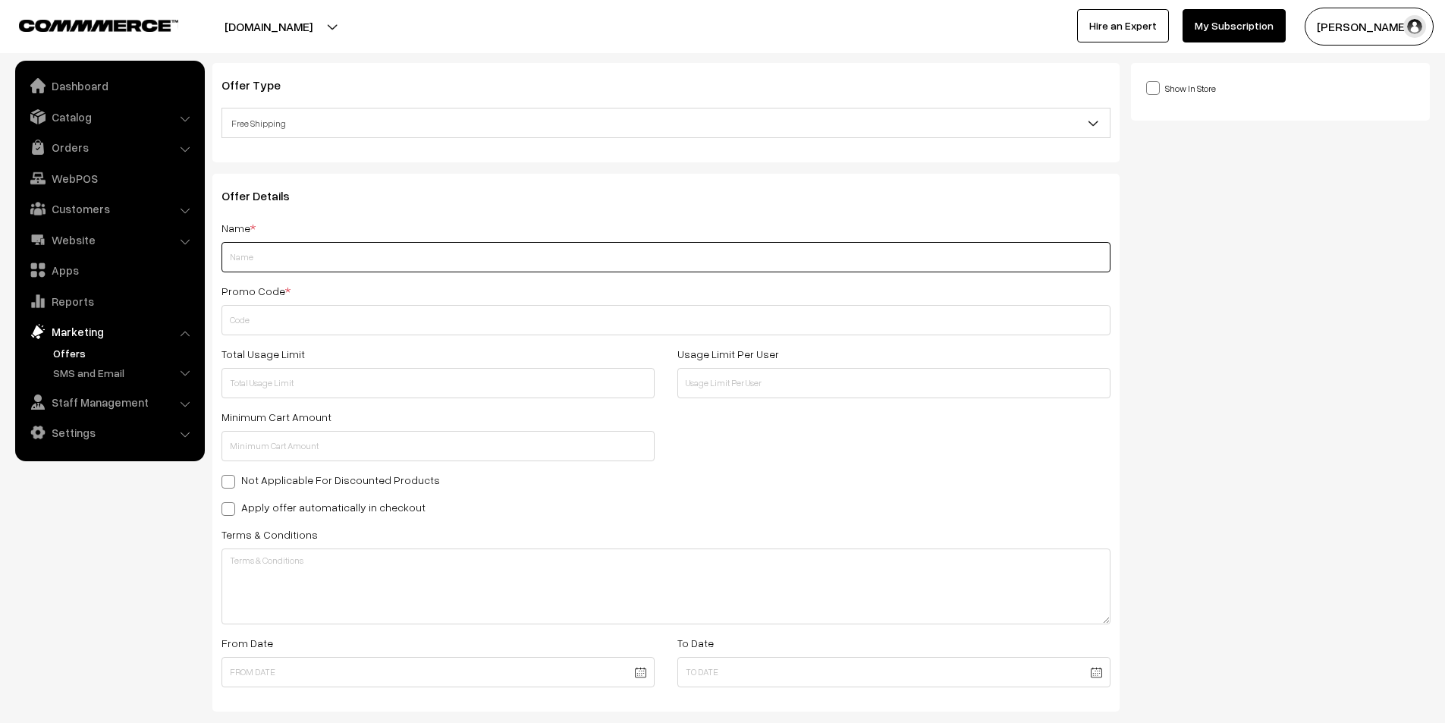
click at [341, 264] on input "text" at bounding box center [666, 257] width 889 height 30
type input "Free Shipping"
type input "FRE091720"
type input "1000"
type input "5"
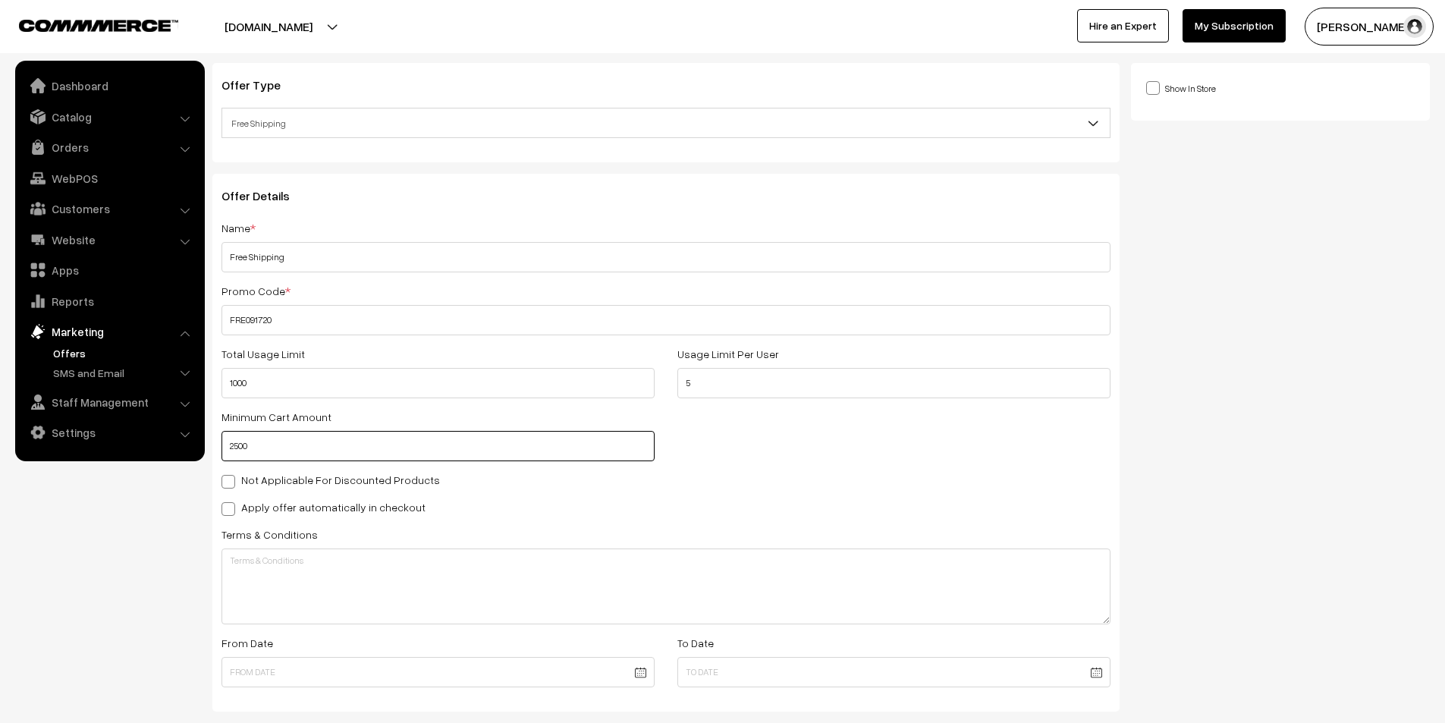
type input "2500"
click at [228, 511] on span at bounding box center [229, 509] width 14 height 14
click at [228, 511] on input "Apply offer automatically in checkout" at bounding box center [227, 507] width 10 height 10
checkbox input "true"
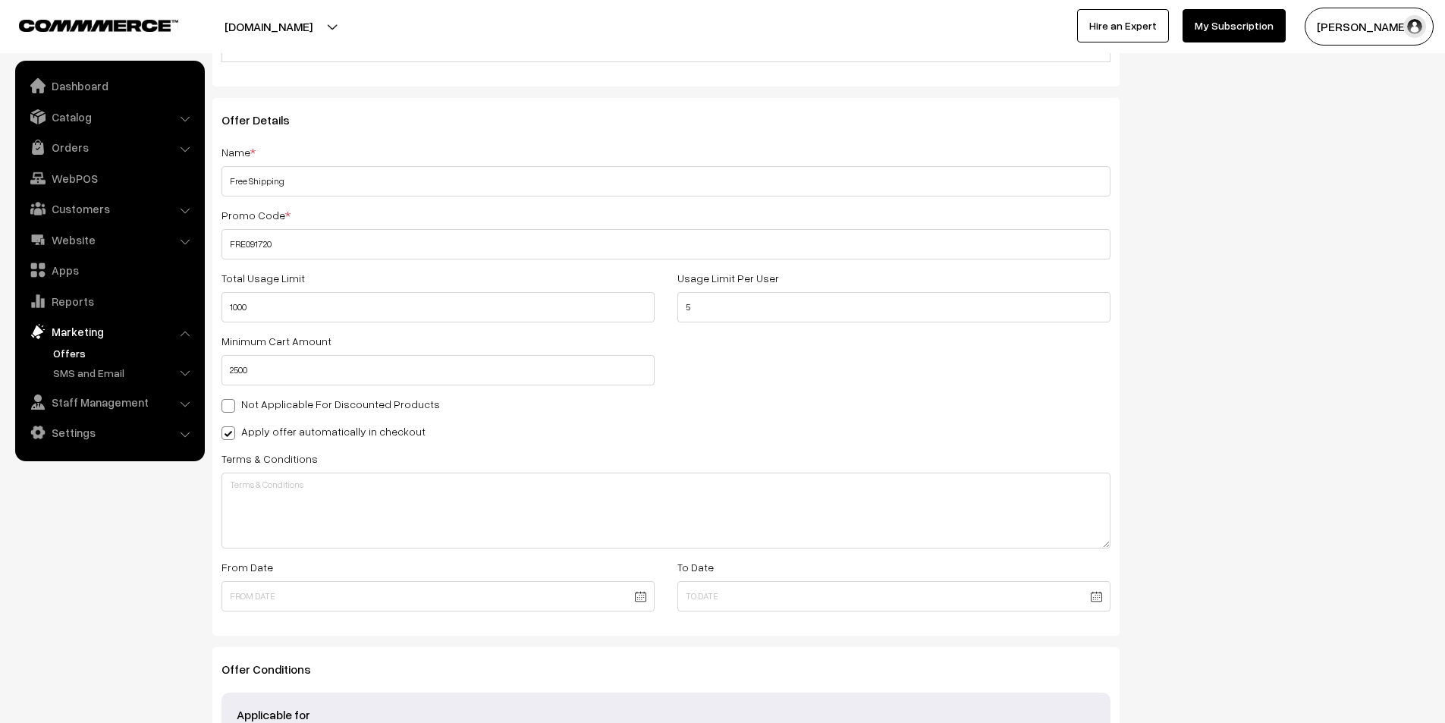
scroll to position [228, 0]
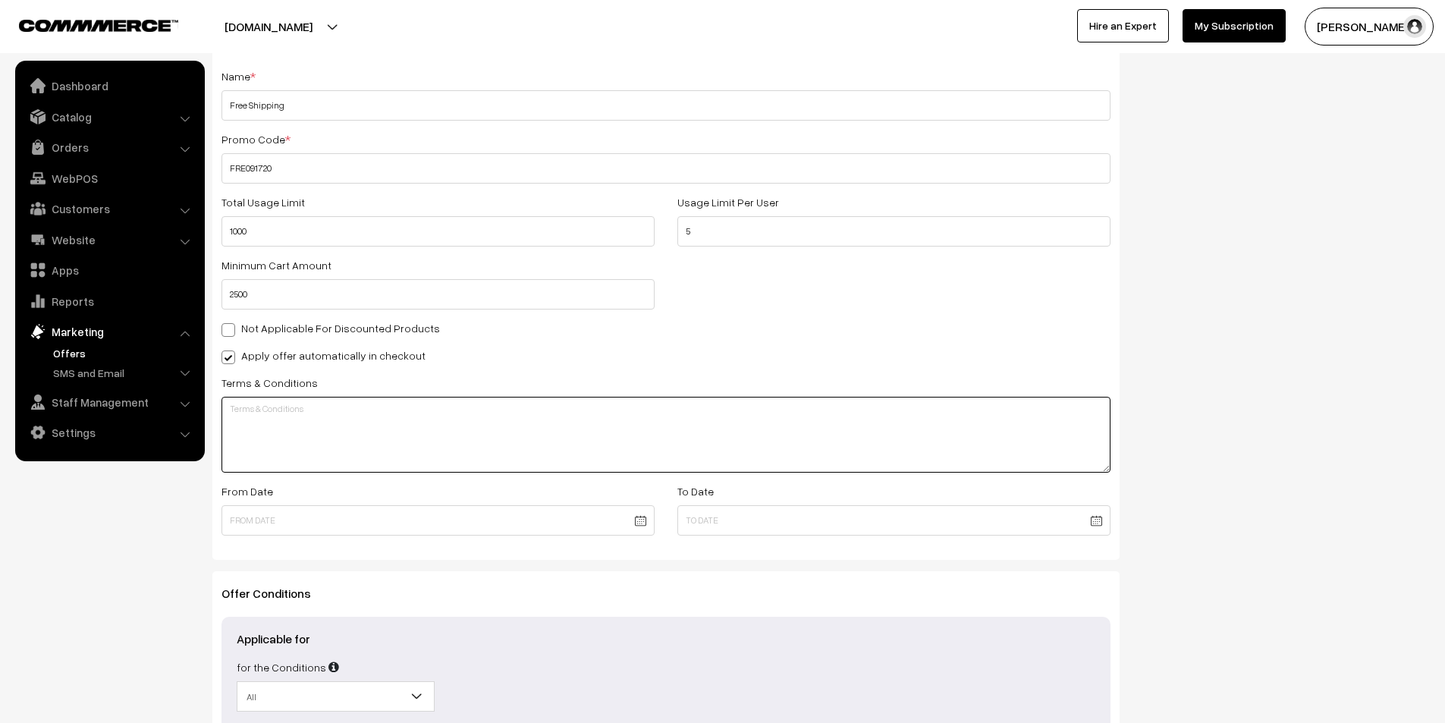
click at [474, 446] on textarea at bounding box center [666, 435] width 889 height 76
type textarea "A"
type textarea "Free"
drag, startPoint x: 423, startPoint y: 436, endPoint x: 212, endPoint y: 423, distance: 210.5
click at [212, 423] on div "Offer Details Name * Free Shipping Promo Code * FRE091720 Total Usage Limit 100…" at bounding box center [665, 291] width 907 height 538
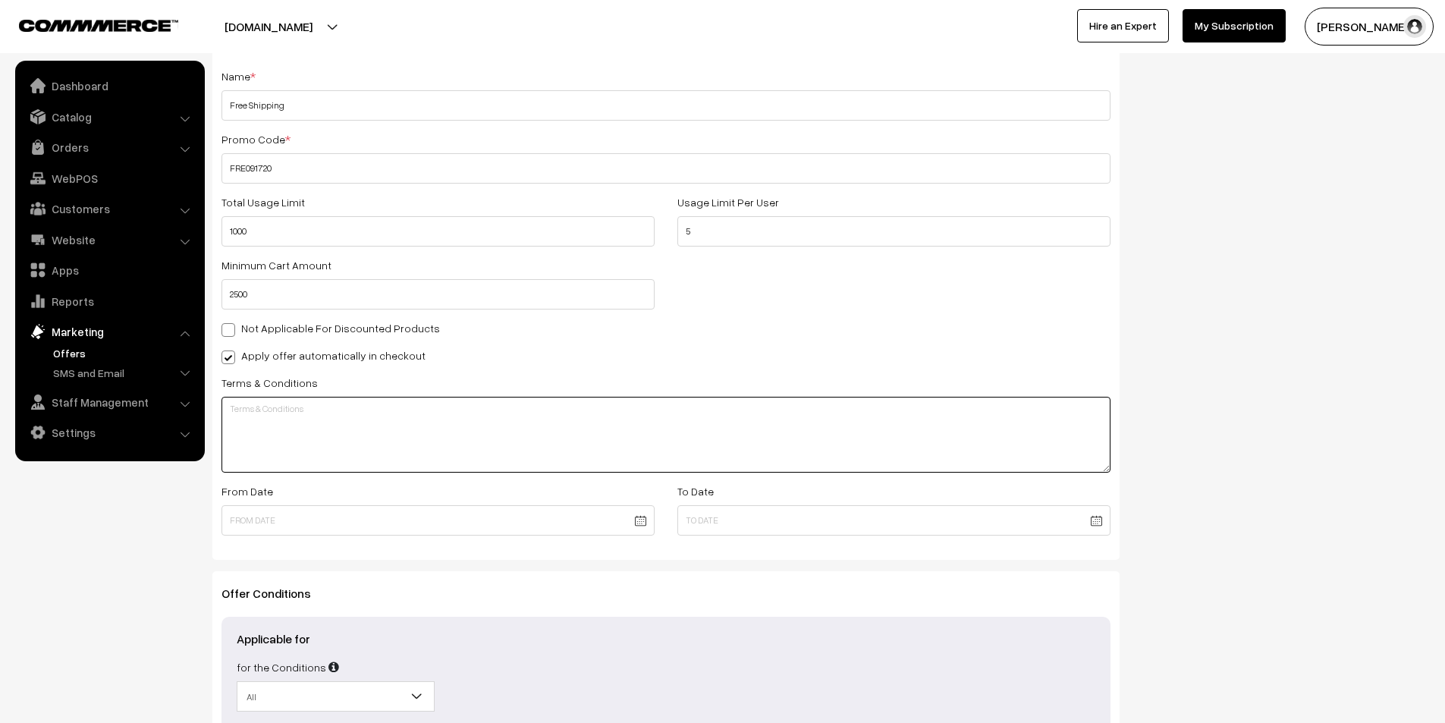
paste textarea "All orders qualifying for free shipping will be dispatched via India Post Parce…"
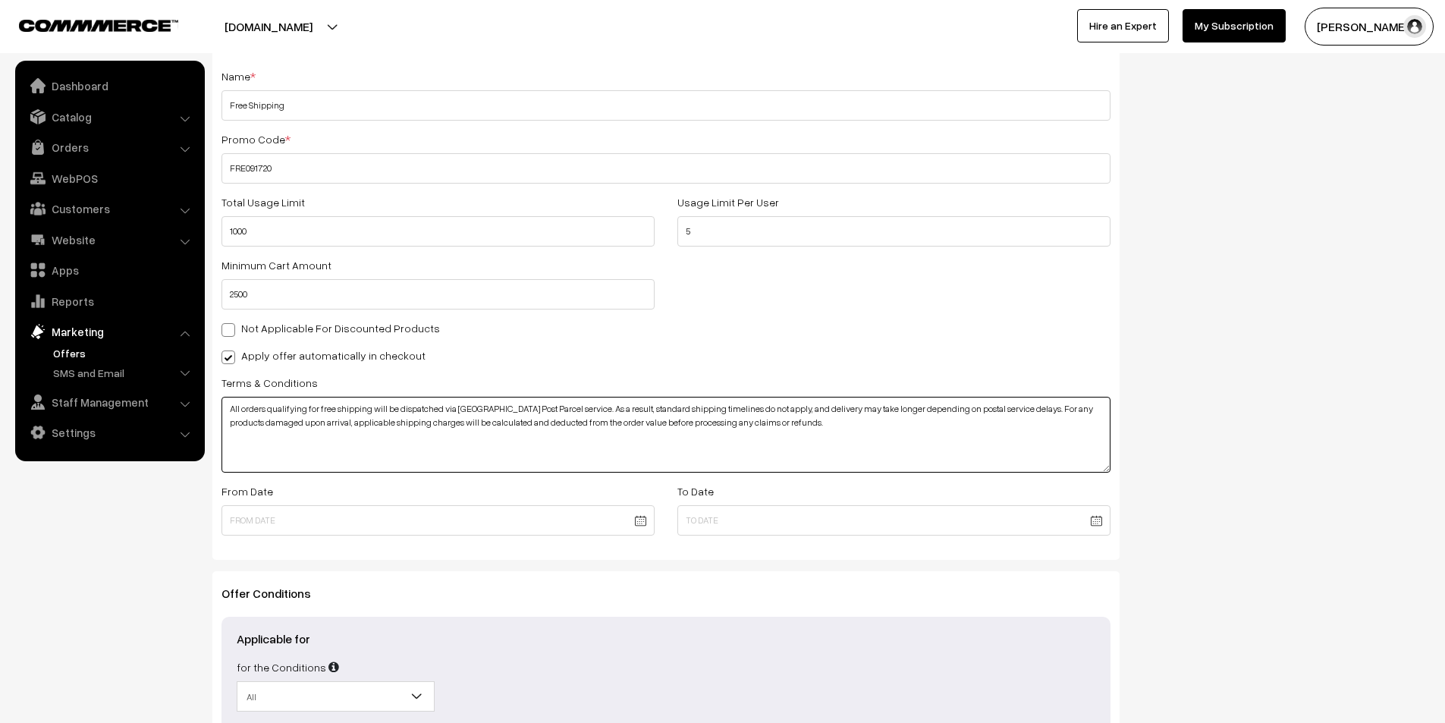
click at [546, 410] on textarea "All orders qualifying for free shipping will be dispatched via India Post Parce…" at bounding box center [666, 435] width 889 height 76
click at [680, 428] on textarea "All orders qualifying for free shipping will be dispatched via India Post Parce…" at bounding box center [666, 435] width 889 height 76
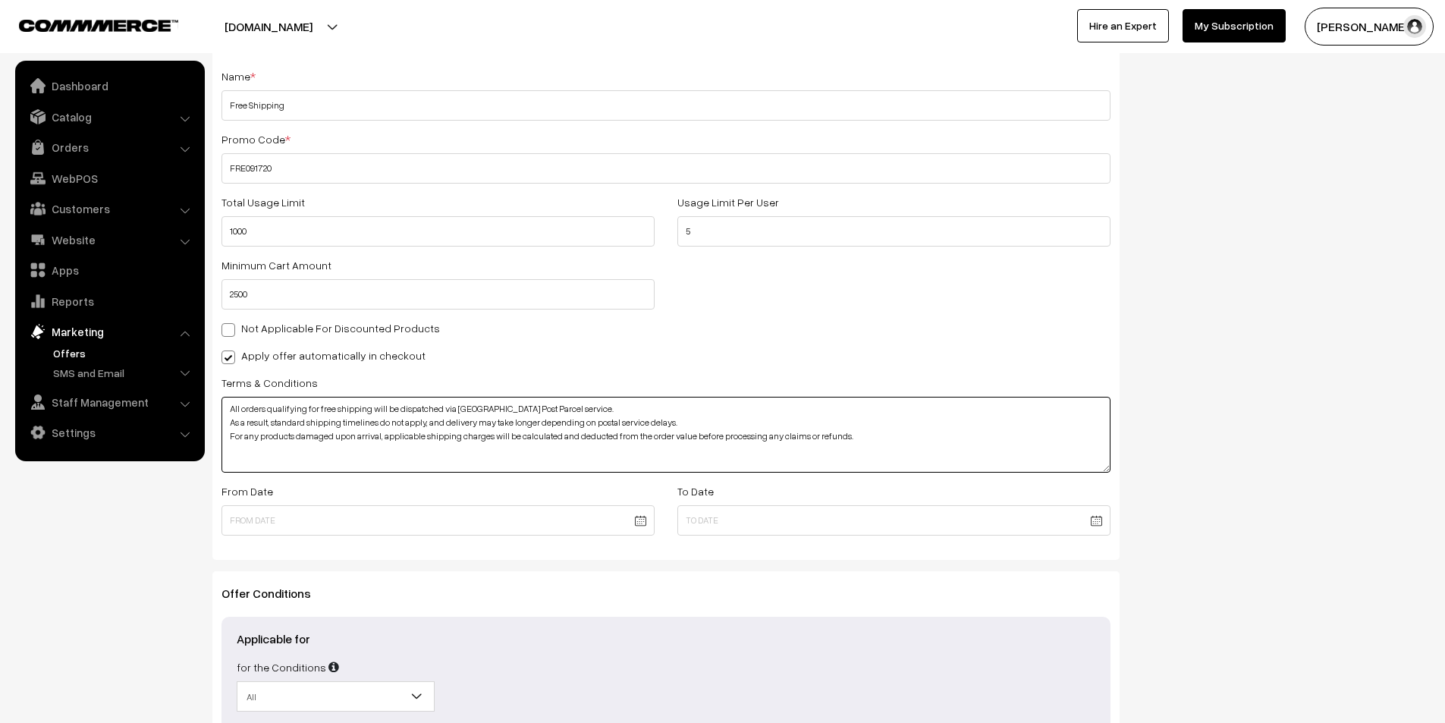
type textarea "All orders qualifying for free shipping will be dispatched via India Post Parce…"
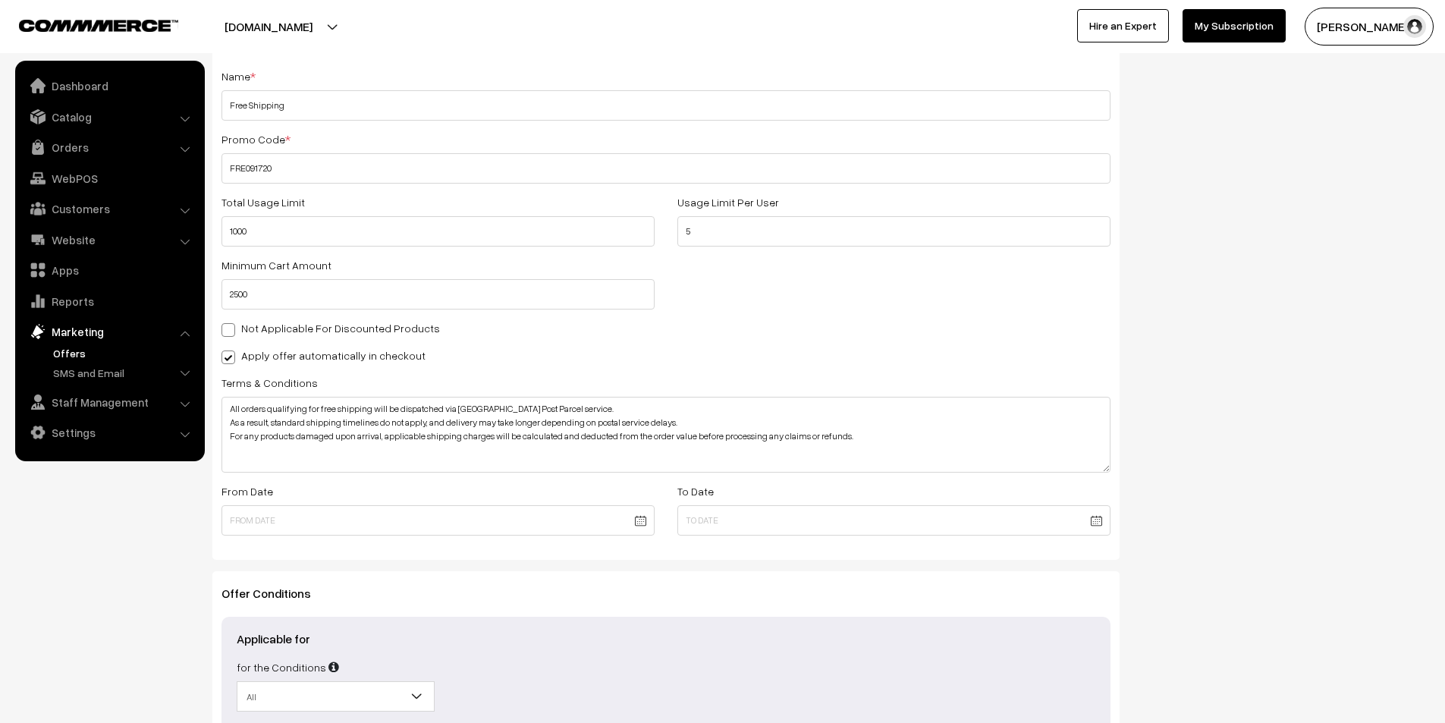
click at [521, 527] on body "Thank you for showing interest. Our team will call you shortly. Close varnambya…" at bounding box center [722, 331] width 1445 height 1118
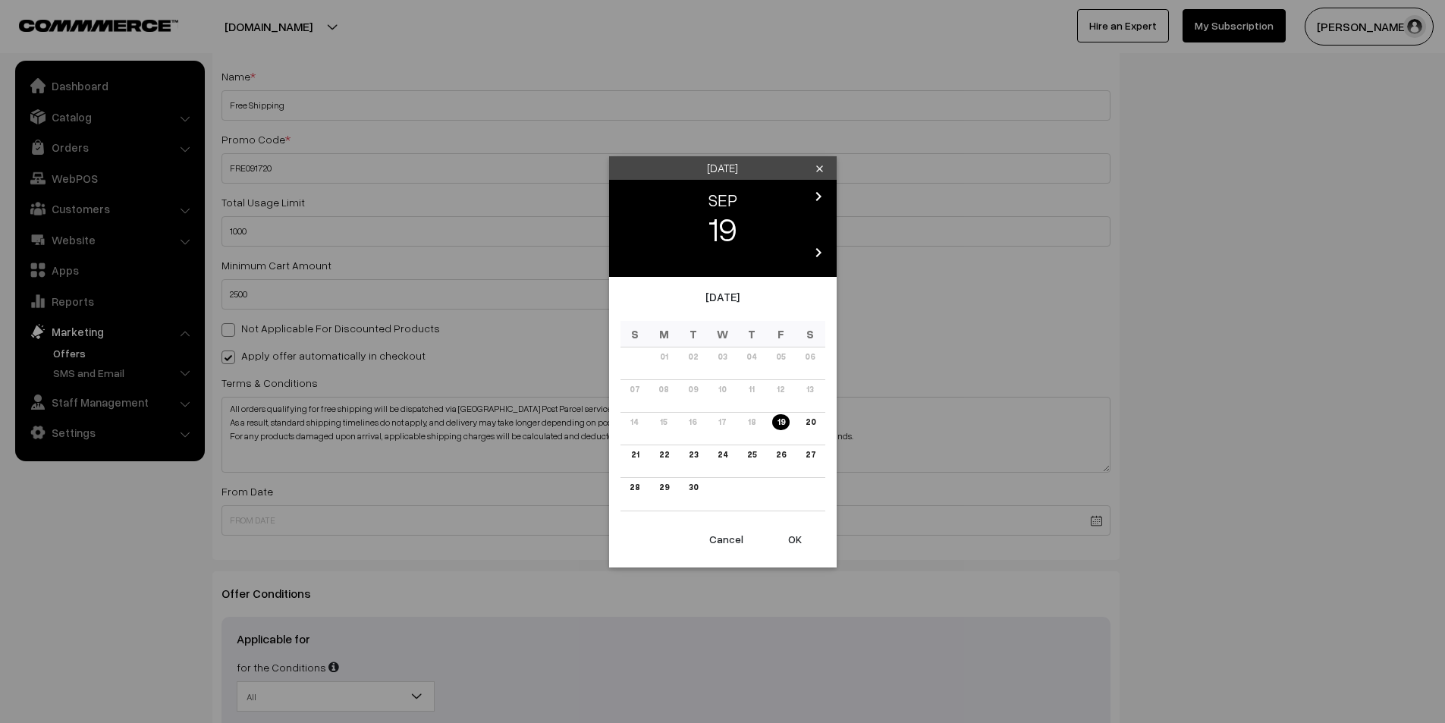
click at [799, 543] on button "OK" at bounding box center [795, 539] width 61 height 33
type input "[DATE]"
click at [1096, 524] on body "Thank you for showing interest. Our team will call you shortly. Close varnambya…" at bounding box center [722, 331] width 1445 height 1118
click at [818, 197] on icon "chevron_right" at bounding box center [819, 196] width 18 height 18
click at [623, 196] on icon "chevron_left" at bounding box center [627, 196] width 18 height 18
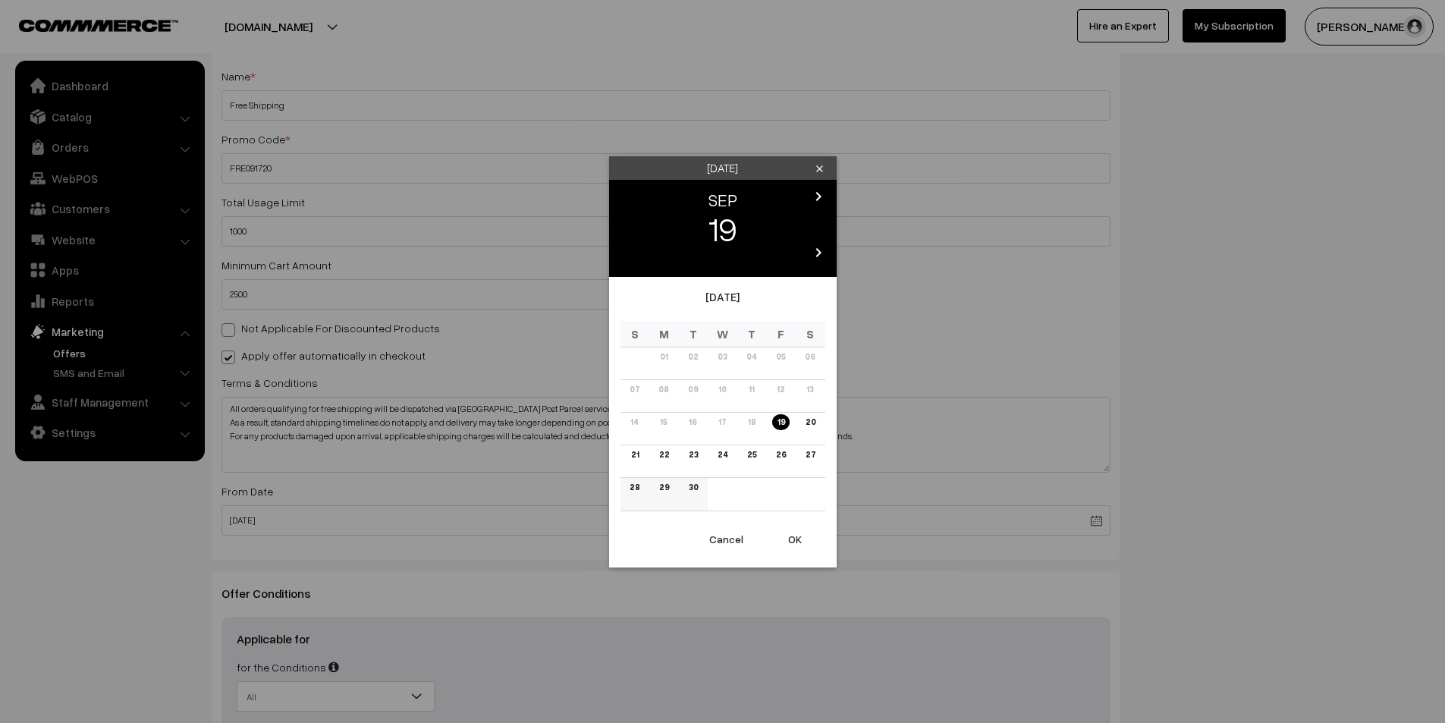
click at [693, 489] on link "30" at bounding box center [693, 488] width 18 height 16
click at [797, 533] on button "OK" at bounding box center [795, 539] width 61 height 33
type input "30-09-2025"
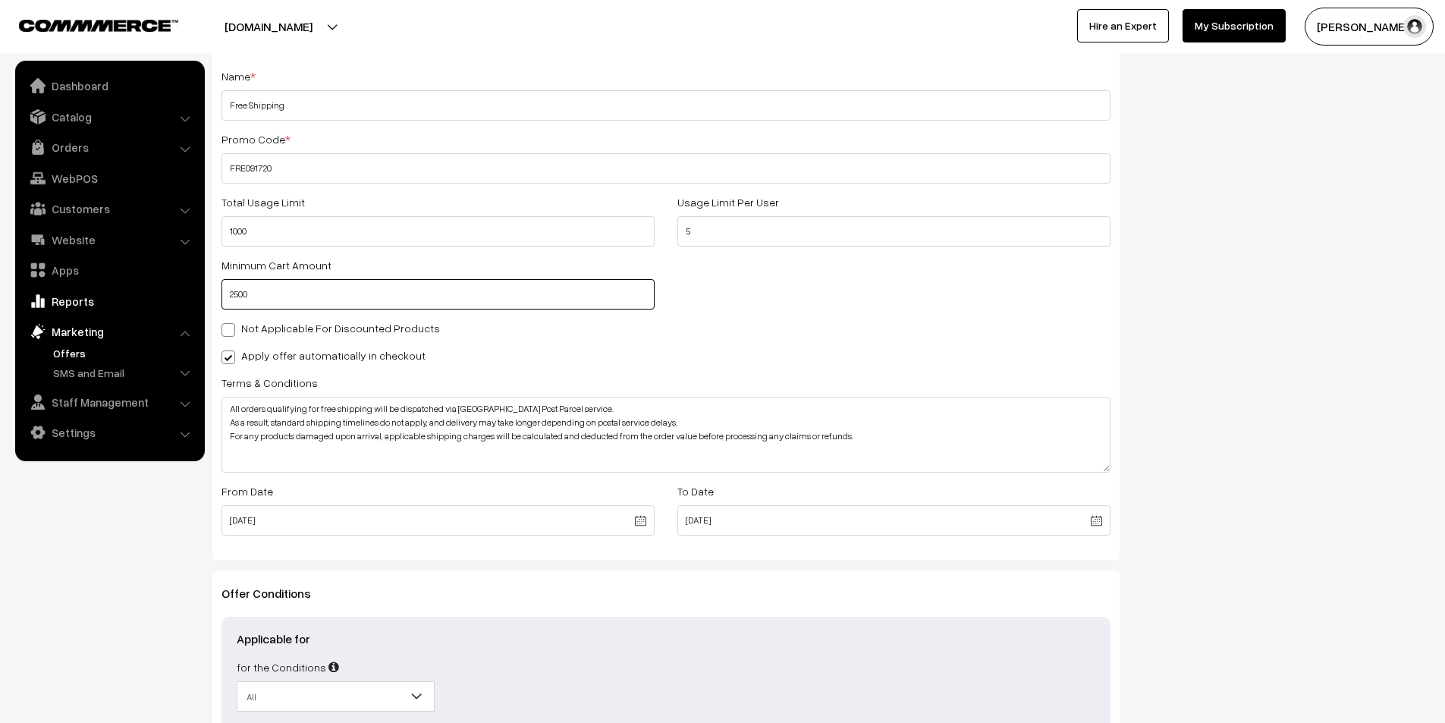
drag, startPoint x: 277, startPoint y: 297, endPoint x: 197, endPoint y: 300, distance: 79.7
click at [197, 300] on body "Thank you for showing interest. Our team will call you shortly. Close varnambya…" at bounding box center [722, 331] width 1445 height 1118
type input "2000"
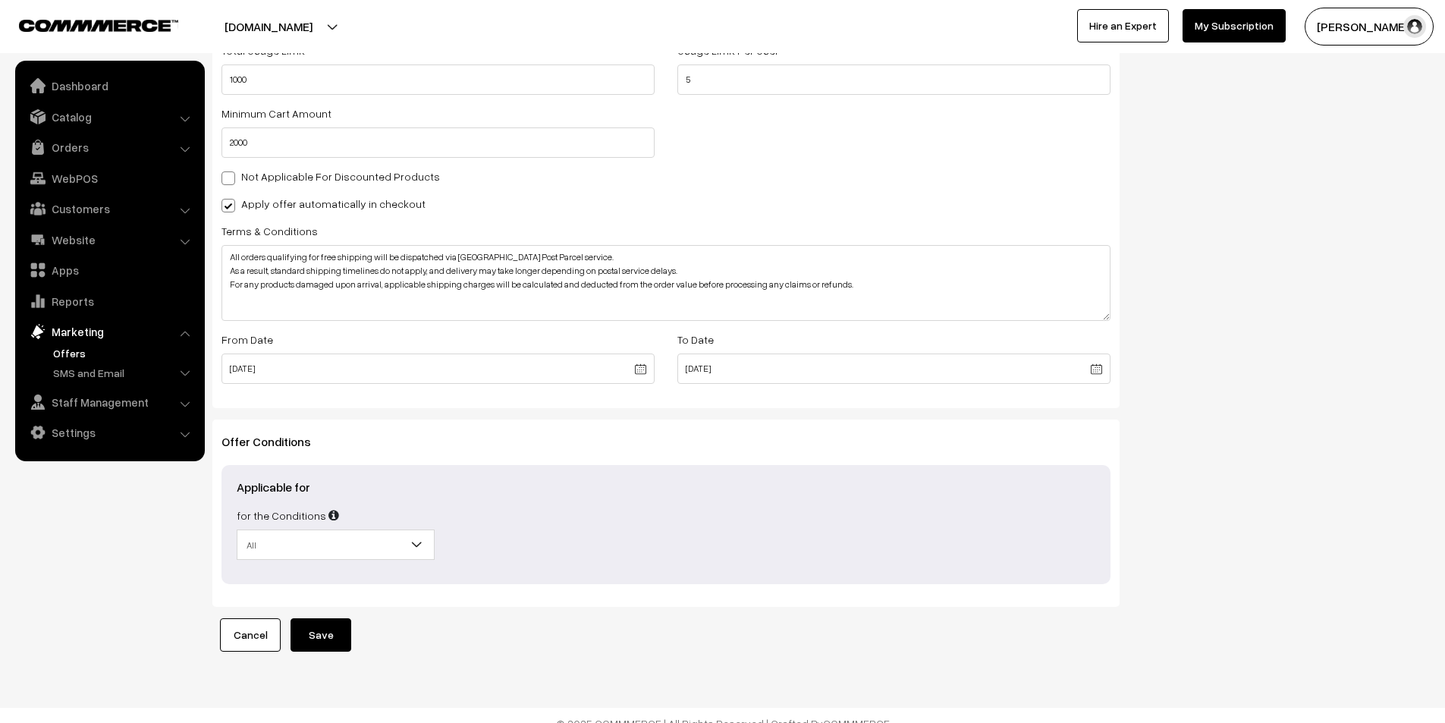
scroll to position [395, 0]
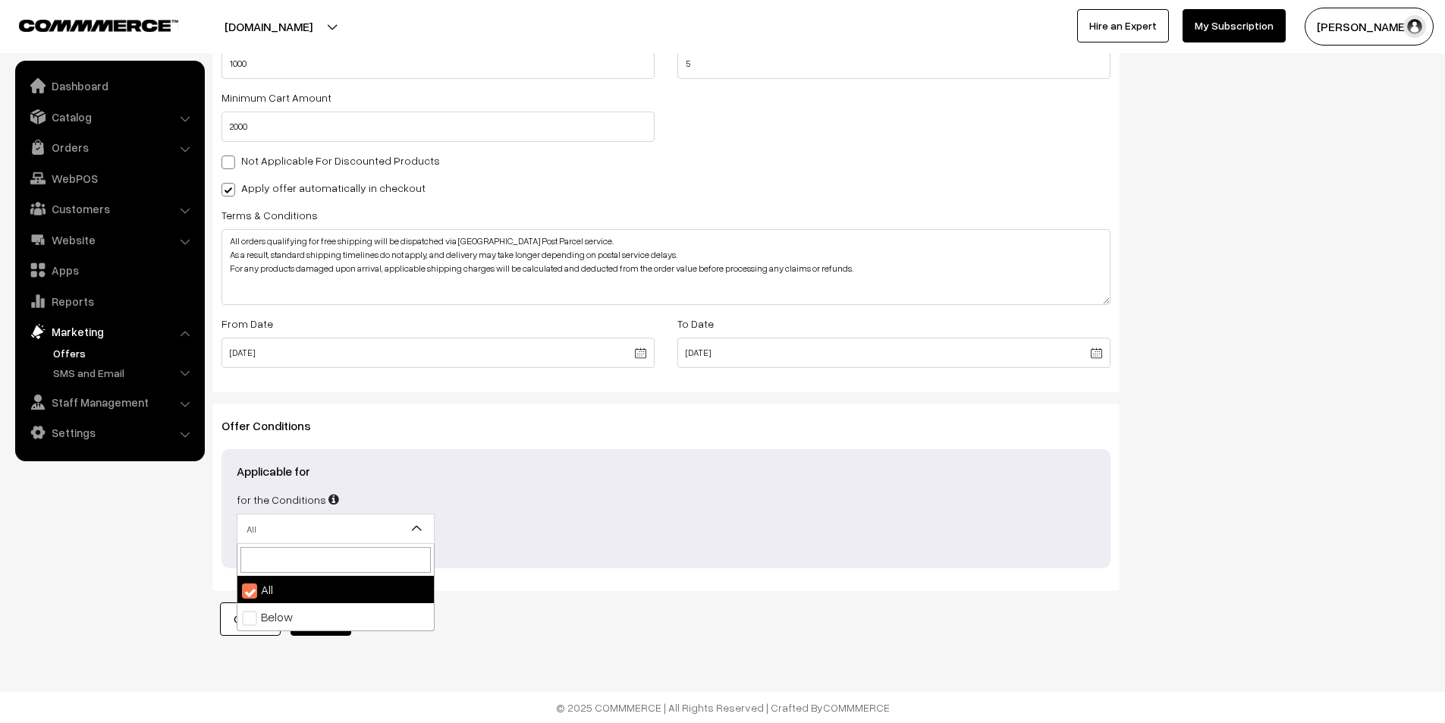
click at [412, 529] on b at bounding box center [417, 528] width 15 height 15
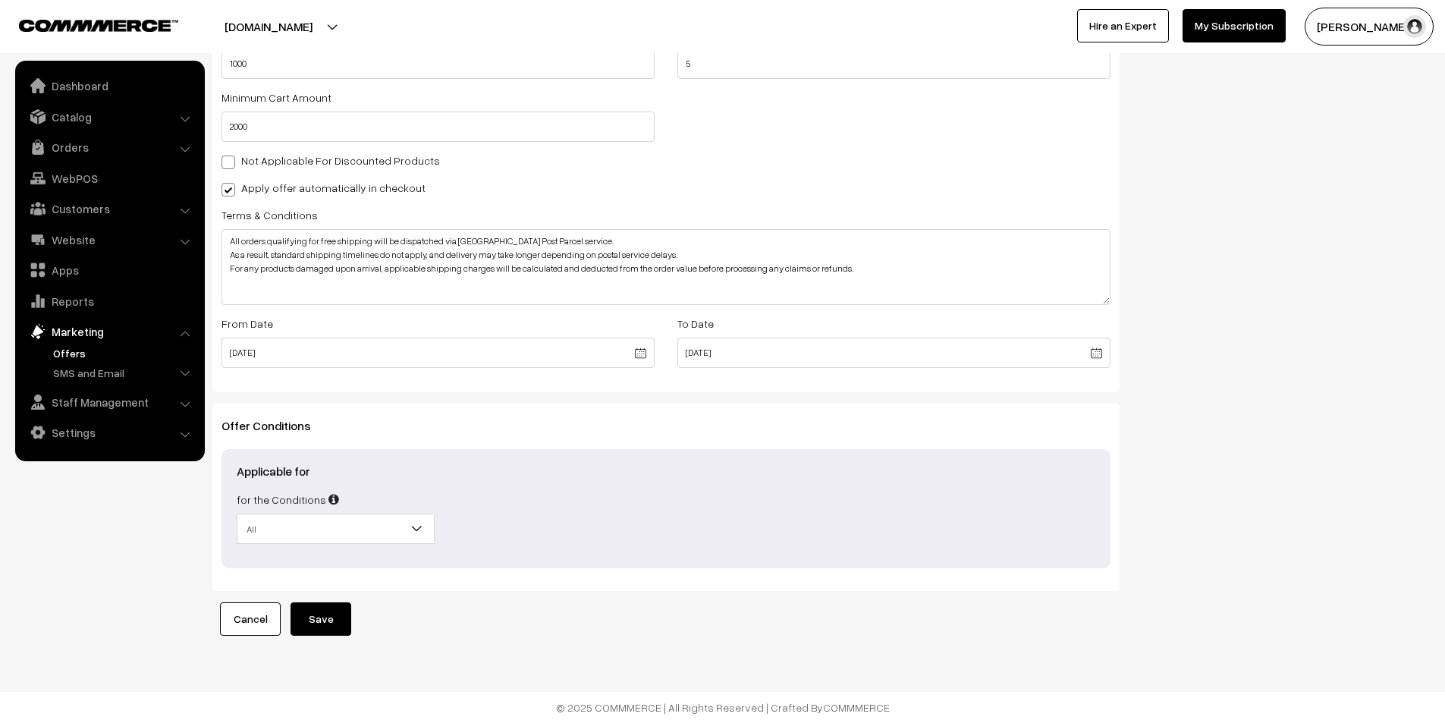
click at [324, 619] on button "Save" at bounding box center [321, 618] width 61 height 33
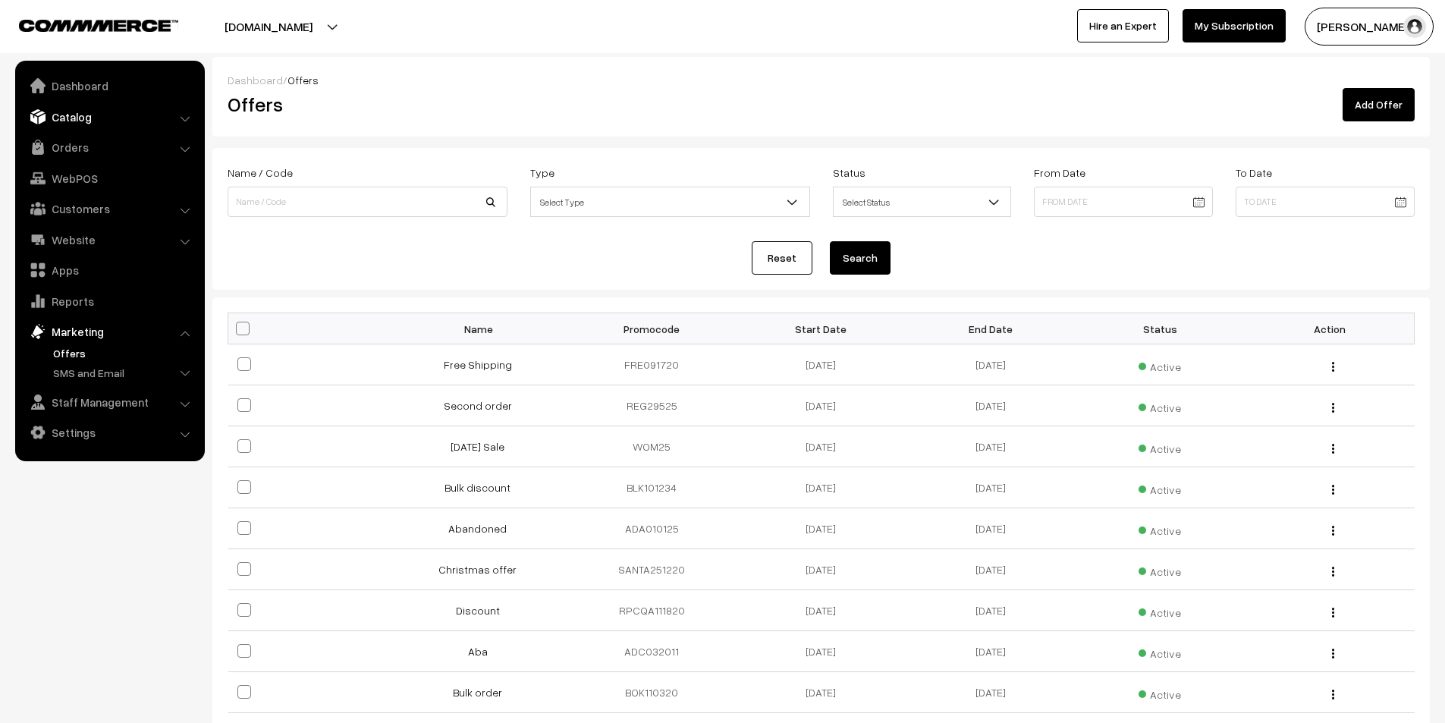
click at [85, 112] on link "Catalog" at bounding box center [109, 116] width 181 height 27
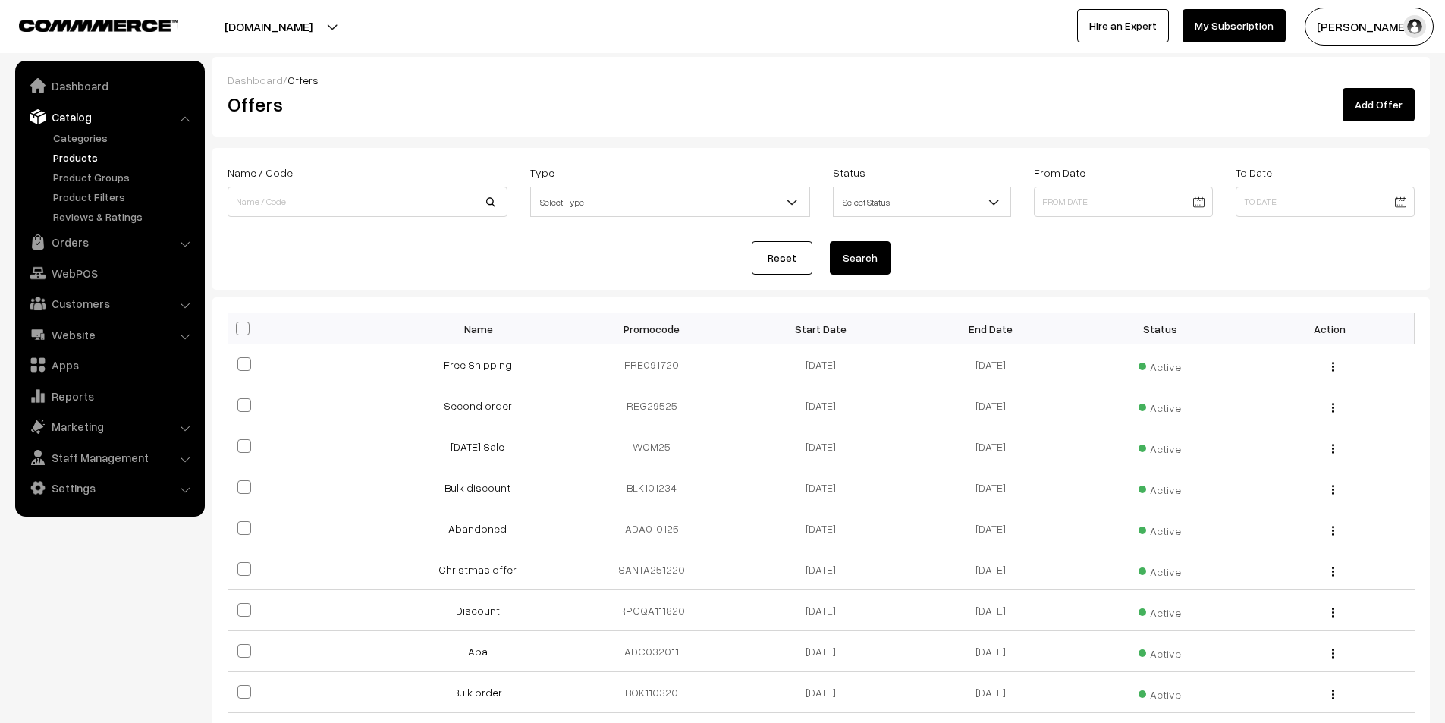
click at [83, 158] on link "Products" at bounding box center [124, 157] width 150 height 16
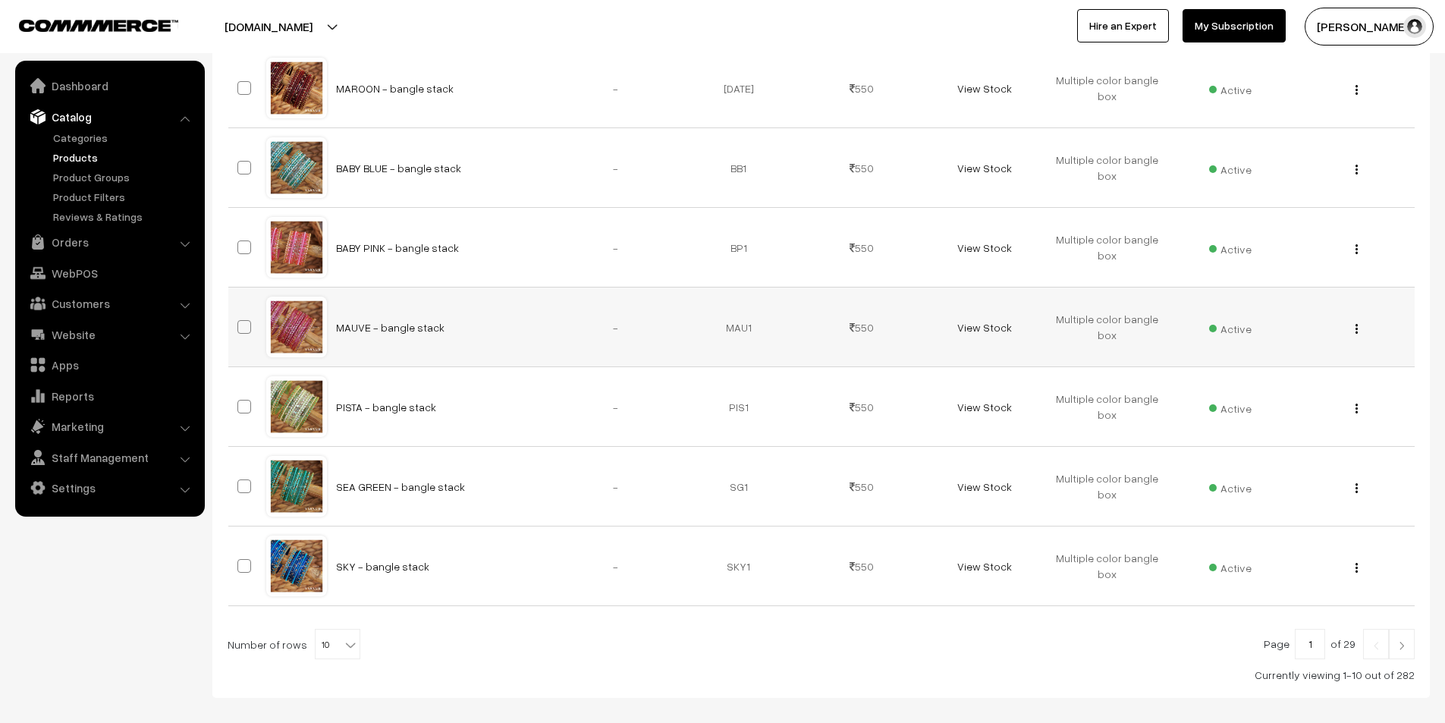
scroll to position [605, 0]
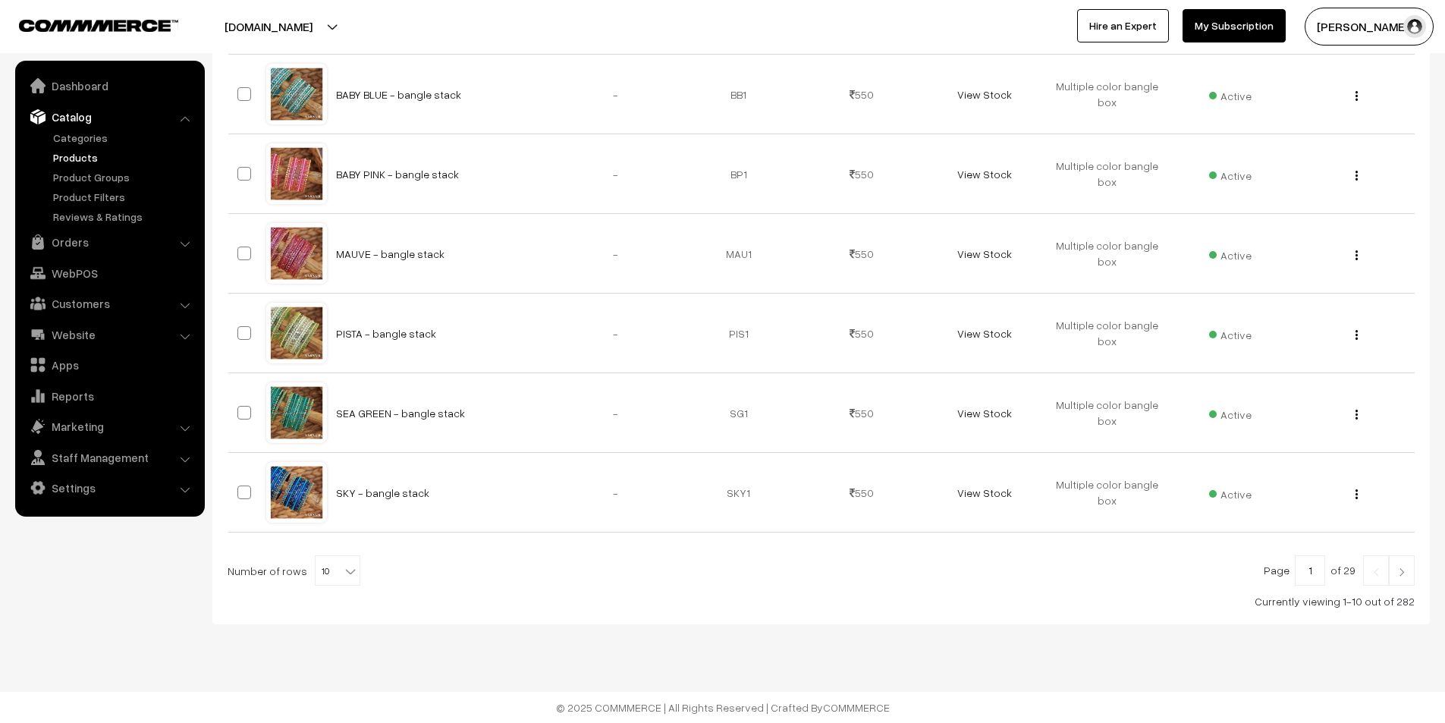
click at [1405, 575] on img at bounding box center [1402, 572] width 14 height 9
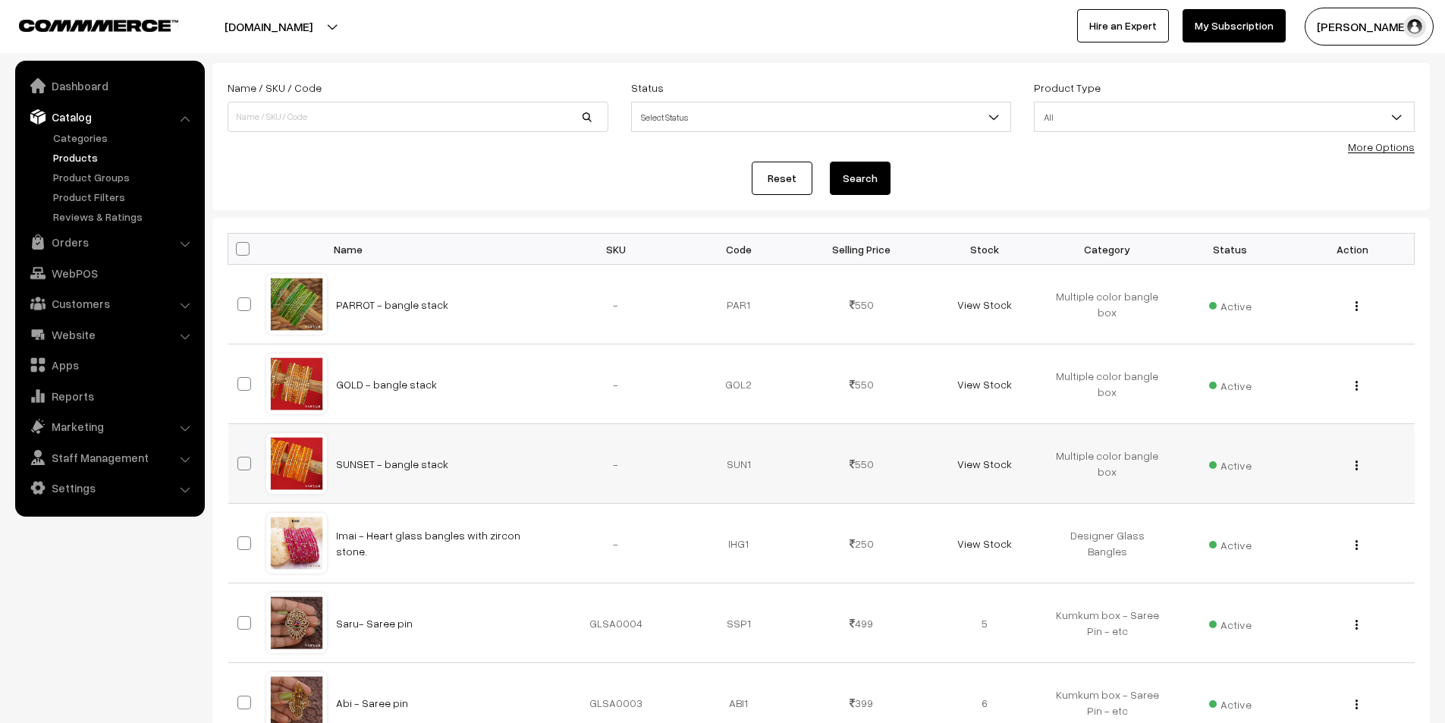
scroll to position [152, 0]
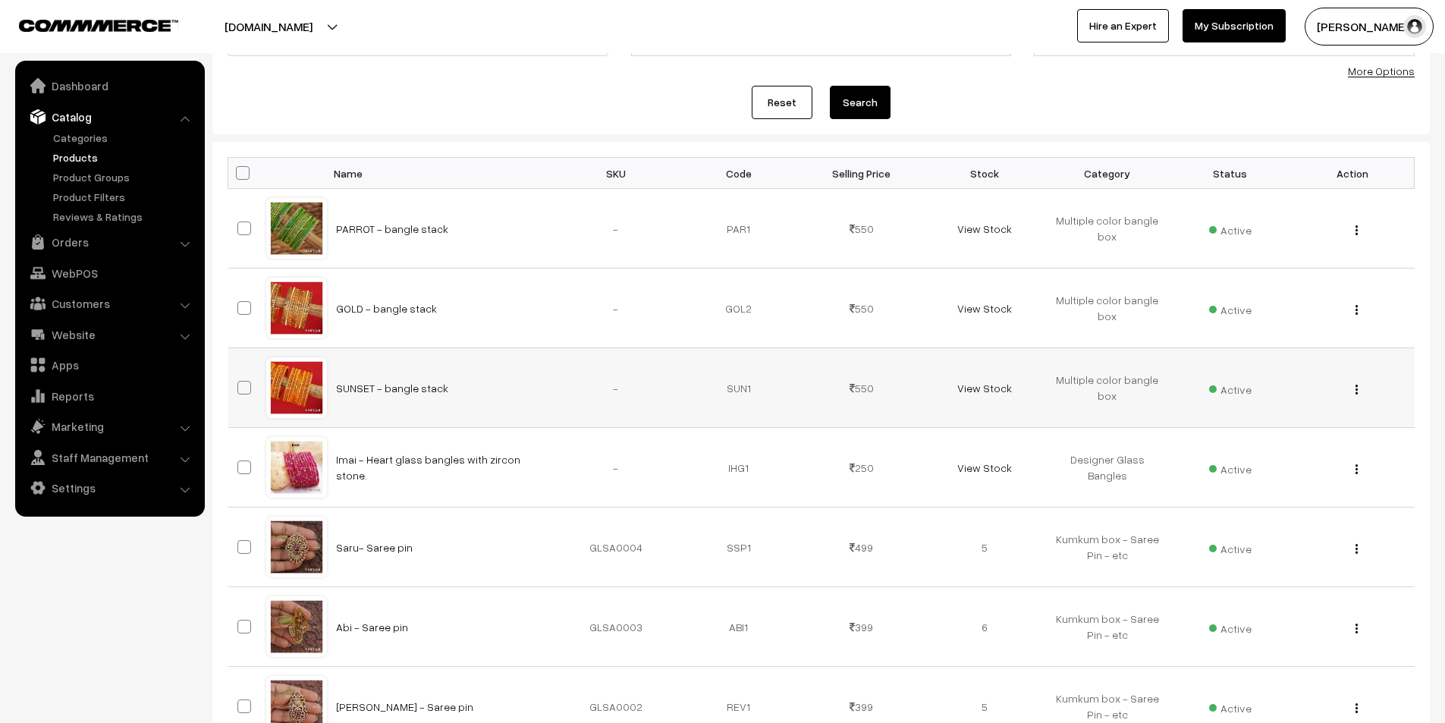
click at [241, 382] on span at bounding box center [244, 388] width 14 height 14
click at [240, 382] on input "checkbox" at bounding box center [235, 378] width 10 height 10
checkbox input "true"
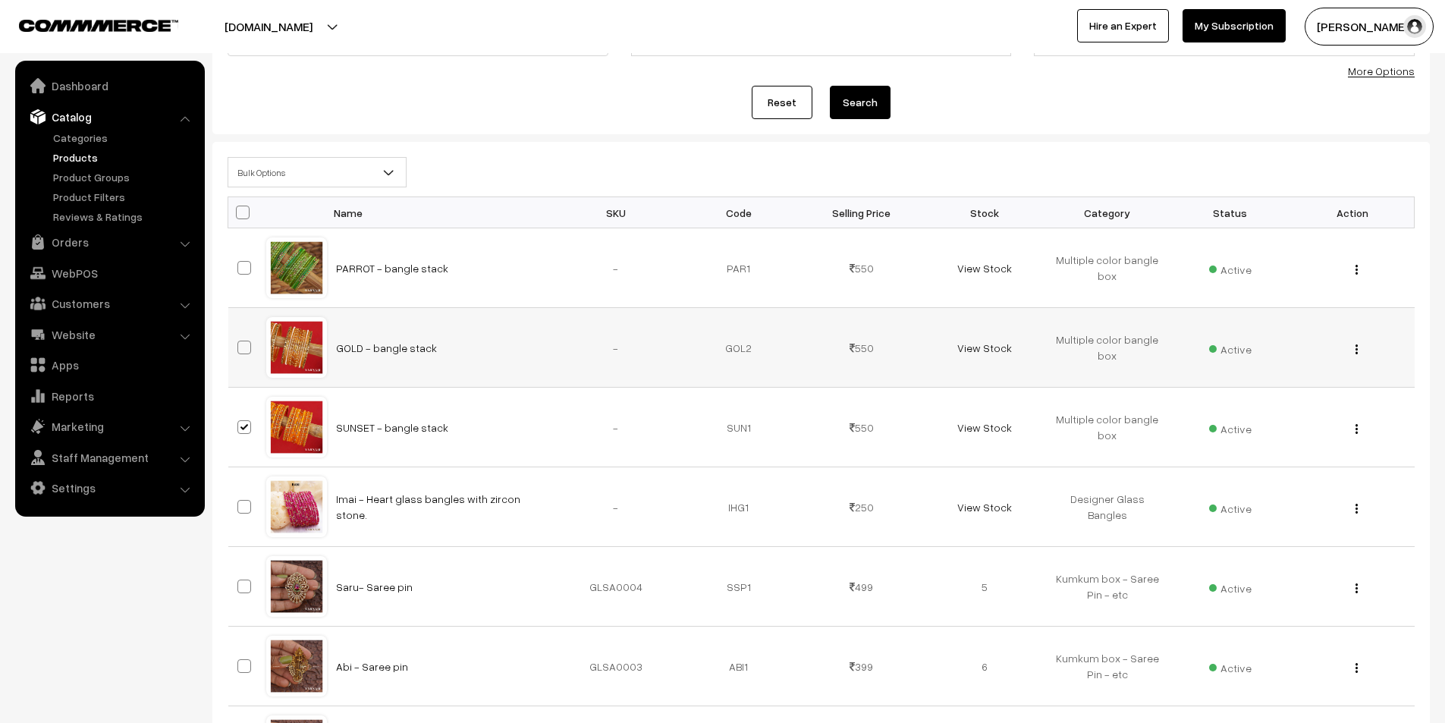
click at [245, 342] on span at bounding box center [244, 348] width 14 height 14
click at [240, 342] on input "checkbox" at bounding box center [235, 338] width 10 height 10
checkbox input "true"
click at [245, 263] on span at bounding box center [244, 268] width 14 height 14
click at [240, 263] on input "checkbox" at bounding box center [235, 258] width 10 height 10
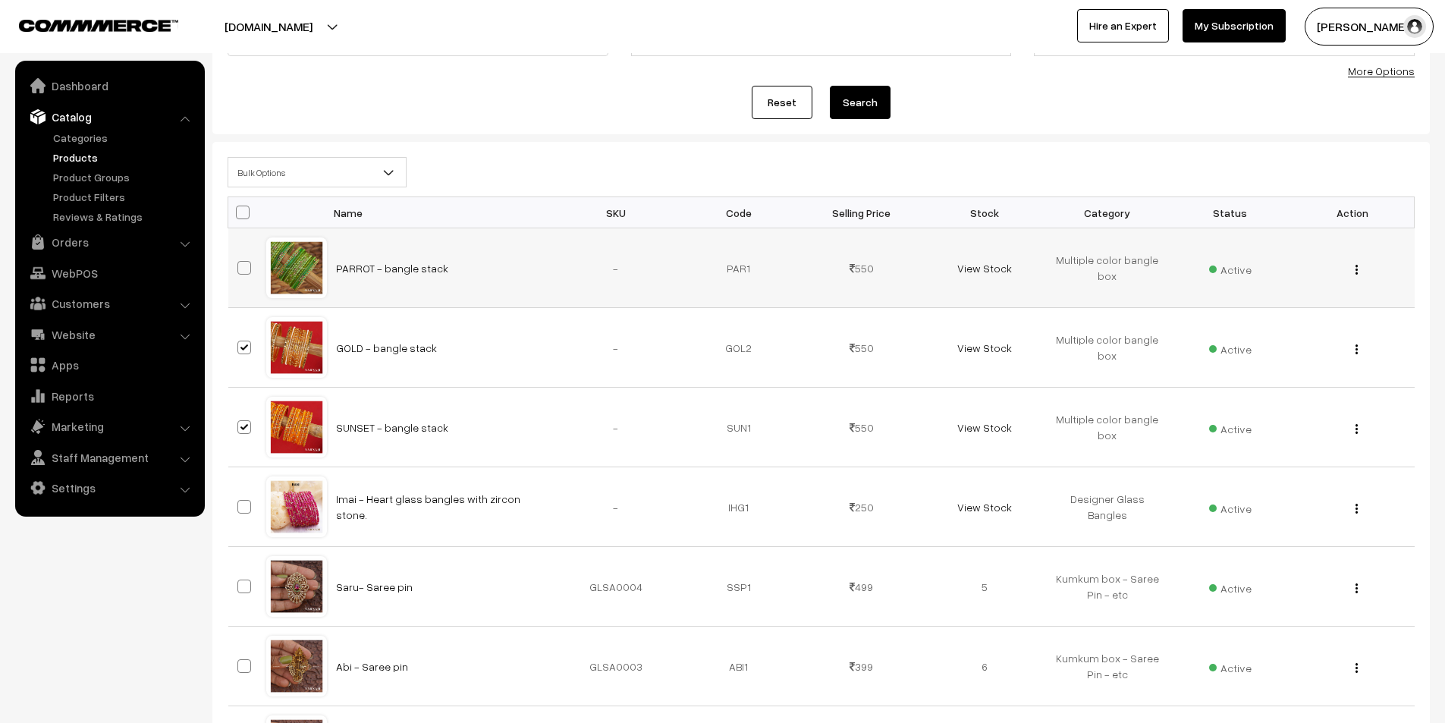
checkbox input "true"
click at [367, 168] on span "Bulk Options" at bounding box center [317, 172] width 178 height 27
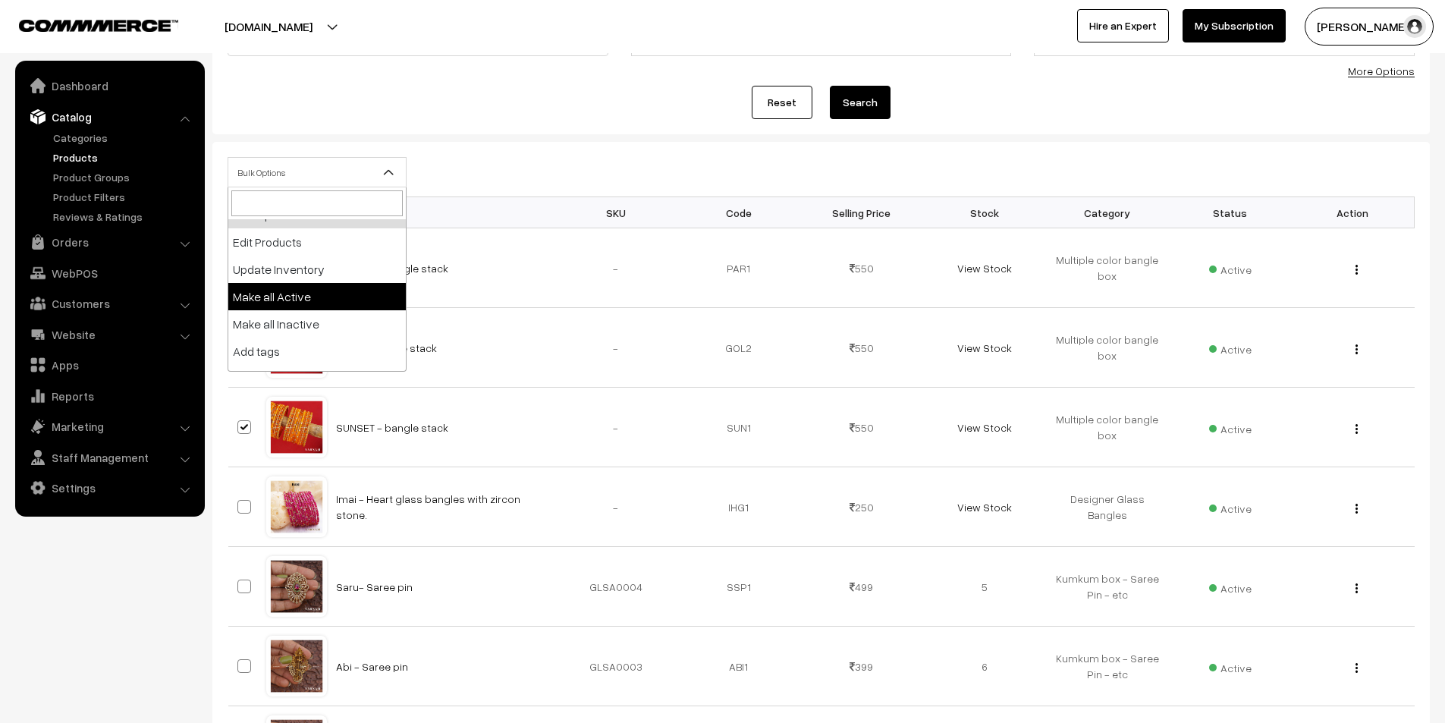
scroll to position [0, 0]
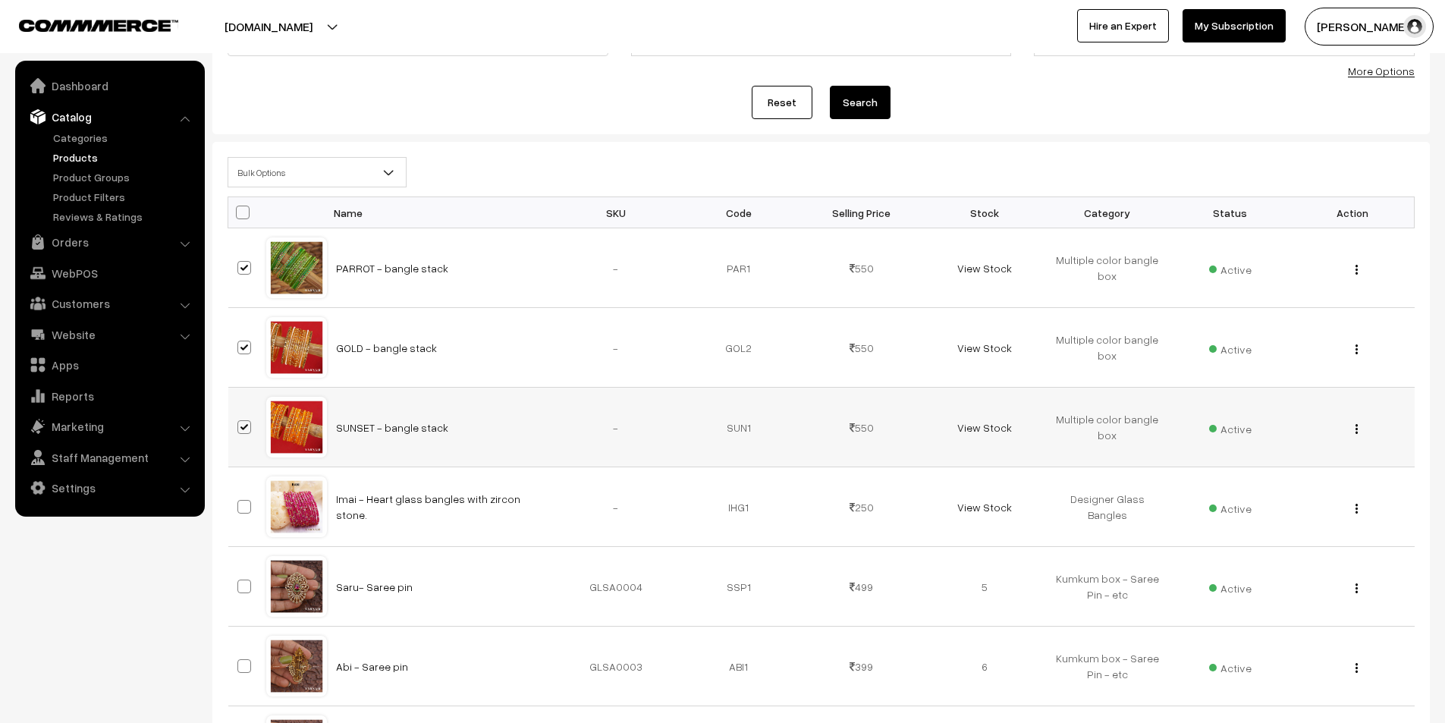
drag, startPoint x: 240, startPoint y: 429, endPoint x: 242, endPoint y: 422, distance: 7.9
click at [241, 429] on span at bounding box center [244, 427] width 14 height 14
click at [240, 423] on input "checkbox" at bounding box center [235, 418] width 10 height 10
checkbox input "false"
drag, startPoint x: 248, startPoint y: 342, endPoint x: 244, endPoint y: 309, distance: 33.7
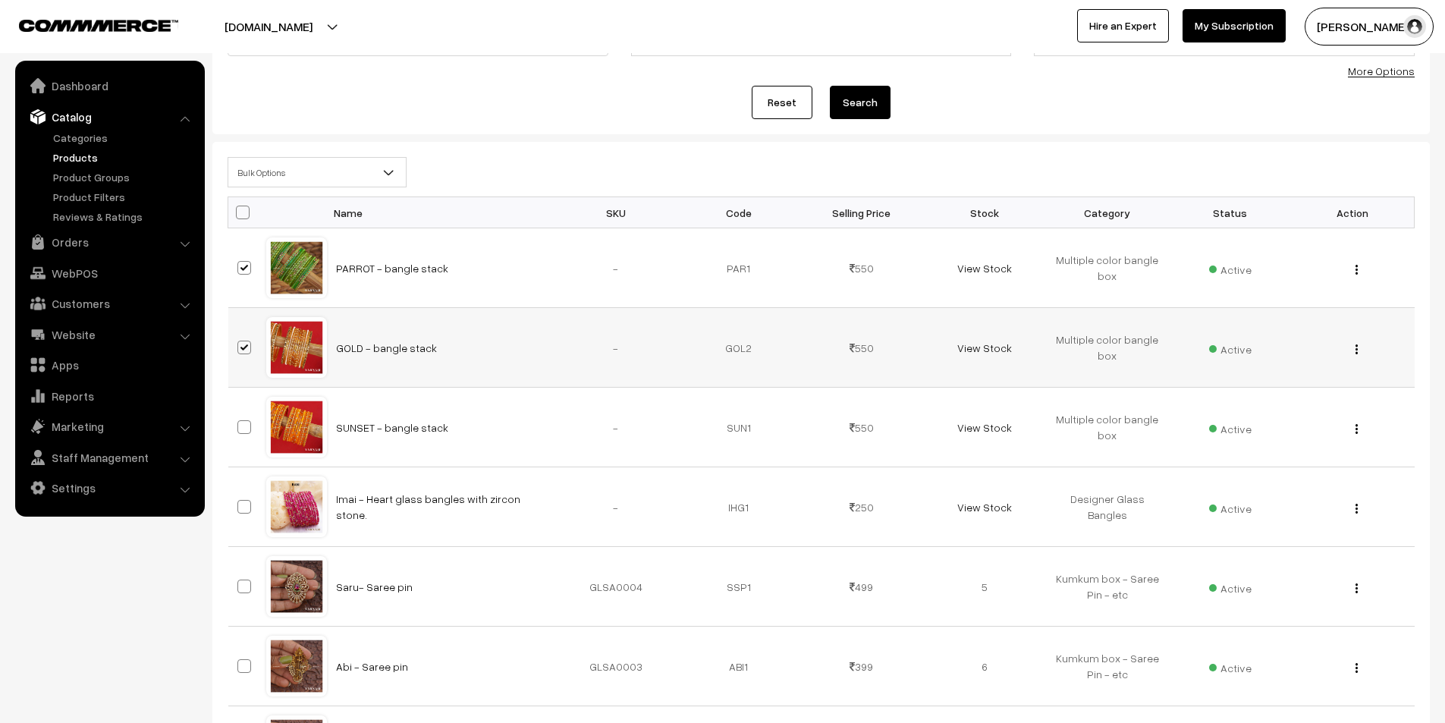
click at [248, 341] on span at bounding box center [244, 348] width 14 height 14
click at [240, 341] on input "checkbox" at bounding box center [235, 338] width 10 height 10
checkbox input "false"
click at [243, 266] on span at bounding box center [244, 268] width 14 height 14
click at [240, 263] on input "checkbox" at bounding box center [235, 258] width 10 height 10
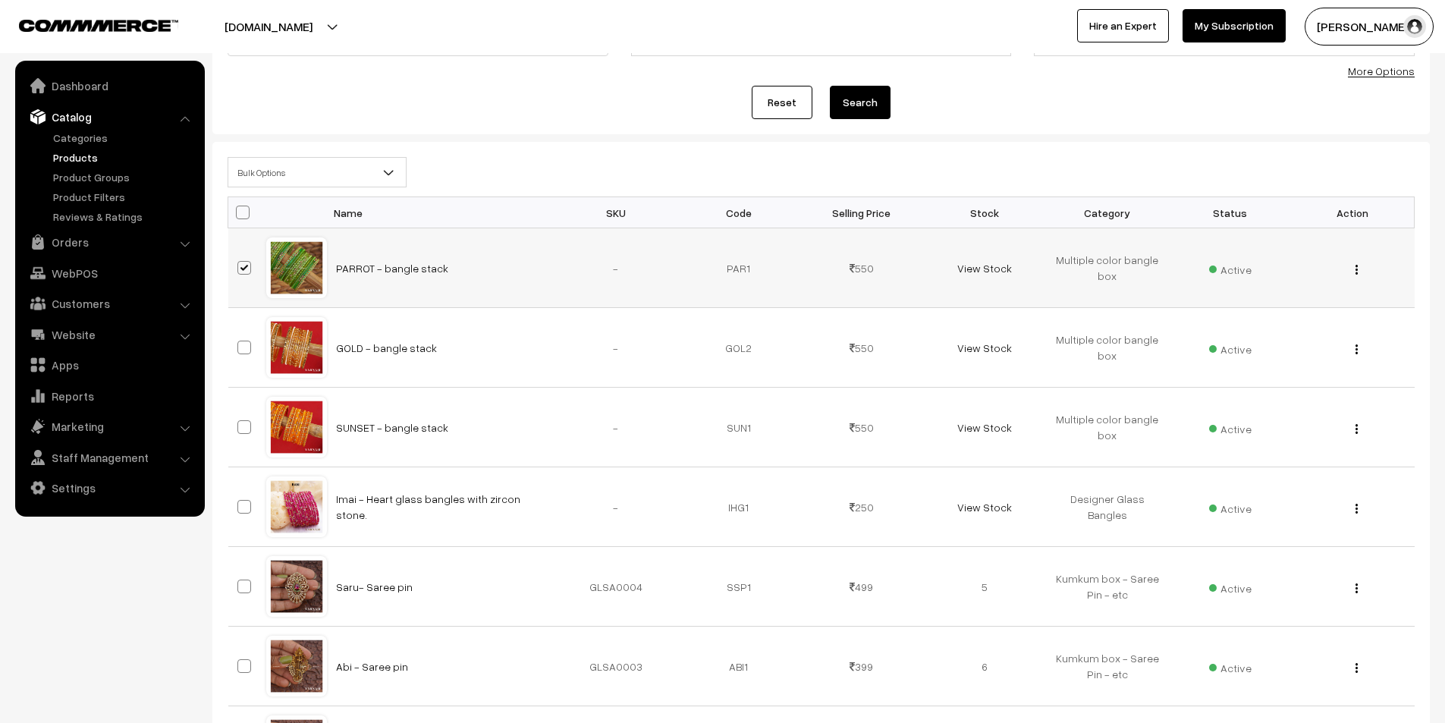
checkbox input "false"
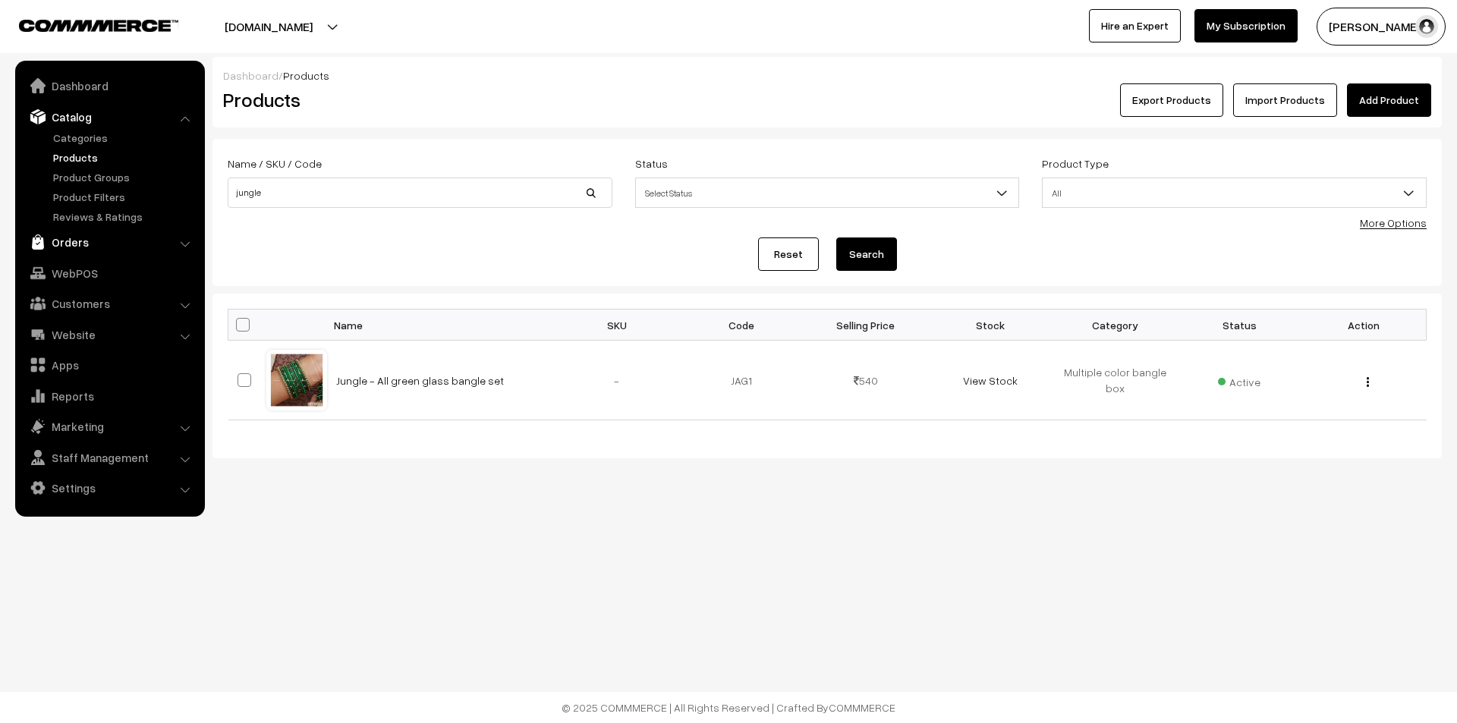
click at [75, 247] on link "Orders" at bounding box center [109, 241] width 181 height 27
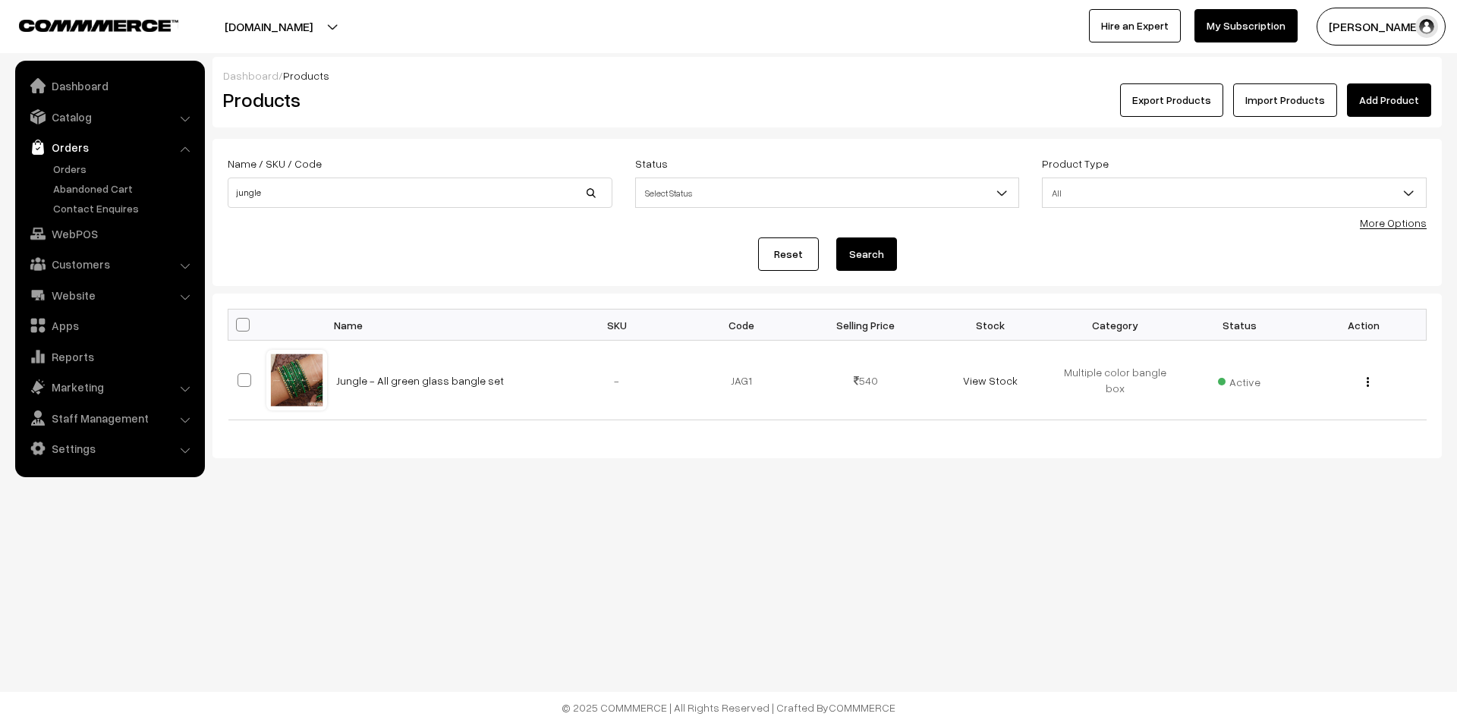
click at [69, 157] on link "Orders" at bounding box center [109, 147] width 181 height 27
click at [69, 165] on link "Orders" at bounding box center [124, 169] width 150 height 16
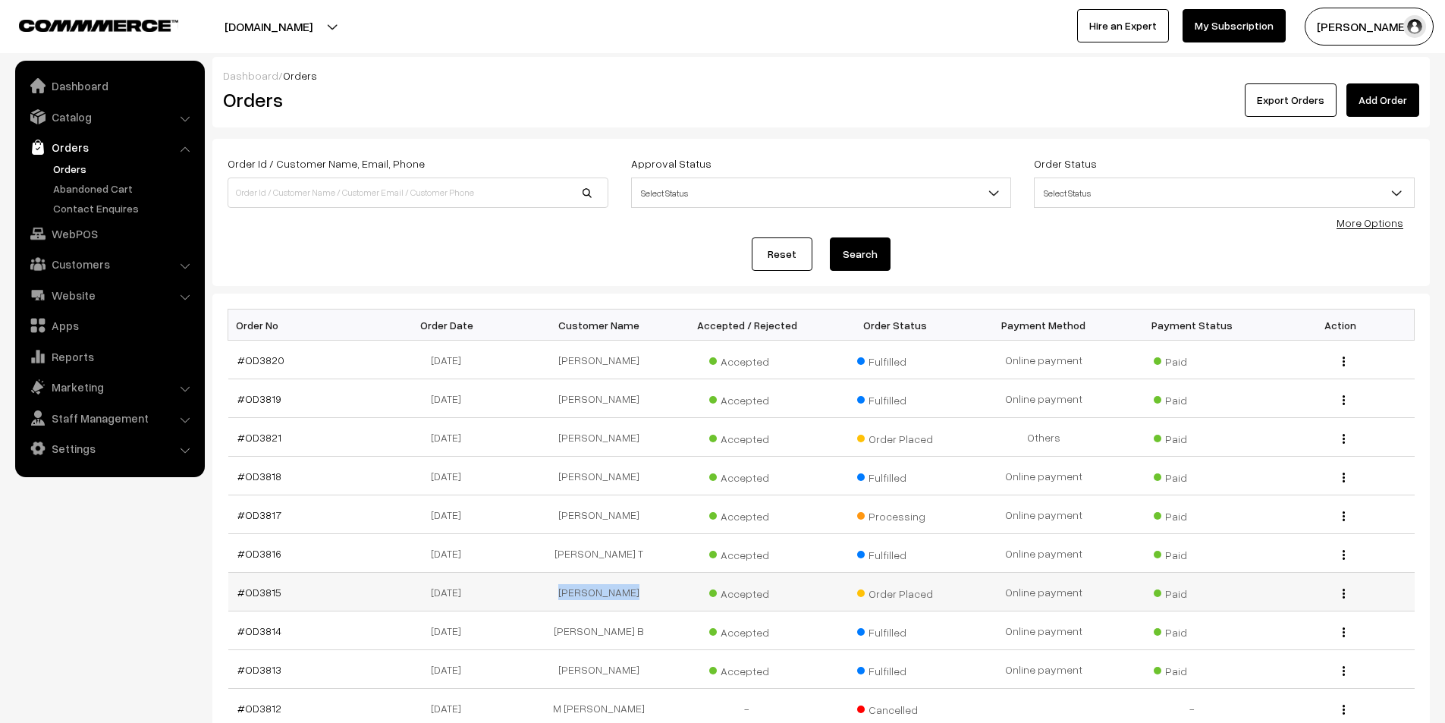
drag, startPoint x: 631, startPoint y: 596, endPoint x: 529, endPoint y: 598, distance: 102.5
click at [529, 598] on td "[PERSON_NAME]" at bounding box center [599, 592] width 149 height 39
click at [569, 597] on td "[PERSON_NAME]" at bounding box center [599, 592] width 149 height 39
